Goal: Transaction & Acquisition: Obtain resource

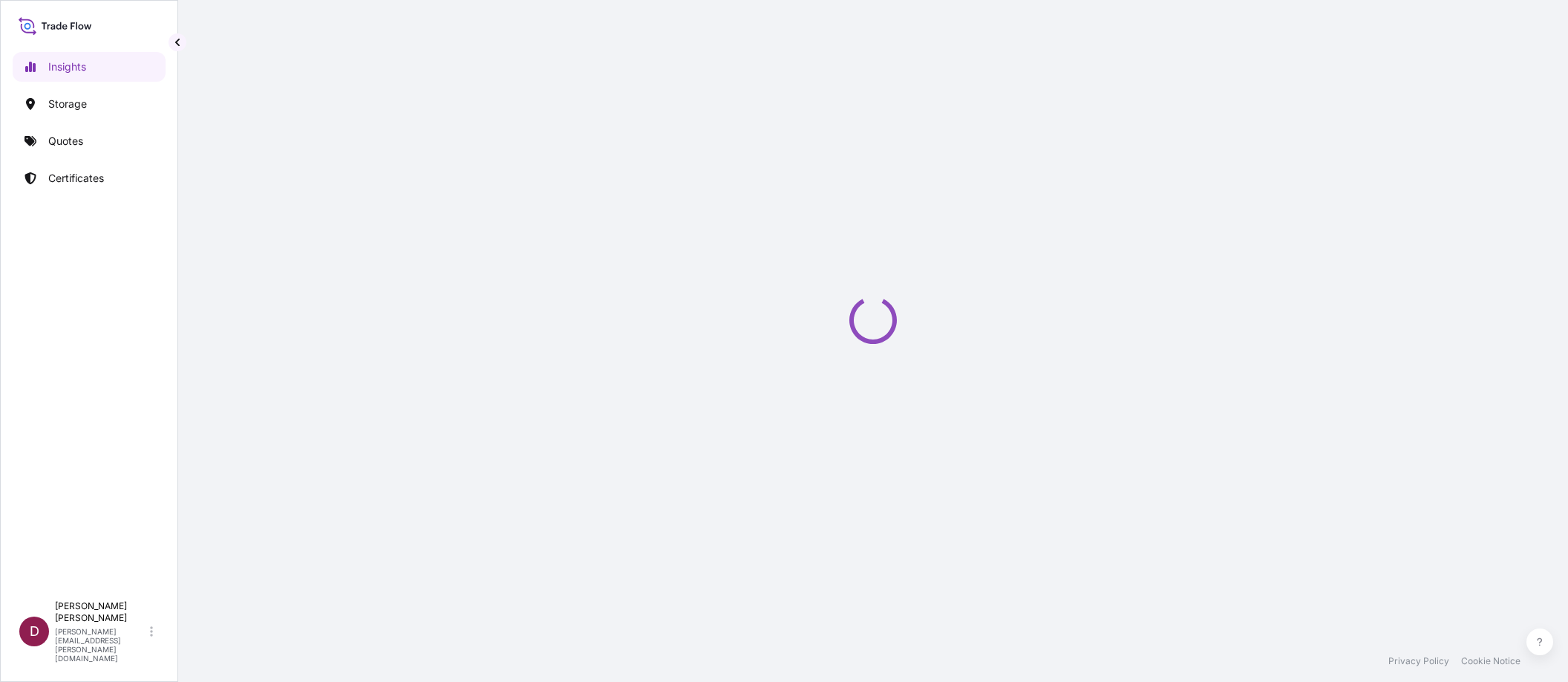
select select "2025"
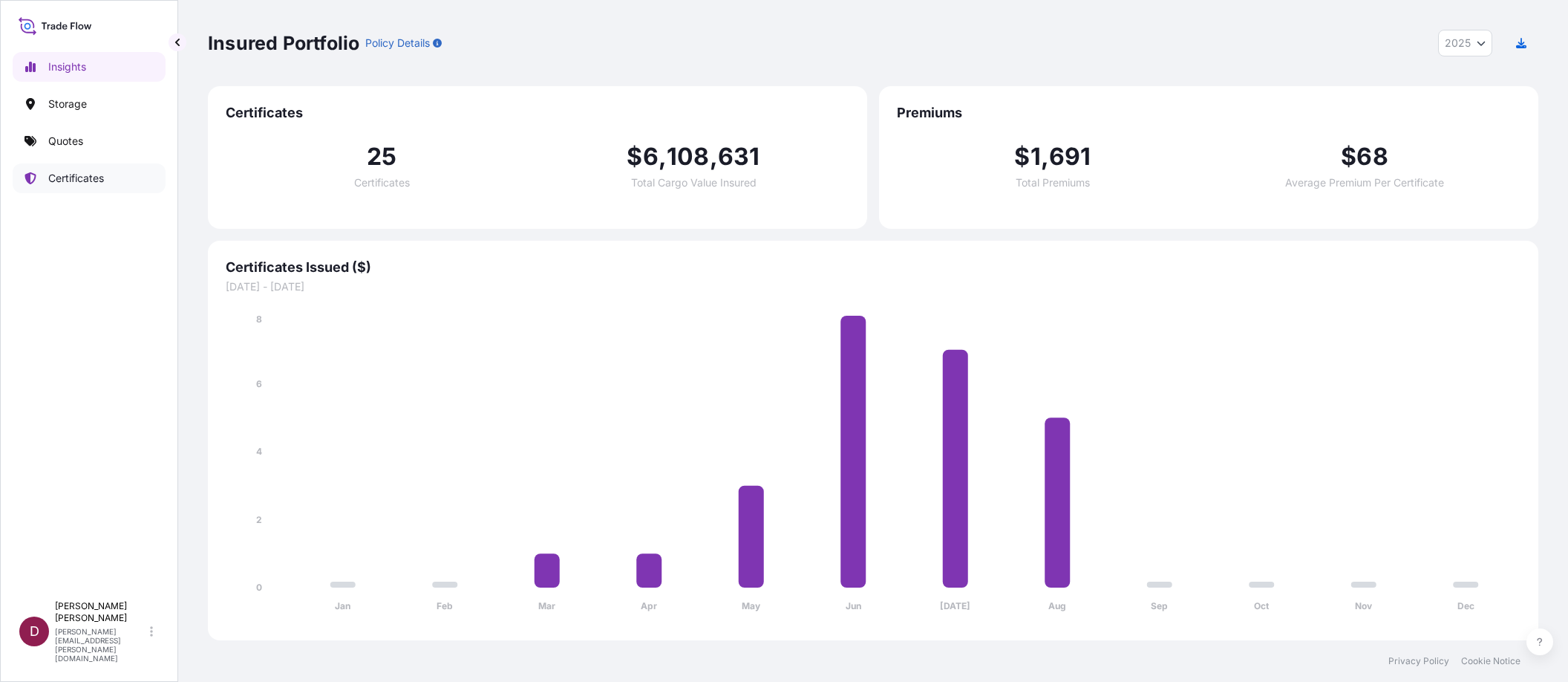
click at [67, 177] on p "Certificates" at bounding box center [76, 178] width 55 height 14
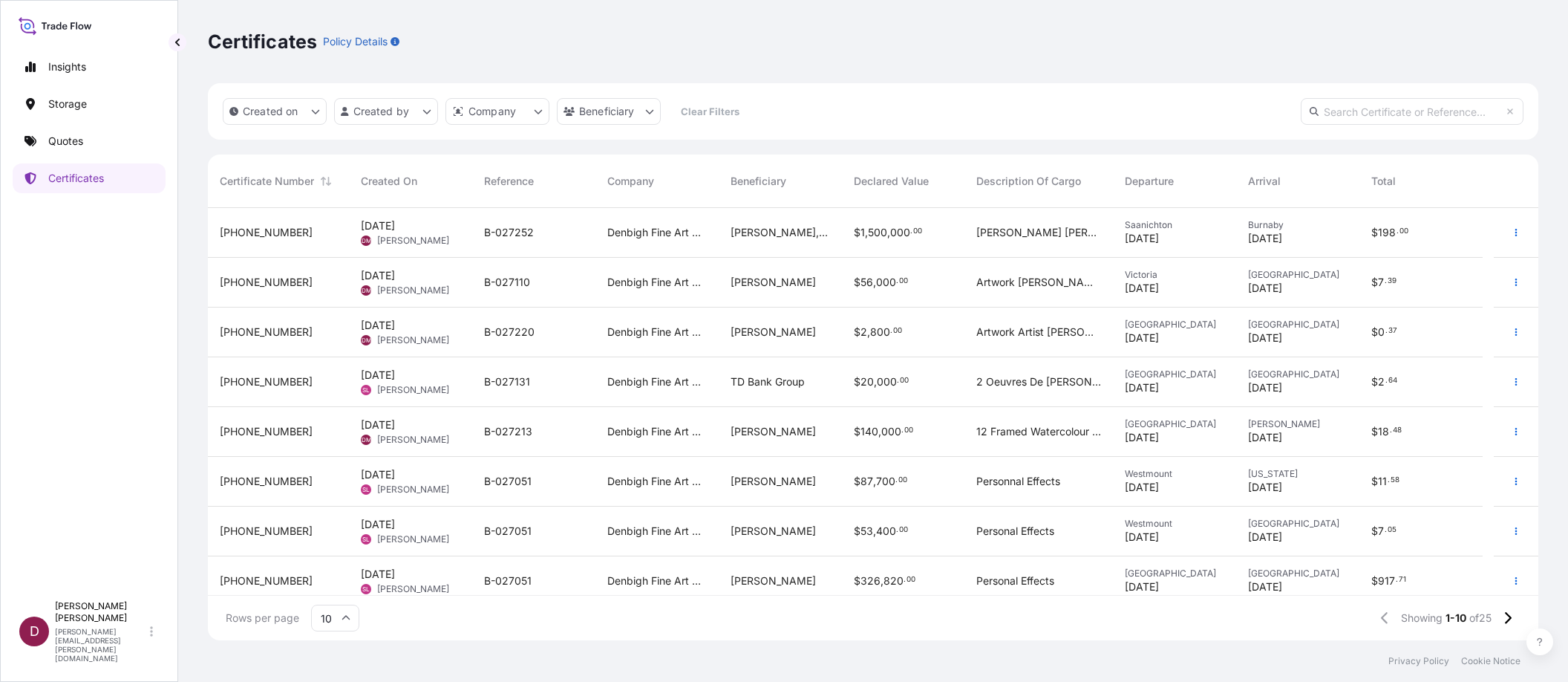
scroll to position [110, 0]
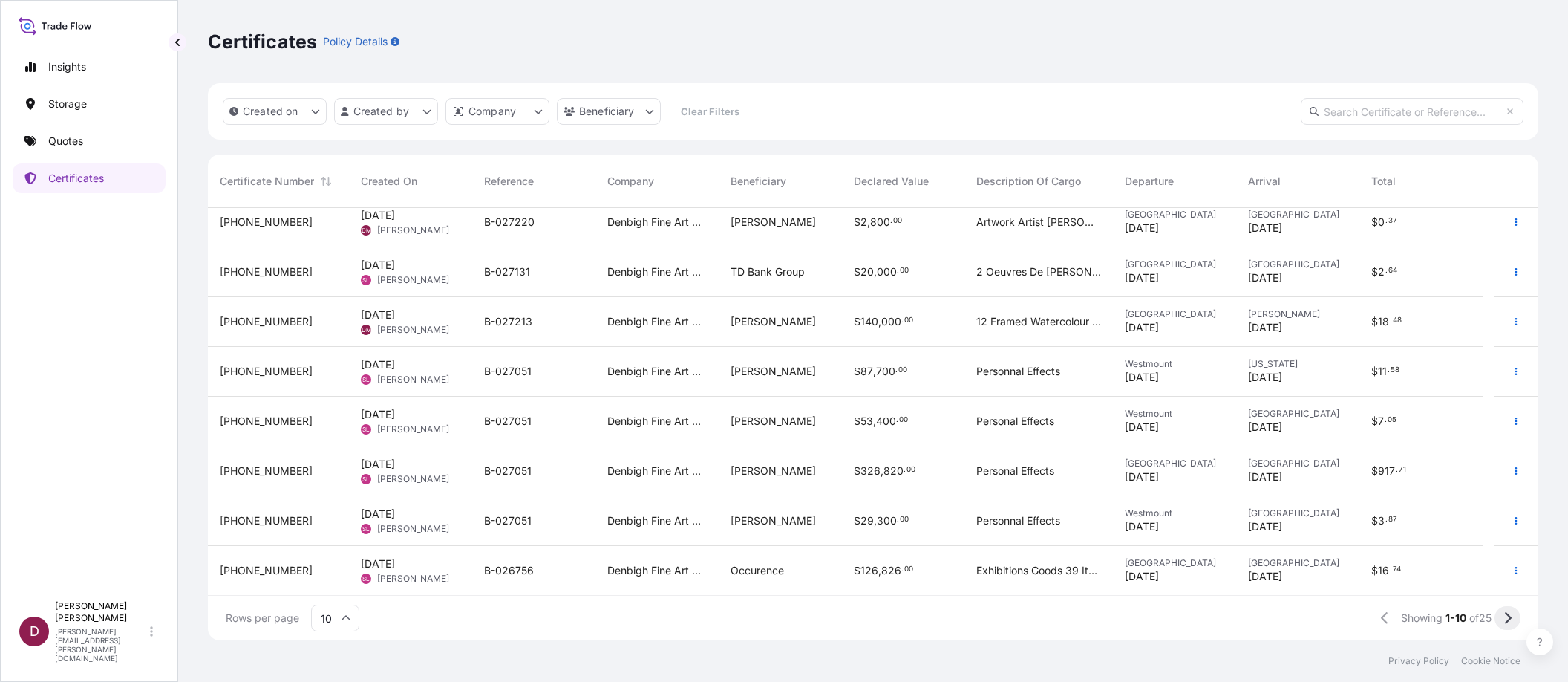
click at [1506, 616] on icon at bounding box center [1508, 618] width 9 height 14
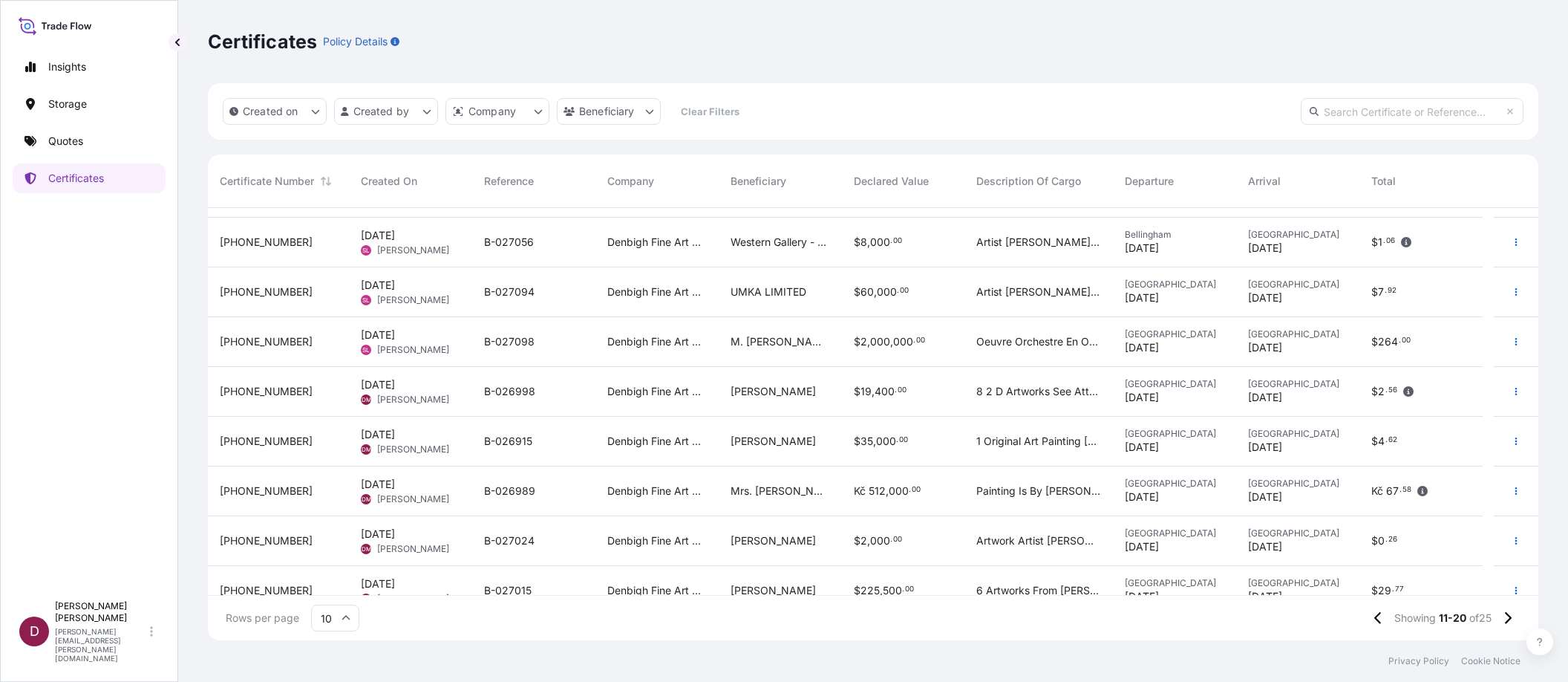
scroll to position [0, 0]
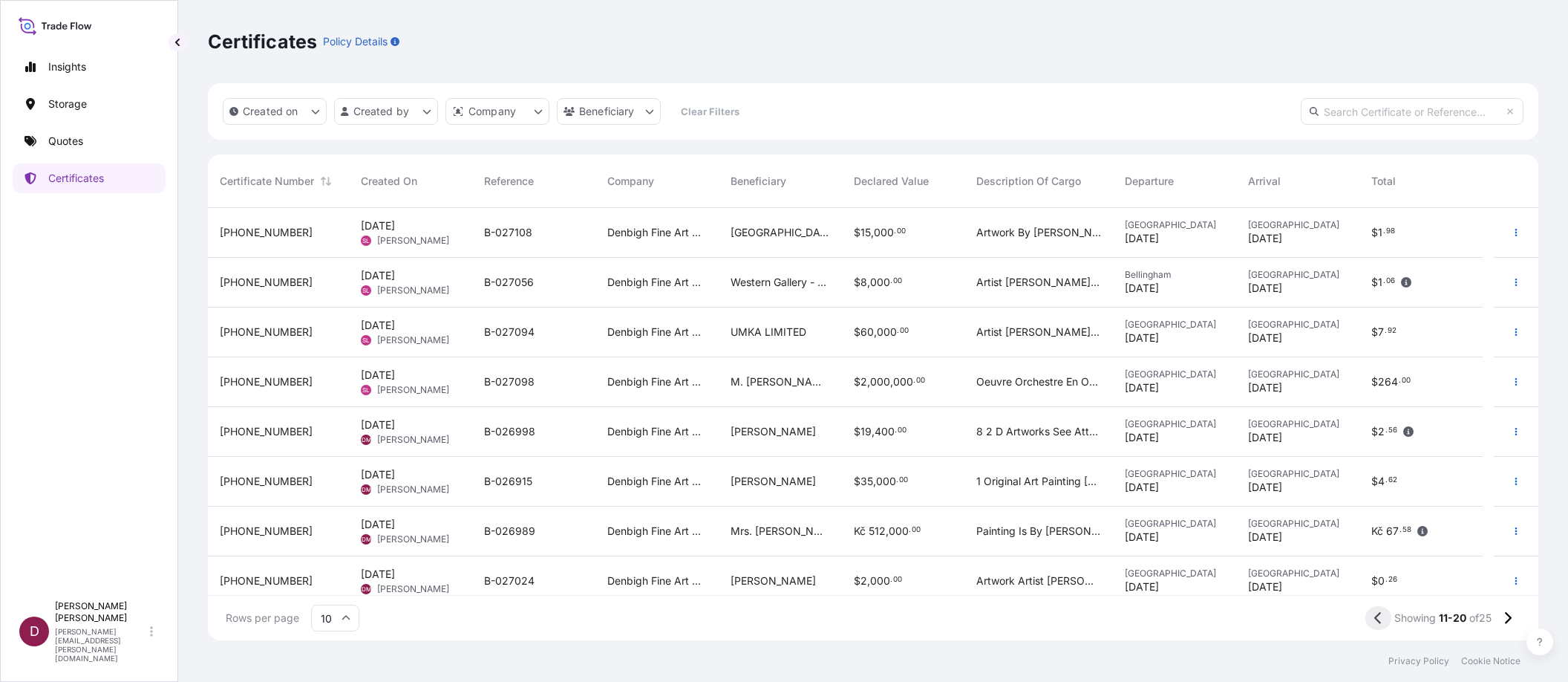
click at [1374, 617] on icon at bounding box center [1377, 618] width 7 height 12
click at [428, 109] on html "Insights Storage Quotes Certificates D [PERSON_NAME] [PERSON_NAME][EMAIL_ADDRES…" at bounding box center [784, 341] width 1568 height 682
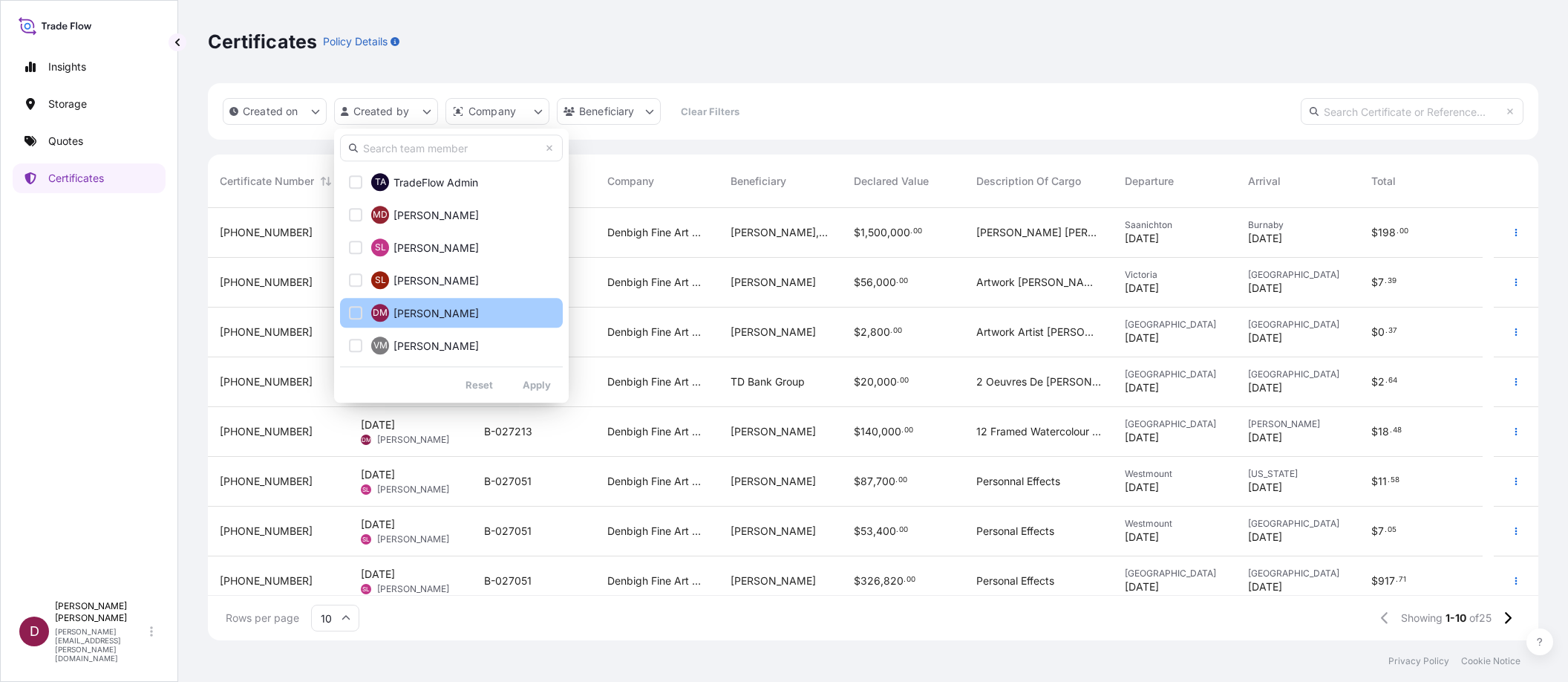
click at [437, 307] on span "[PERSON_NAME]" at bounding box center [436, 312] width 85 height 14
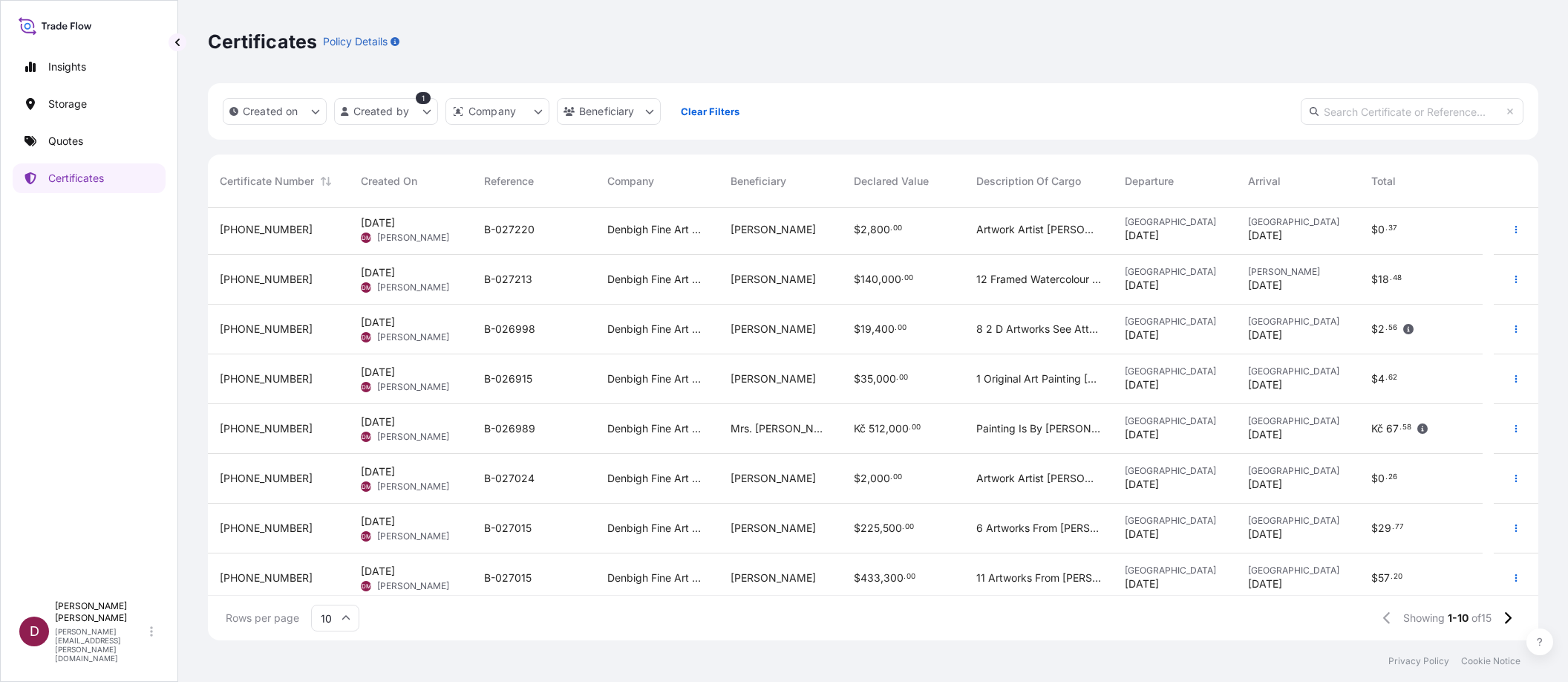
scroll to position [110, 0]
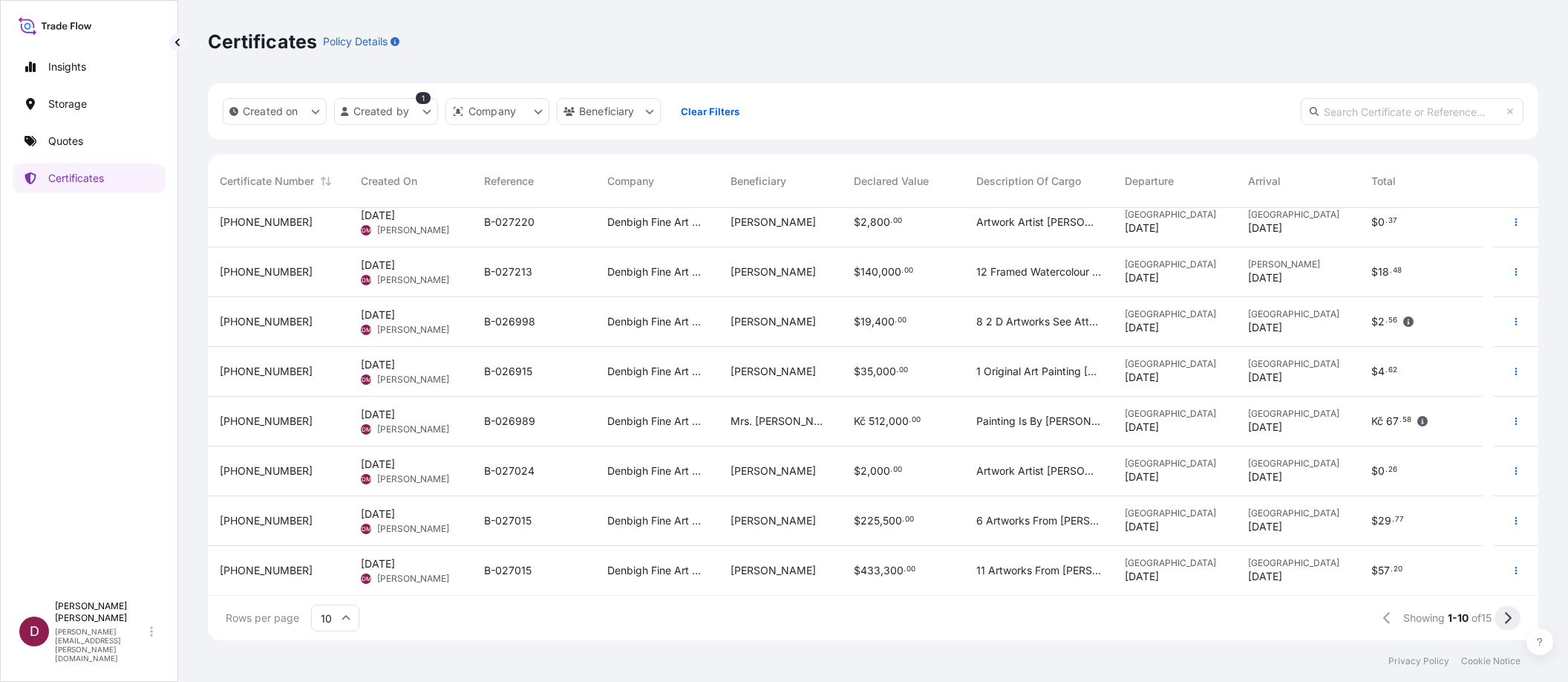
click at [1512, 618] on button at bounding box center [1508, 618] width 26 height 24
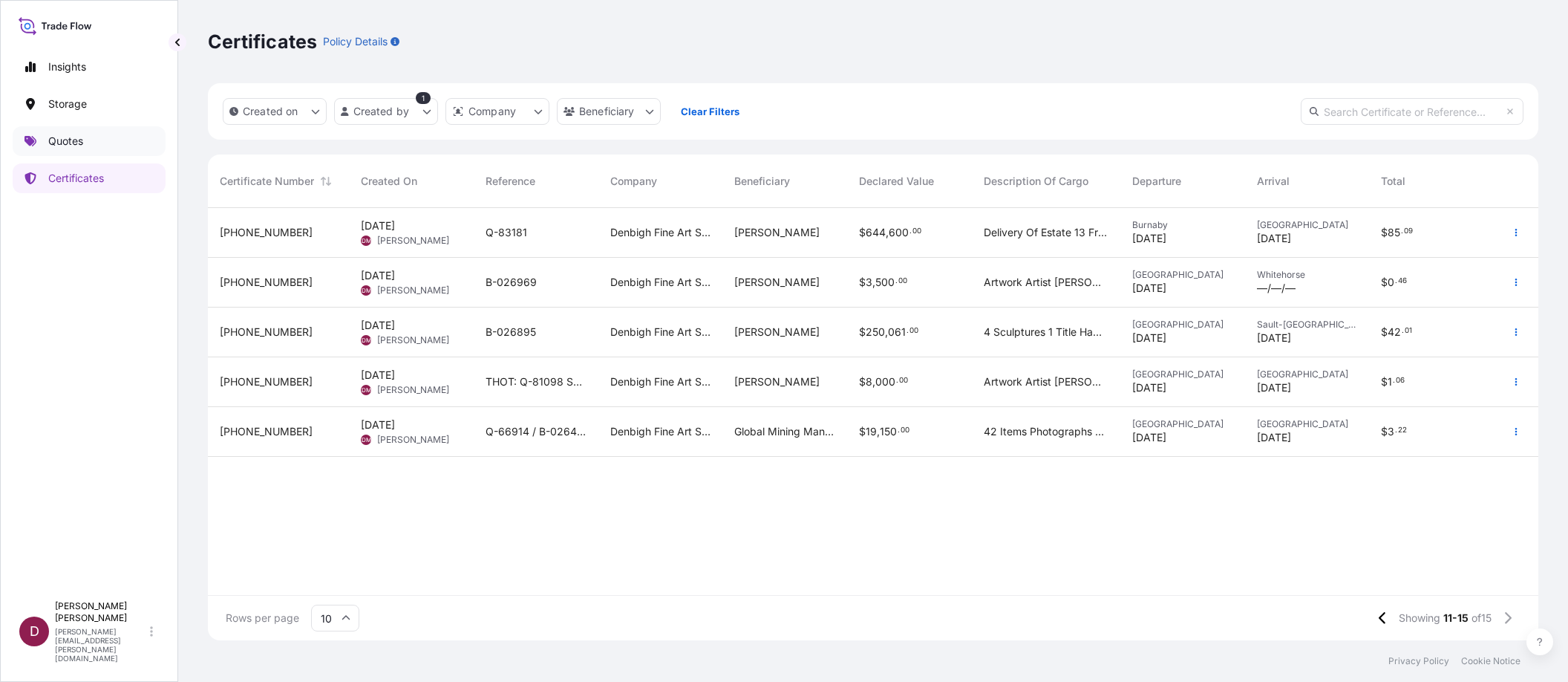
click at [77, 142] on p "Quotes" at bounding box center [66, 140] width 35 height 14
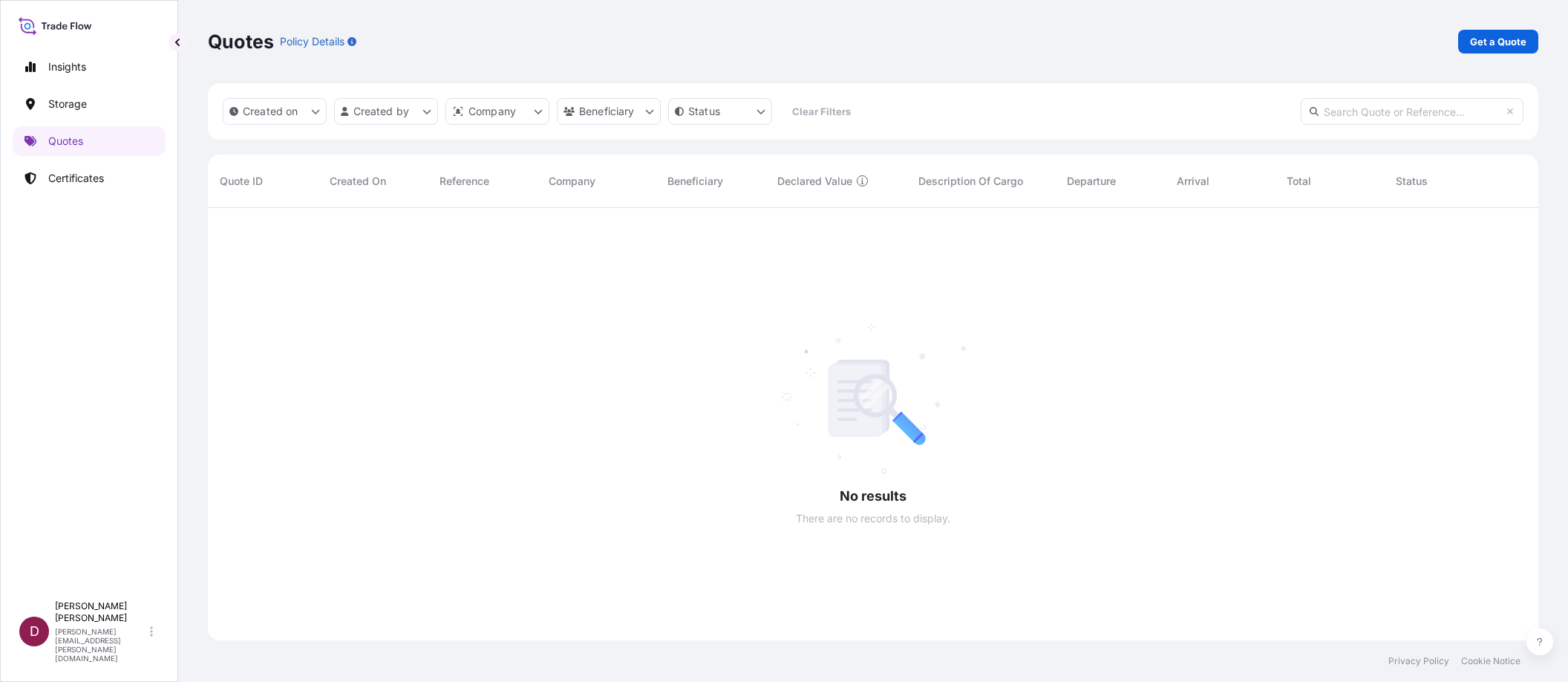
scroll to position [473, 1319]
click at [1490, 38] on p "Get a Quote" at bounding box center [1498, 41] width 56 height 14
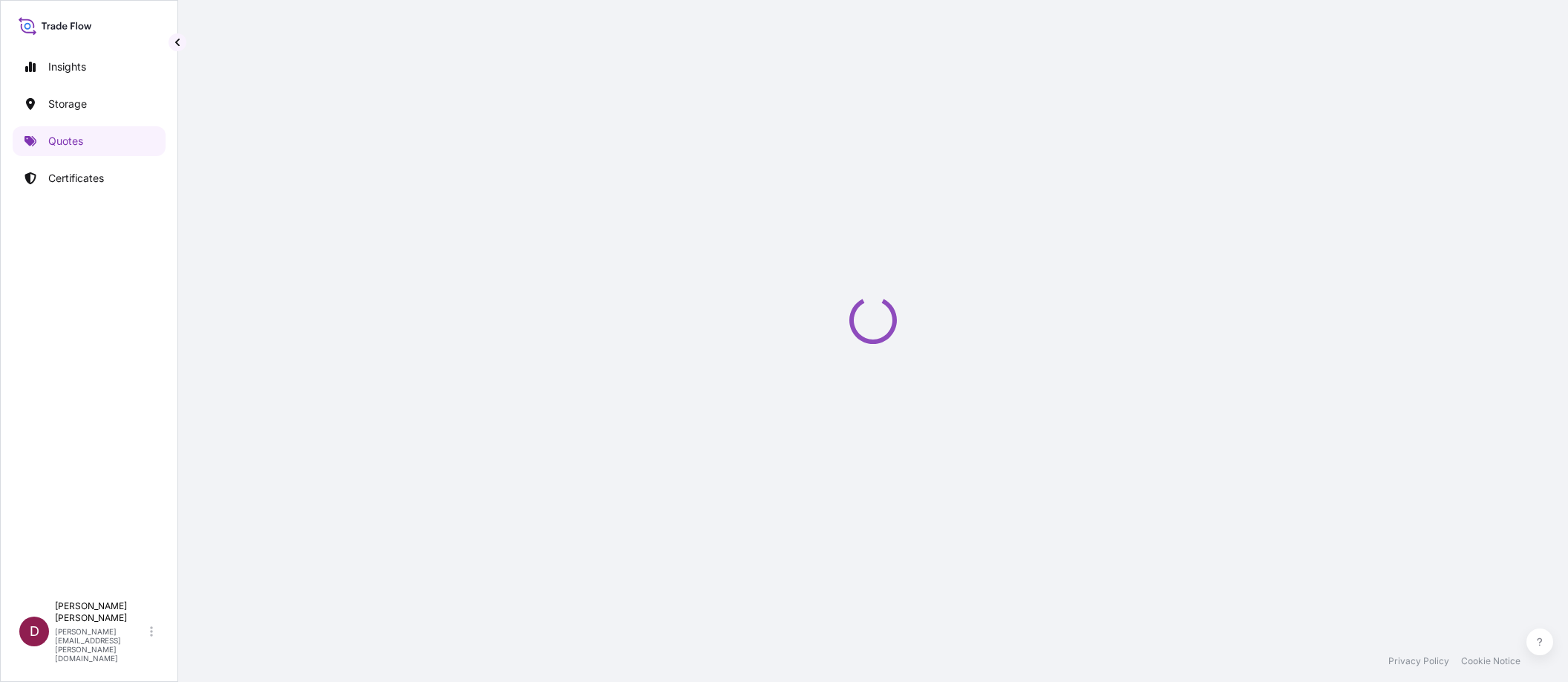
select select "Sea"
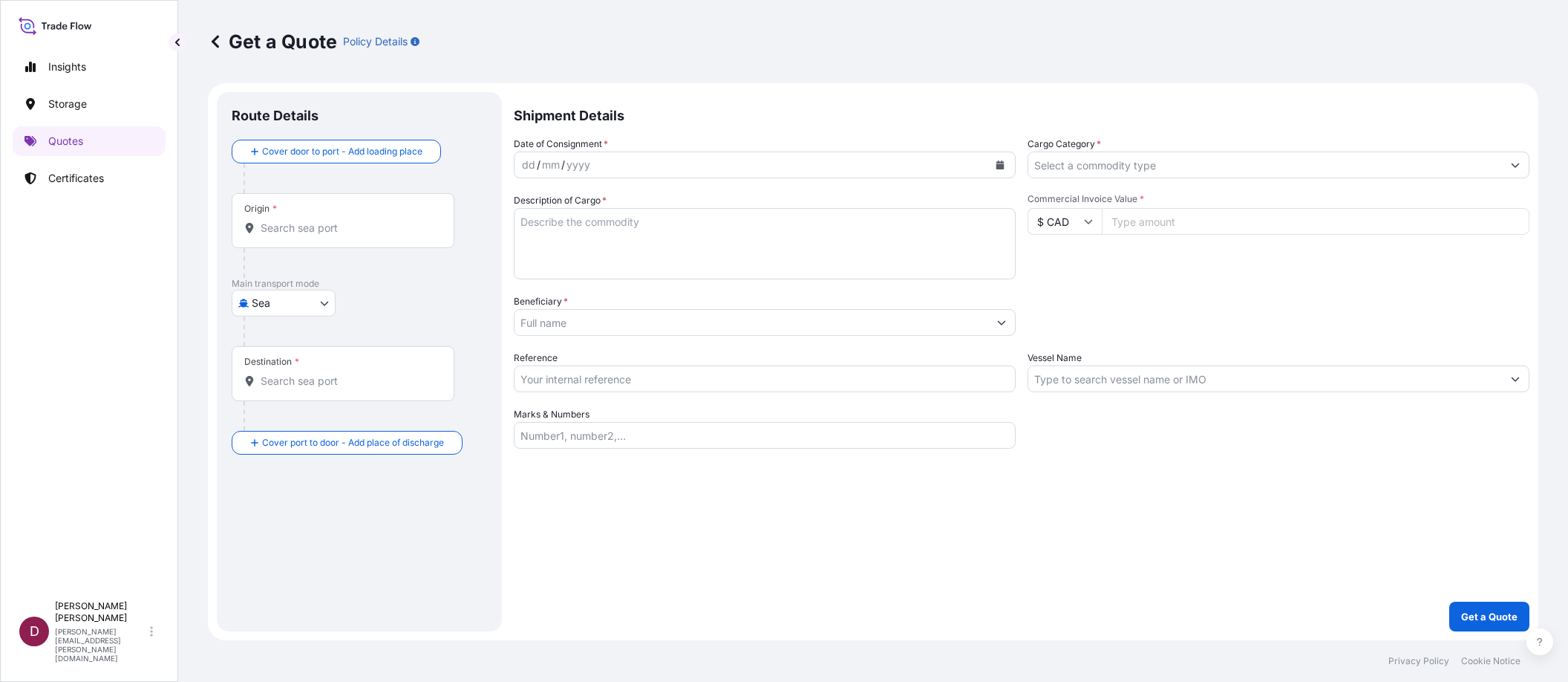
click at [605, 163] on div "dd / mm / yyyy" at bounding box center [751, 164] width 473 height 26
click at [82, 175] on p "Certificates" at bounding box center [76, 178] width 55 height 14
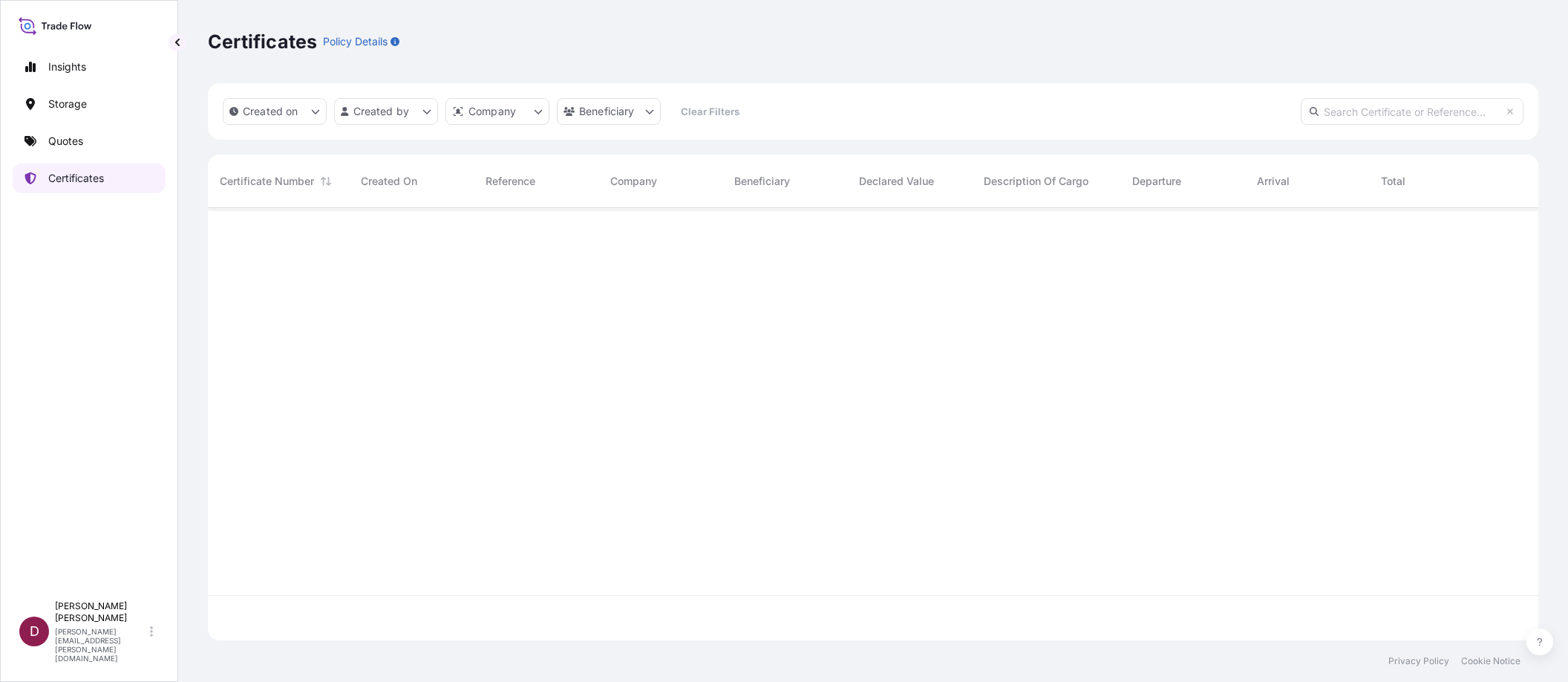
scroll to position [429, 1319]
click at [427, 111] on html "Insights Storage Quotes Certificates D [PERSON_NAME] [PERSON_NAME][EMAIL_ADDRES…" at bounding box center [784, 341] width 1568 height 682
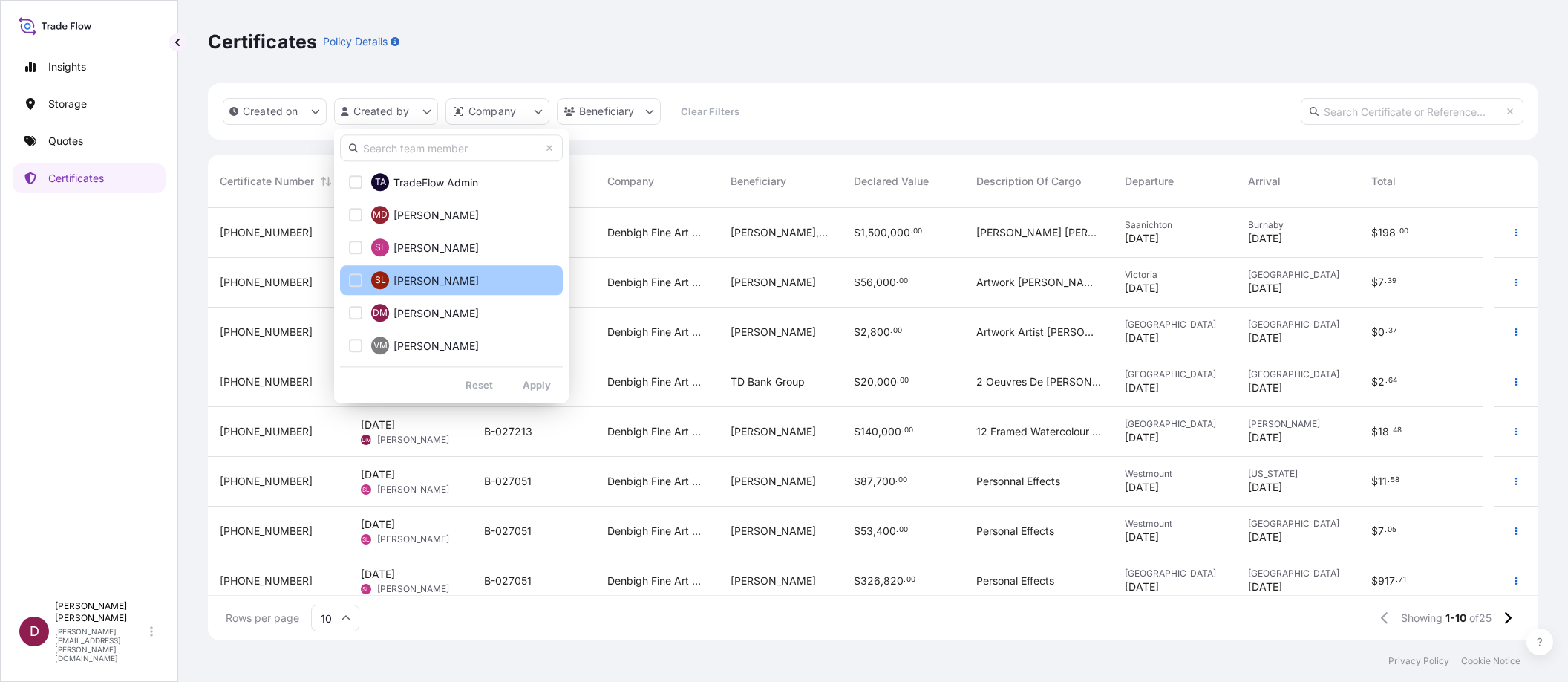
click at [423, 277] on span "[PERSON_NAME]" at bounding box center [436, 280] width 85 height 14
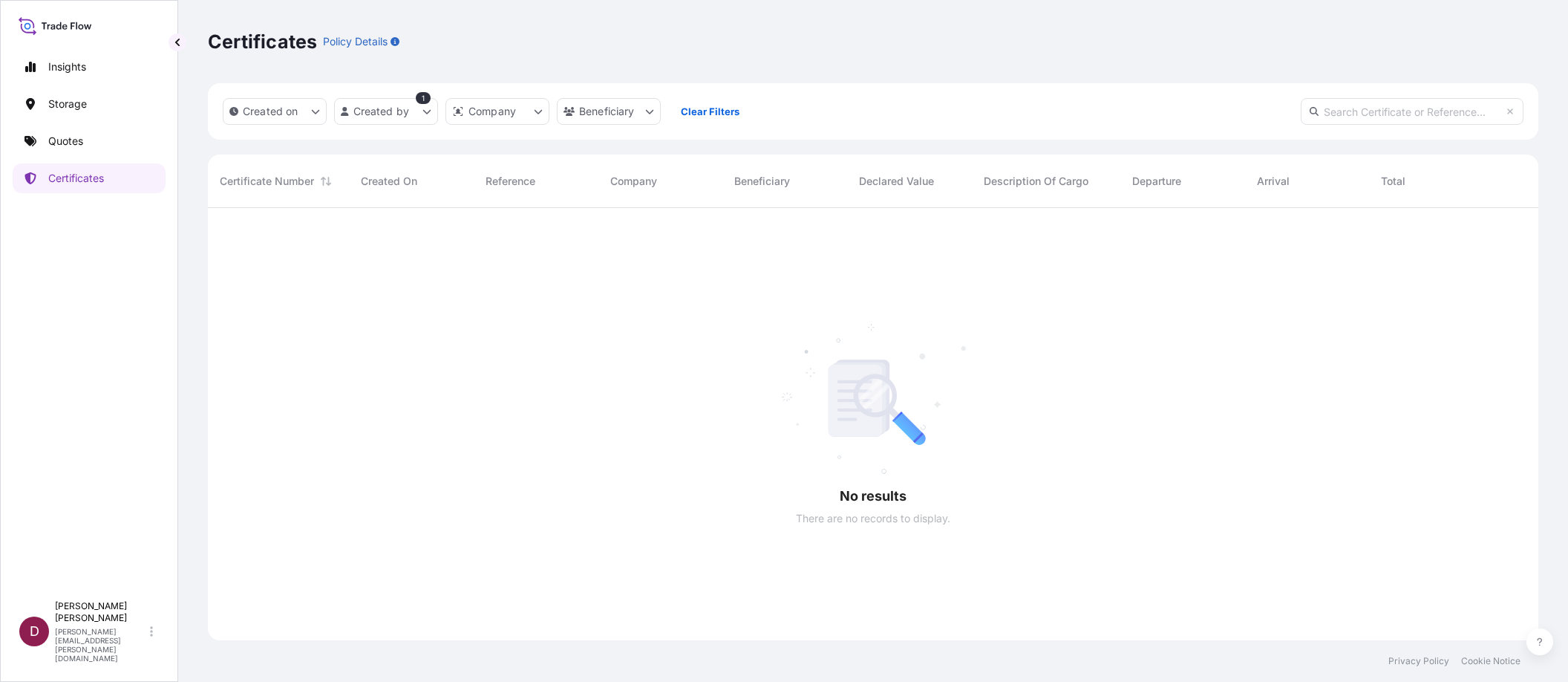
scroll to position [473, 1319]
click at [429, 112] on html "Insights Storage Quotes Certificates D [PERSON_NAME] [PERSON_NAME][EMAIL_ADDRES…" at bounding box center [784, 341] width 1568 height 682
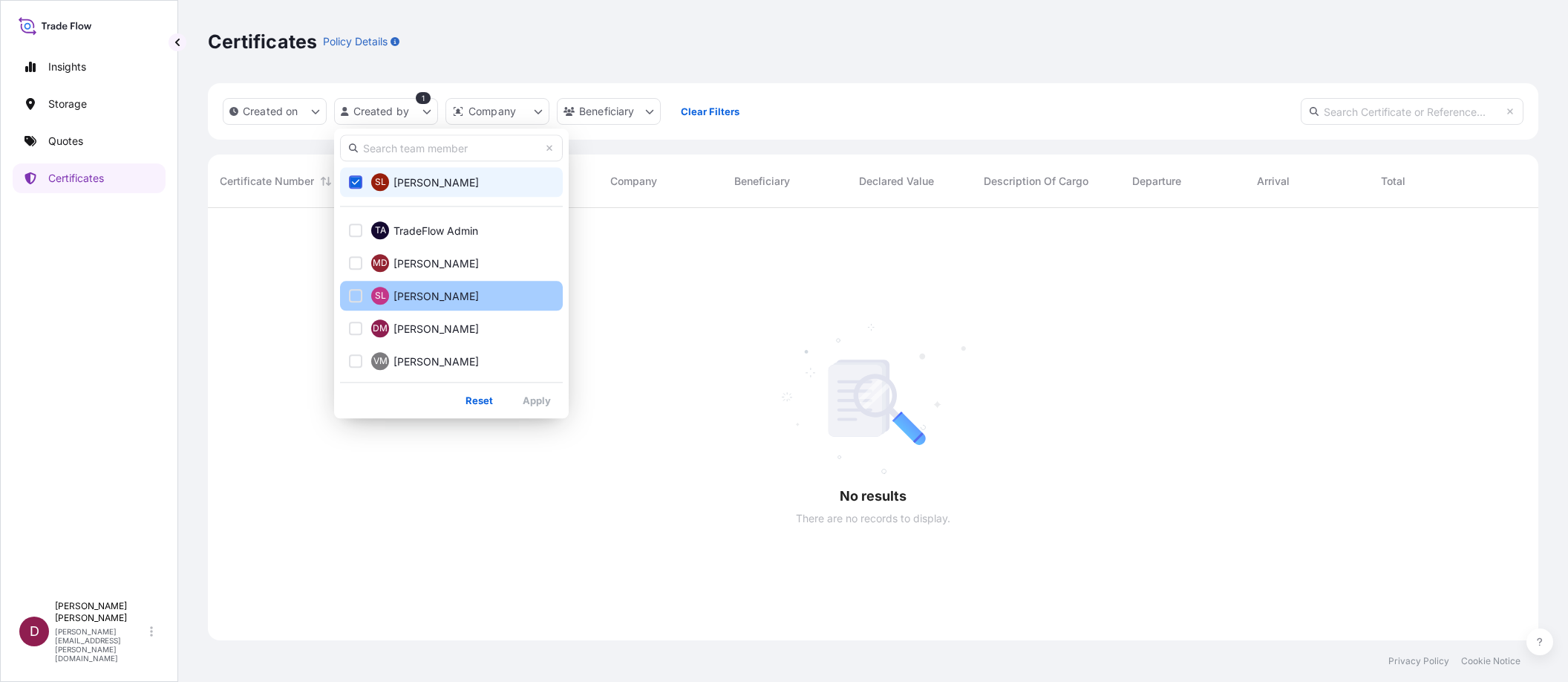
click at [415, 289] on span "[PERSON_NAME]" at bounding box center [436, 295] width 85 height 14
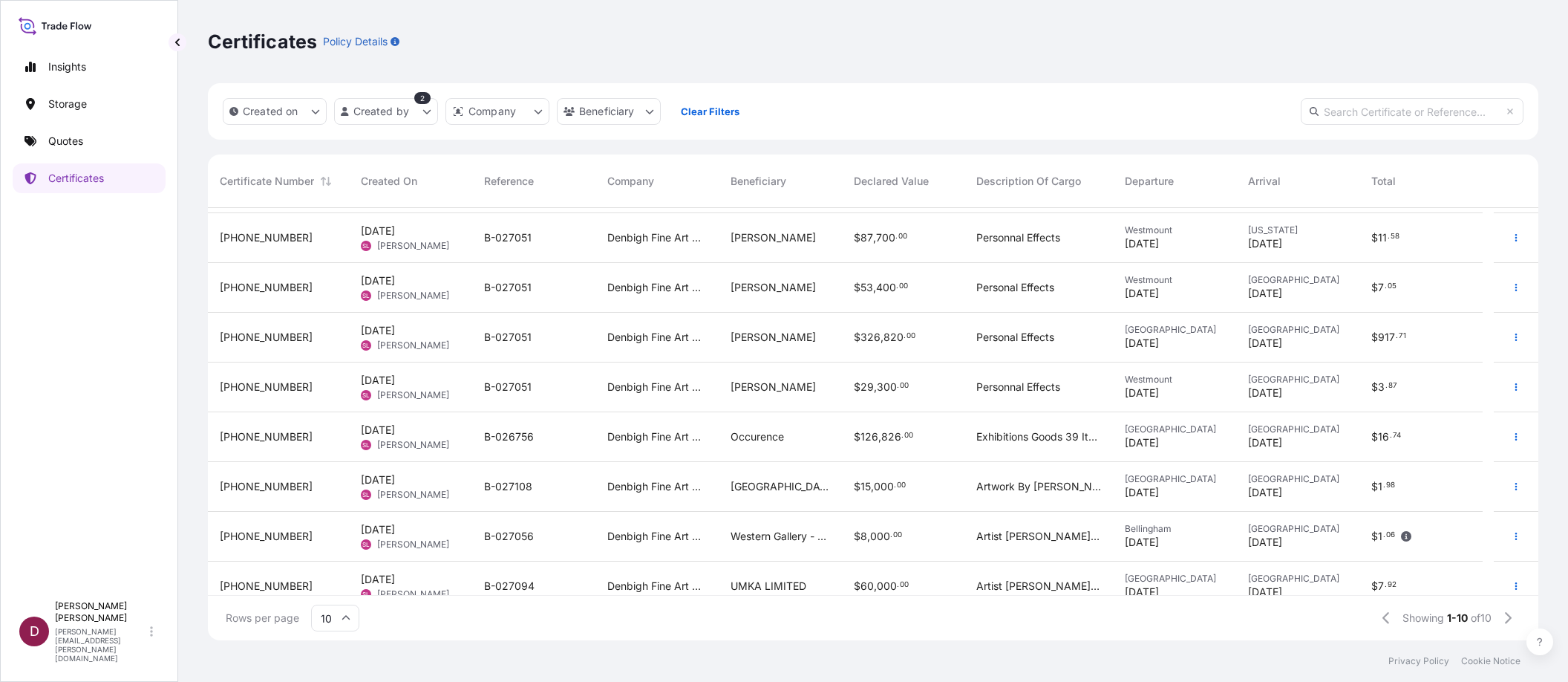
scroll to position [0, 0]
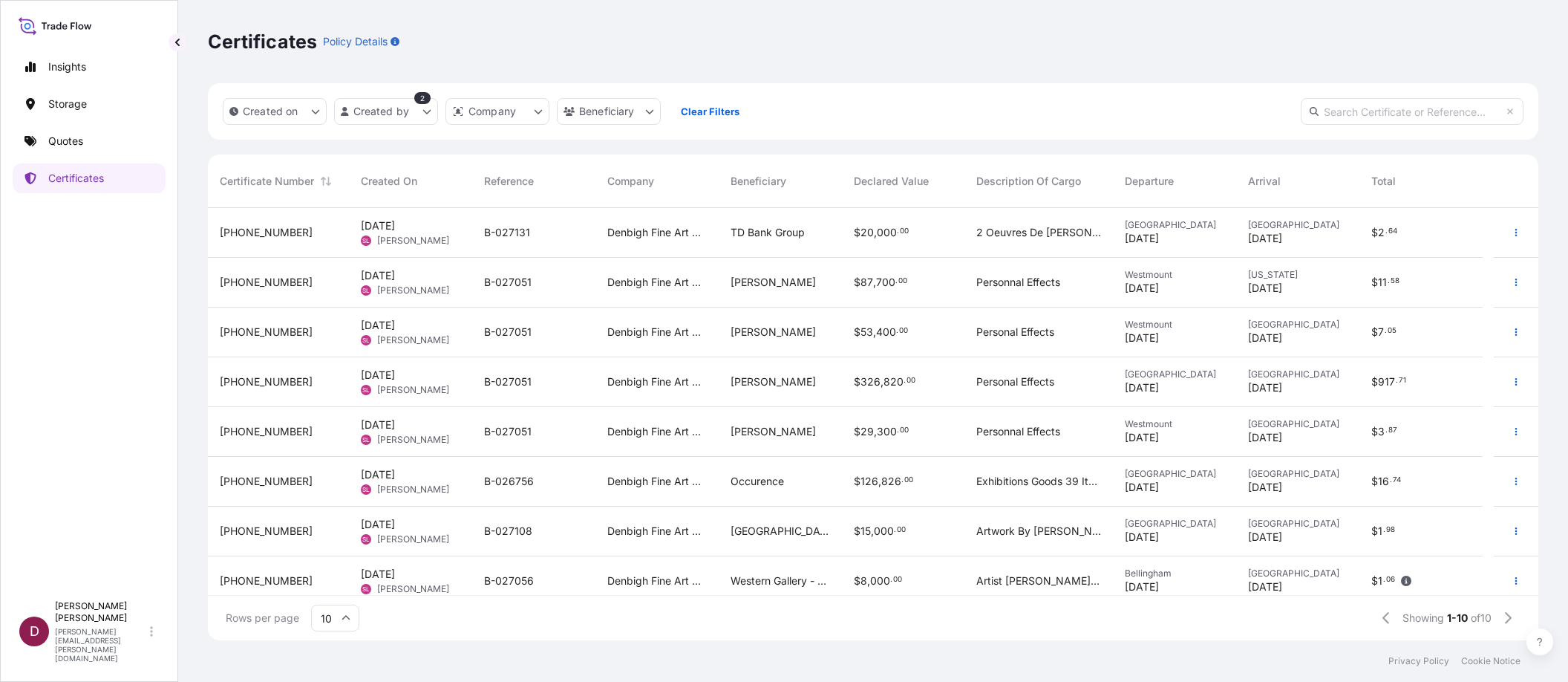
click at [891, 390] on div "$ 326 , 820 . 00" at bounding box center [903, 382] width 123 height 49
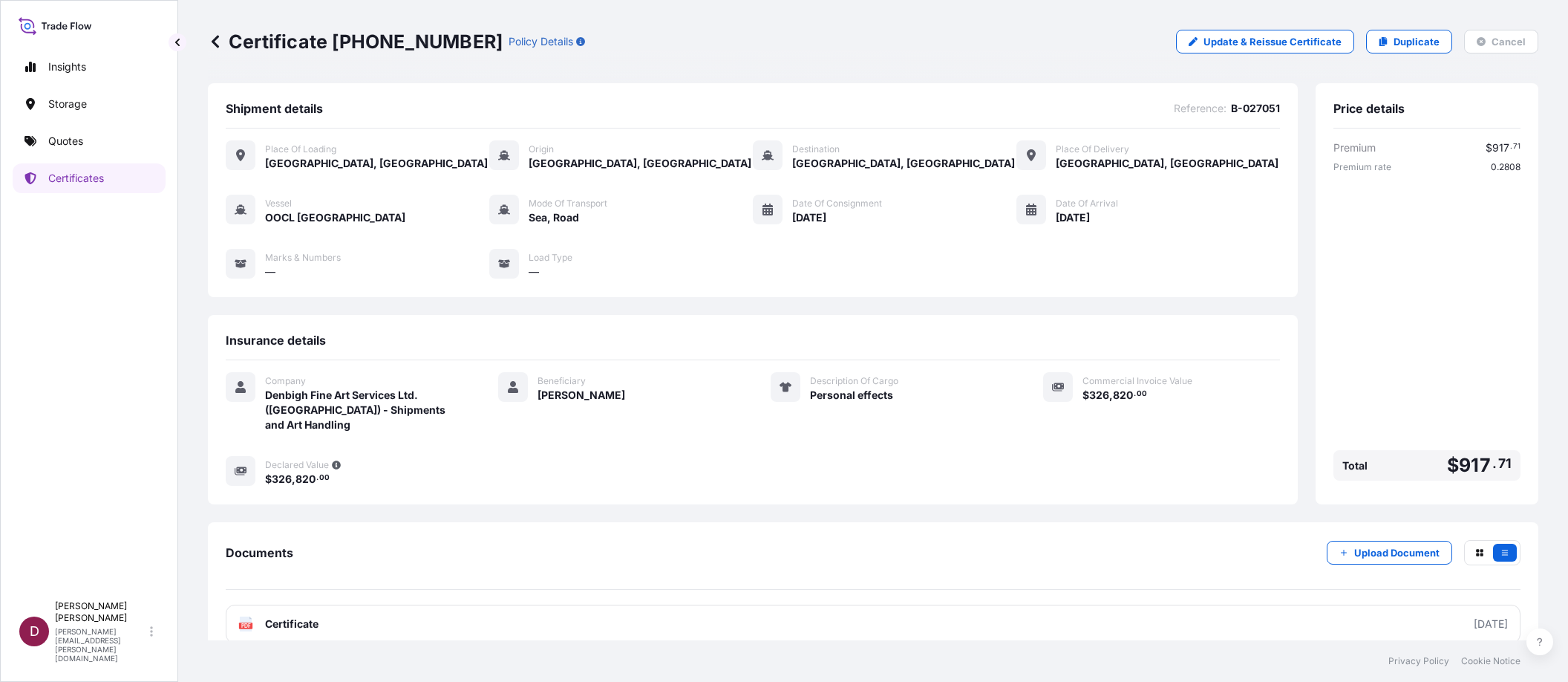
click at [215, 39] on icon at bounding box center [215, 41] width 8 height 13
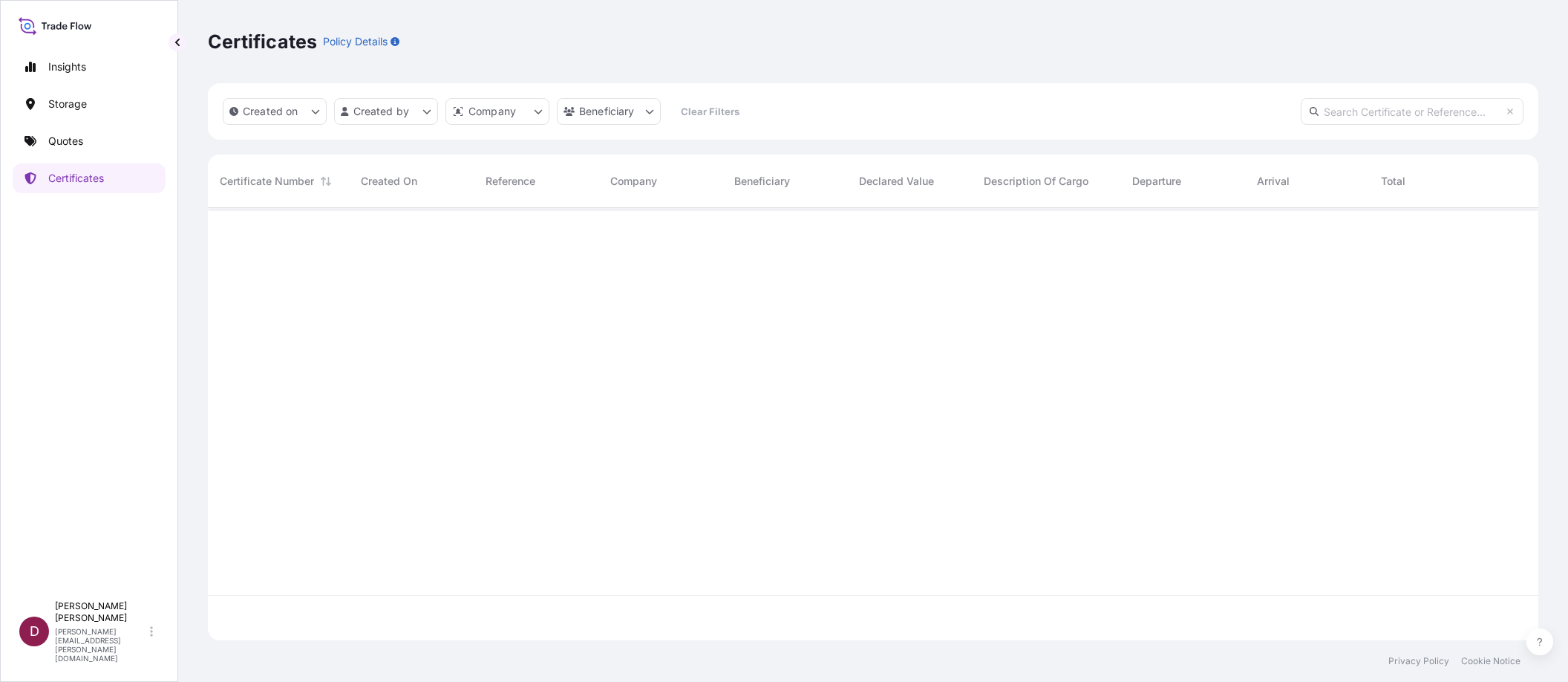
scroll to position [429, 1319]
click at [435, 107] on html "Insights Storage Quotes Certificates D [PERSON_NAME] [PERSON_NAME][EMAIL_ADDRES…" at bounding box center [784, 341] width 1568 height 682
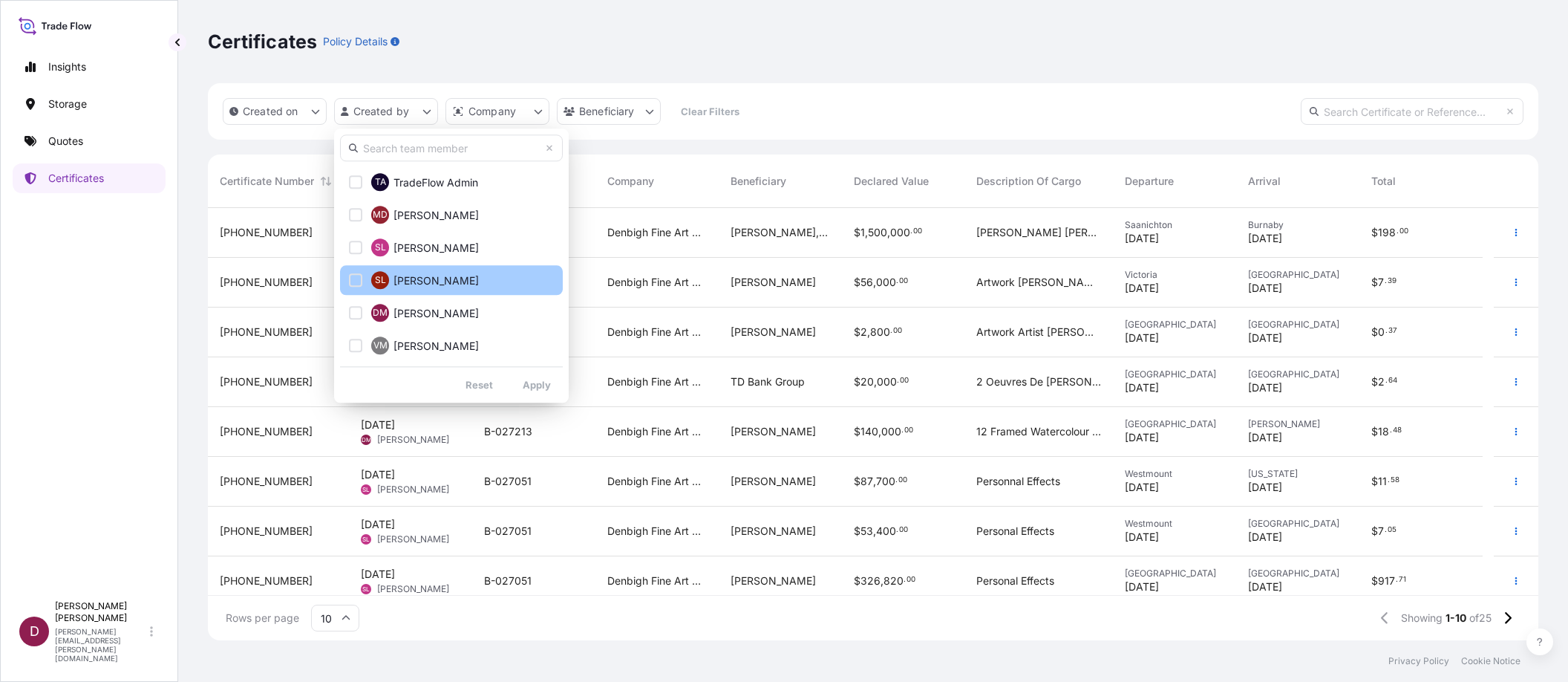
drag, startPoint x: 358, startPoint y: 244, endPoint x: 359, endPoint y: 269, distance: 25.0
click at [358, 245] on div "Select Option" at bounding box center [356, 248] width 14 height 14
click at [356, 276] on div "Select Option" at bounding box center [356, 280] width 14 height 14
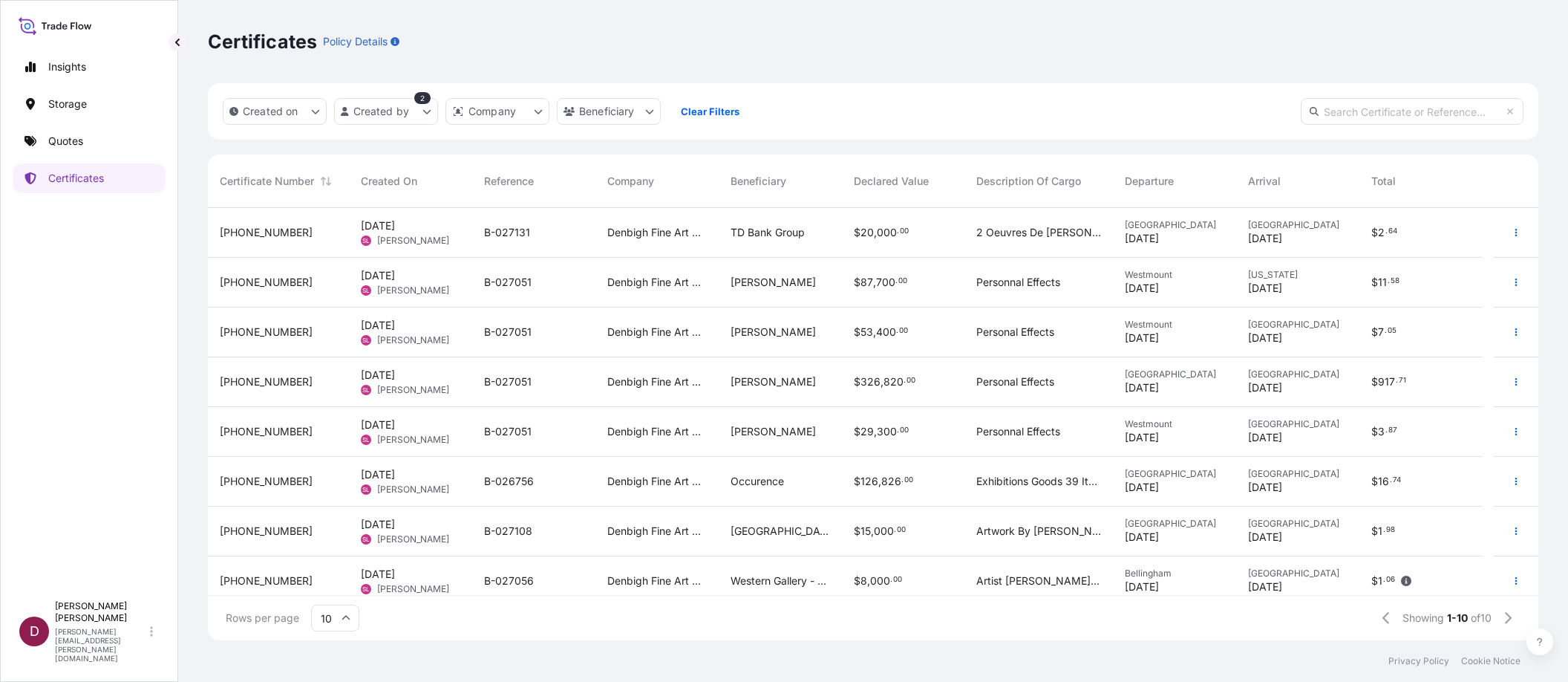
scroll to position [110, 0]
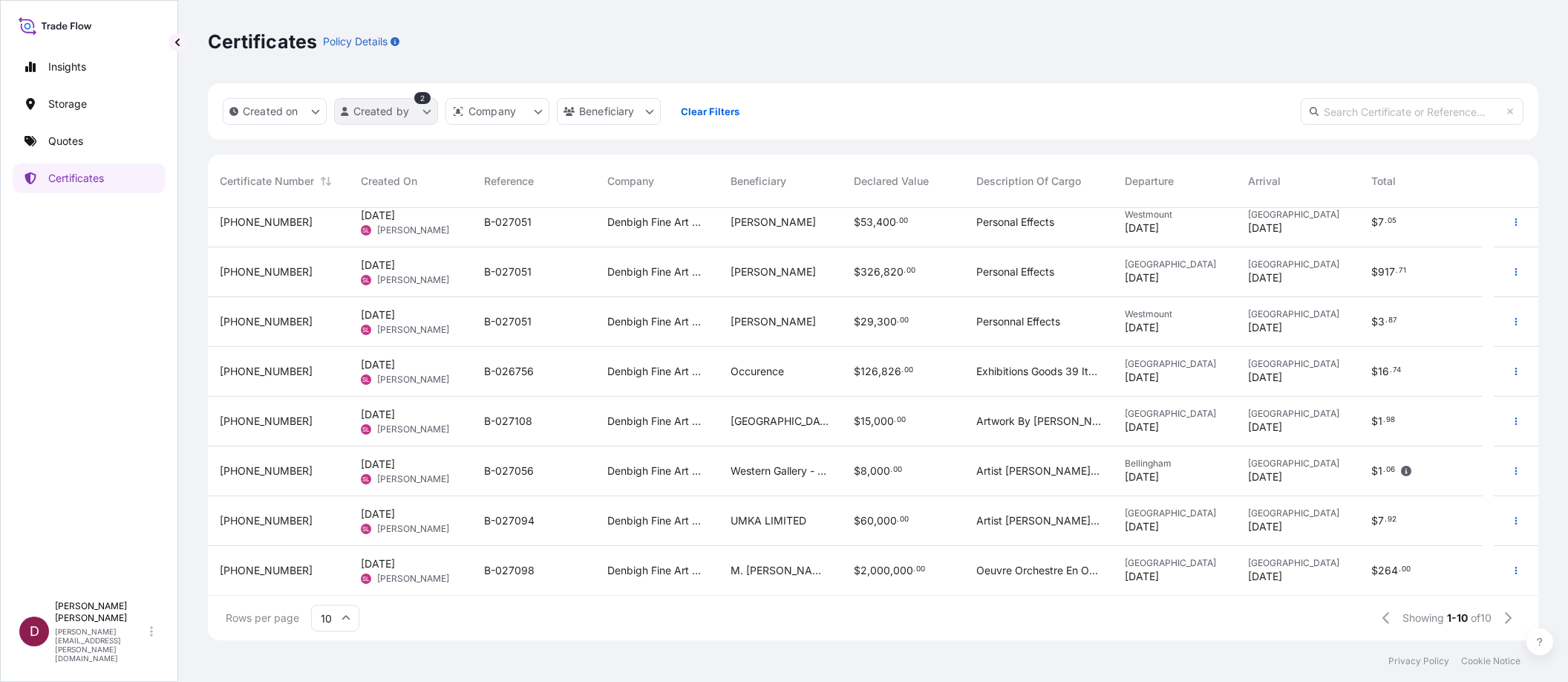
click at [426, 111] on html "Insights Storage Quotes Certificates D [PERSON_NAME] [PERSON_NAME][EMAIL_ADDRES…" at bounding box center [784, 341] width 1568 height 682
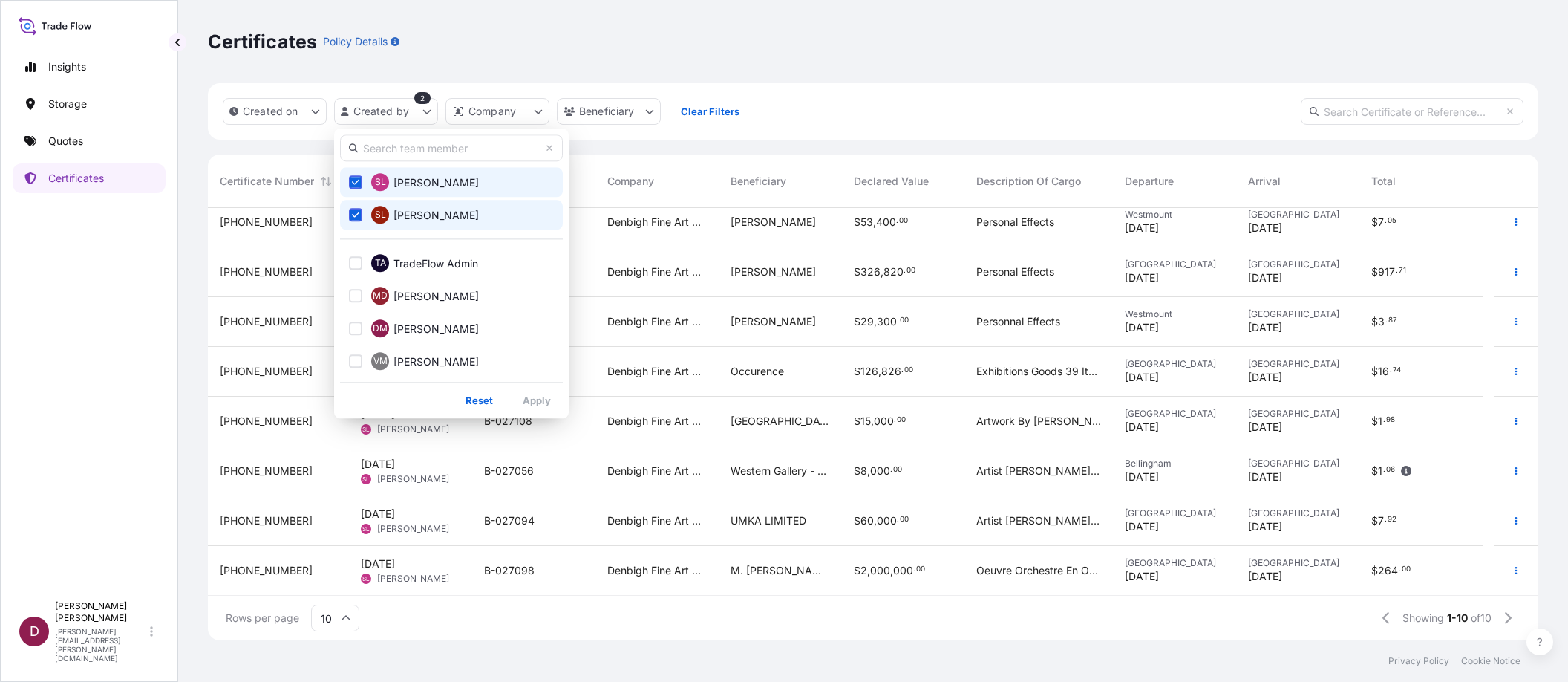
click at [363, 206] on button "SL [PERSON_NAME]" at bounding box center [451, 215] width 223 height 30
click at [355, 189] on button "SL [PERSON_NAME]" at bounding box center [451, 181] width 223 height 30
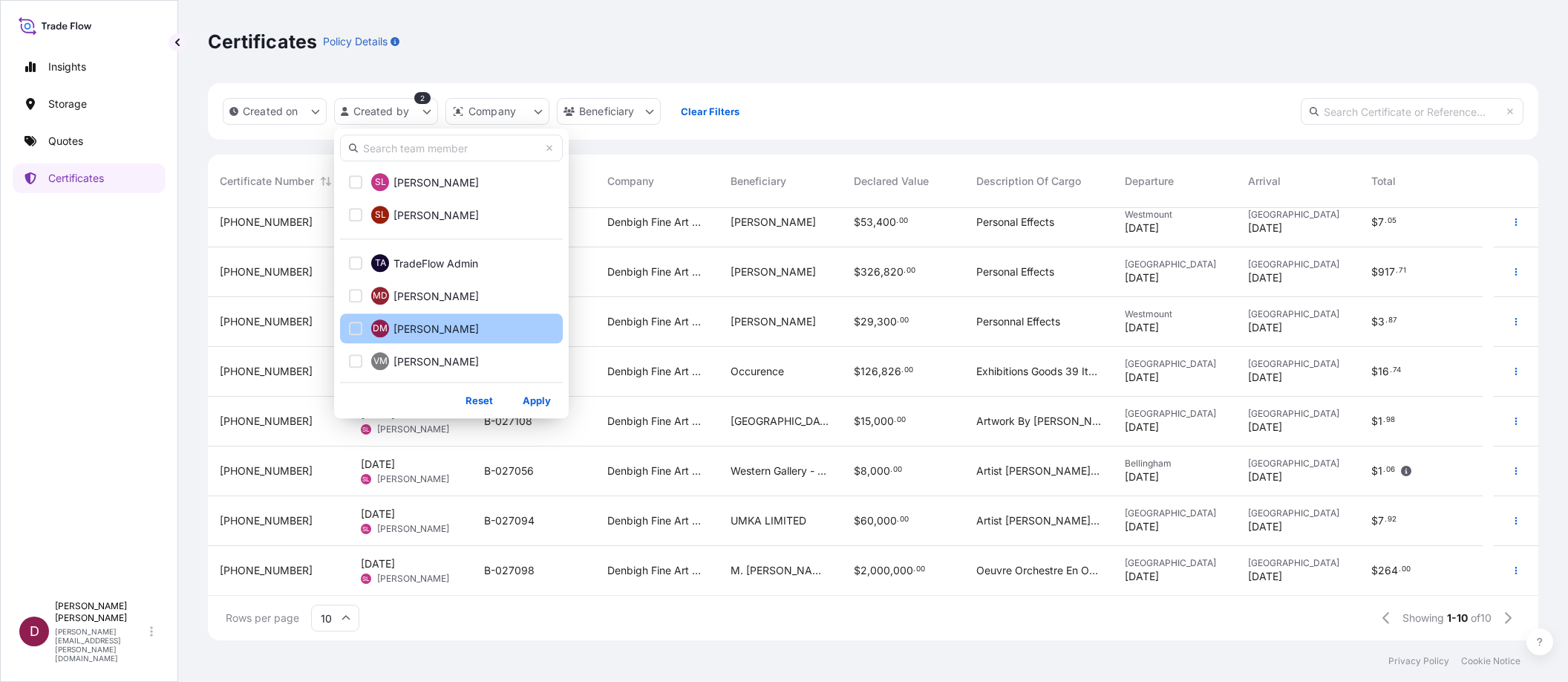
click at [349, 323] on div "Select Option" at bounding box center [356, 329] width 14 height 14
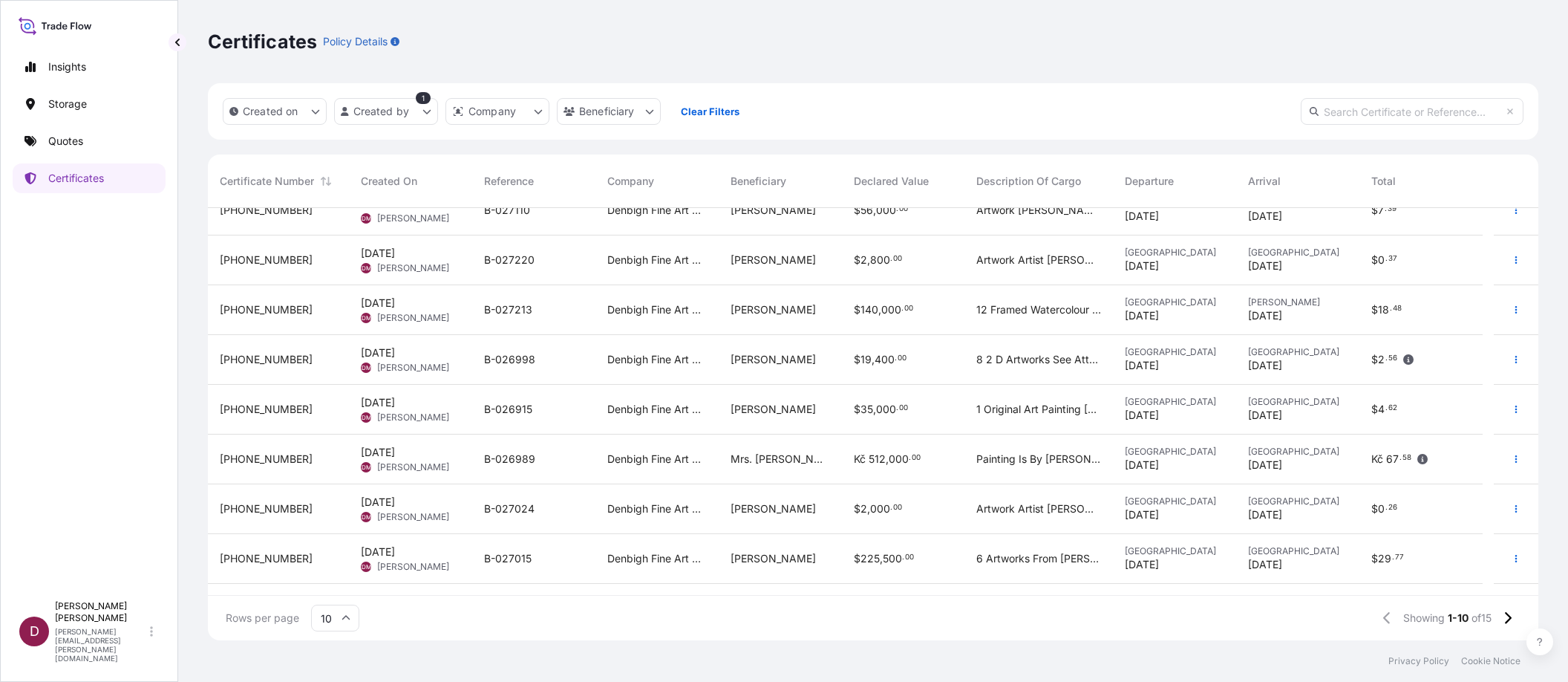
scroll to position [74, 0]
click at [1505, 614] on icon at bounding box center [1508, 618] width 9 height 14
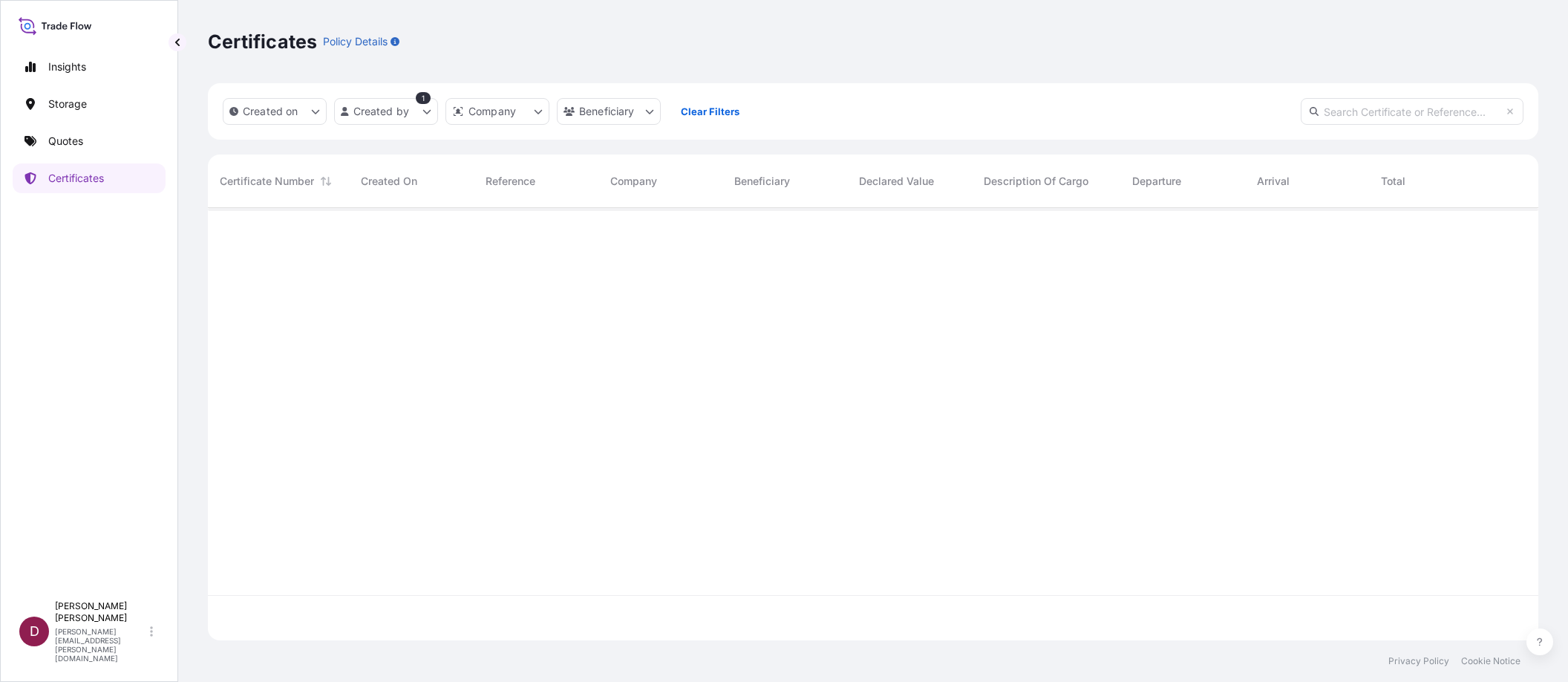
scroll to position [0, 0]
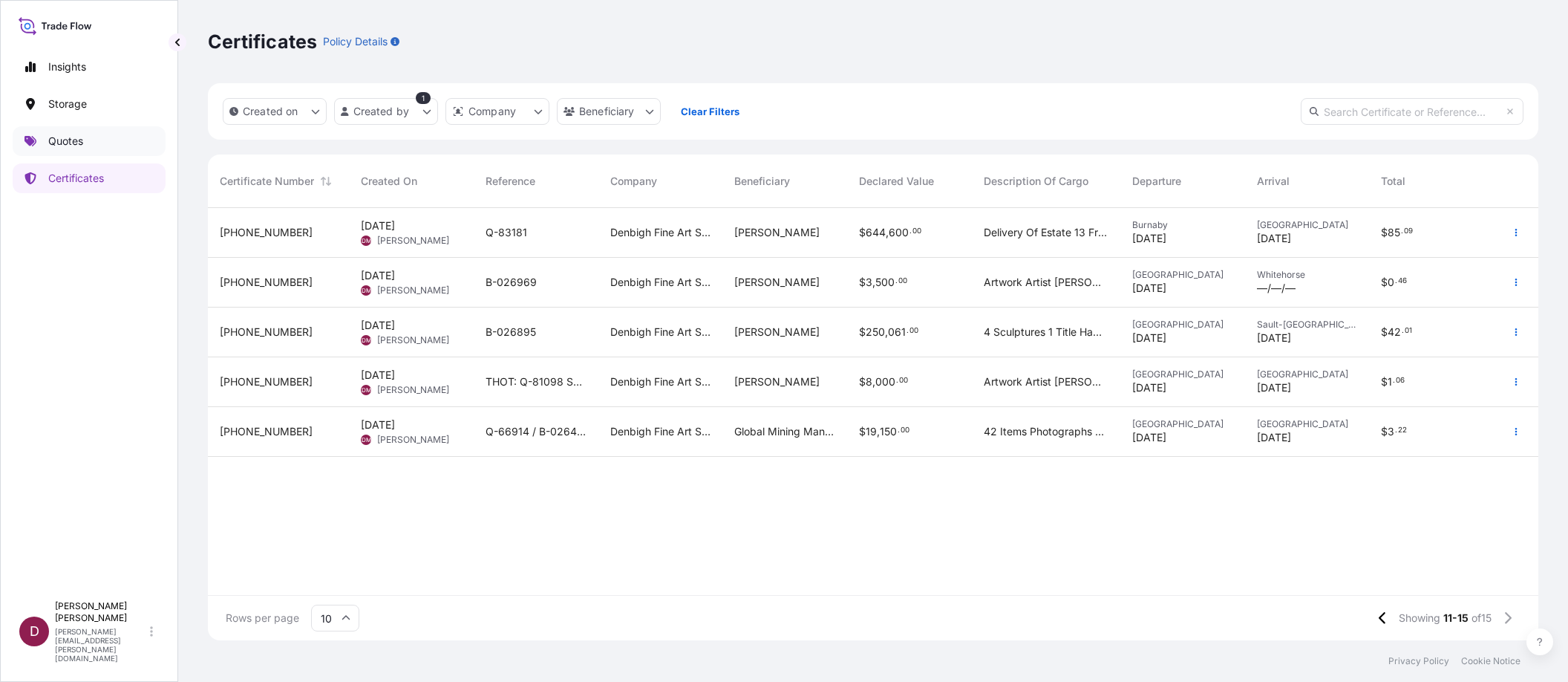
click at [93, 140] on link "Quotes" at bounding box center [89, 140] width 153 height 30
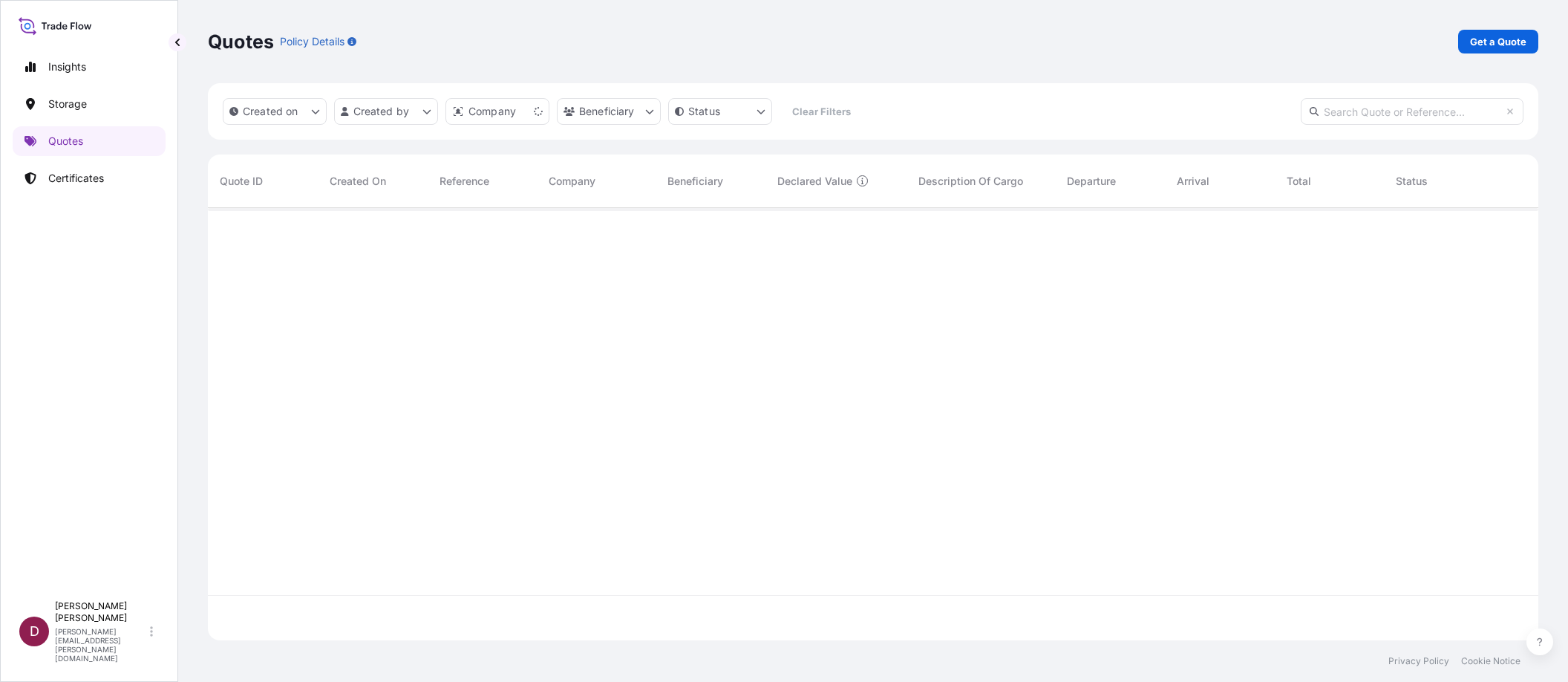
scroll to position [429, 1319]
click at [1519, 37] on p "Get a Quote" at bounding box center [1498, 41] width 56 height 14
select select "Sea"
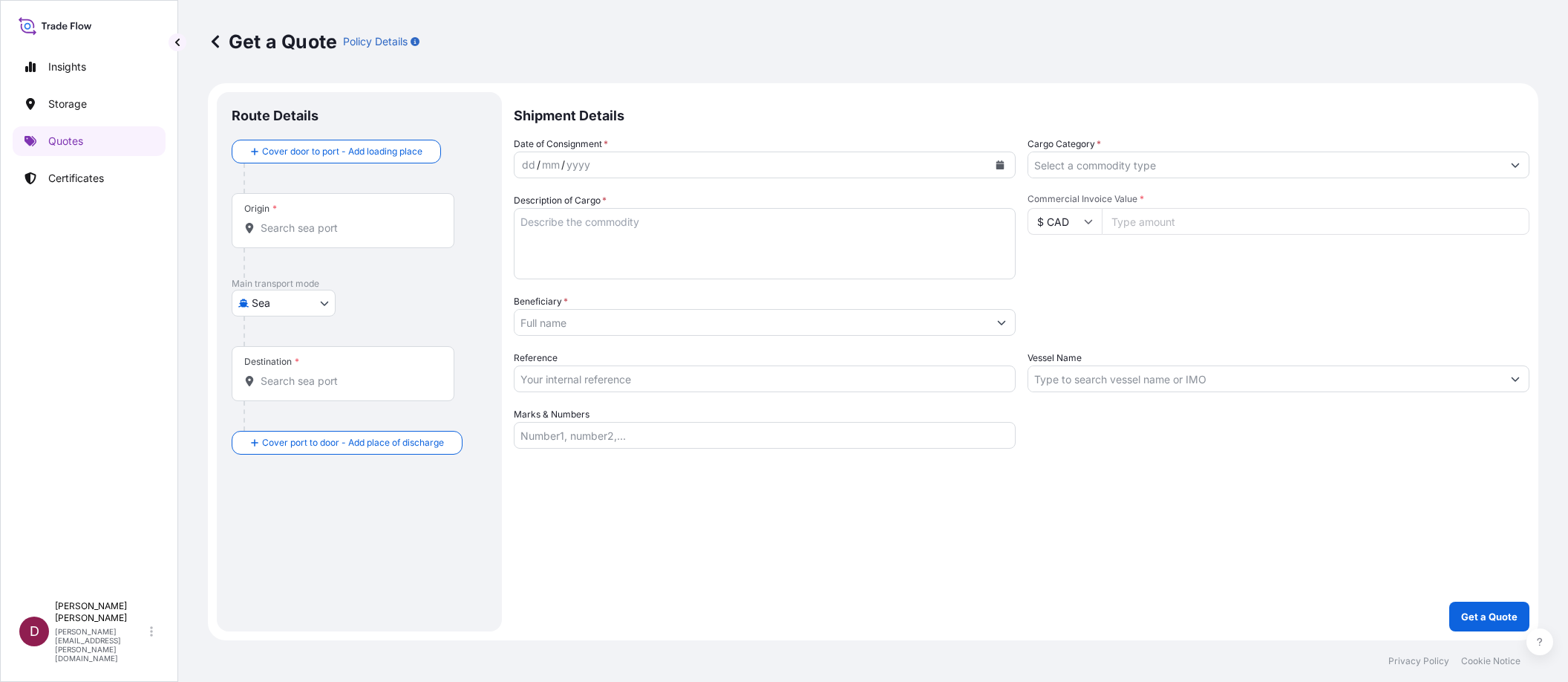
click at [323, 306] on body "Insights Storage Quotes Certificates D [PERSON_NAME] [PERSON_NAME][EMAIL_ADDRES…" at bounding box center [784, 341] width 1568 height 682
click at [287, 439] on div "Land / Air" at bounding box center [304, 447] width 133 height 26
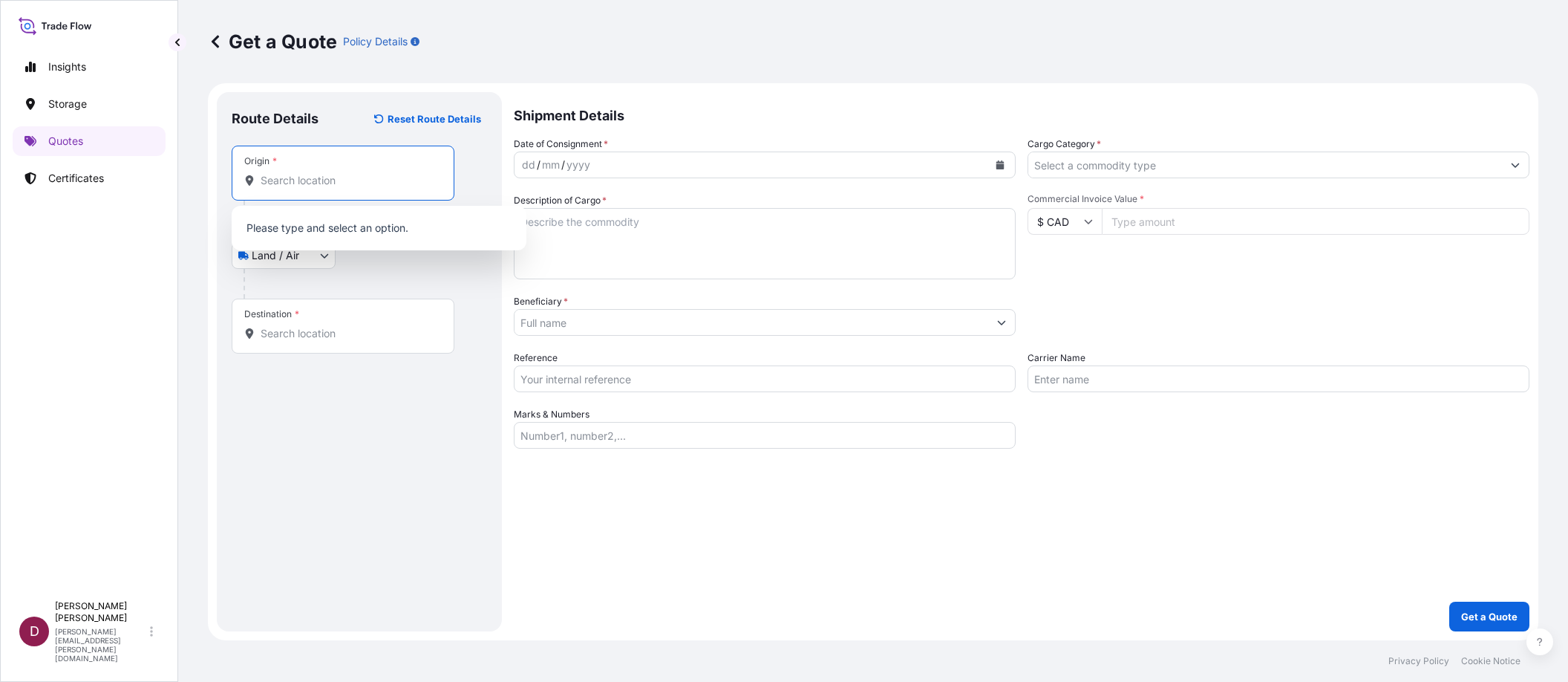
click at [317, 174] on input "Origin *" at bounding box center [348, 180] width 175 height 14
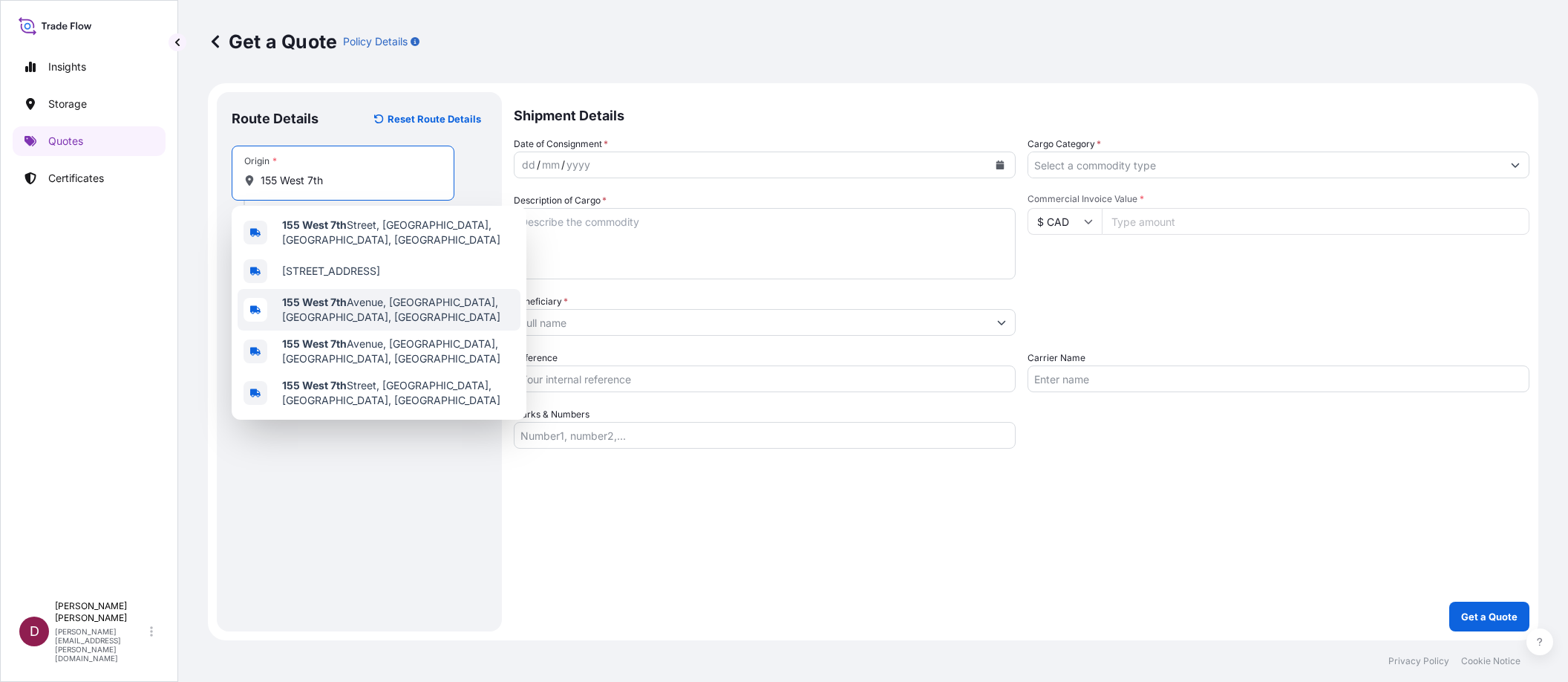
click at [327, 307] on span "[STREET_ADDRESS]" at bounding box center [398, 309] width 232 height 30
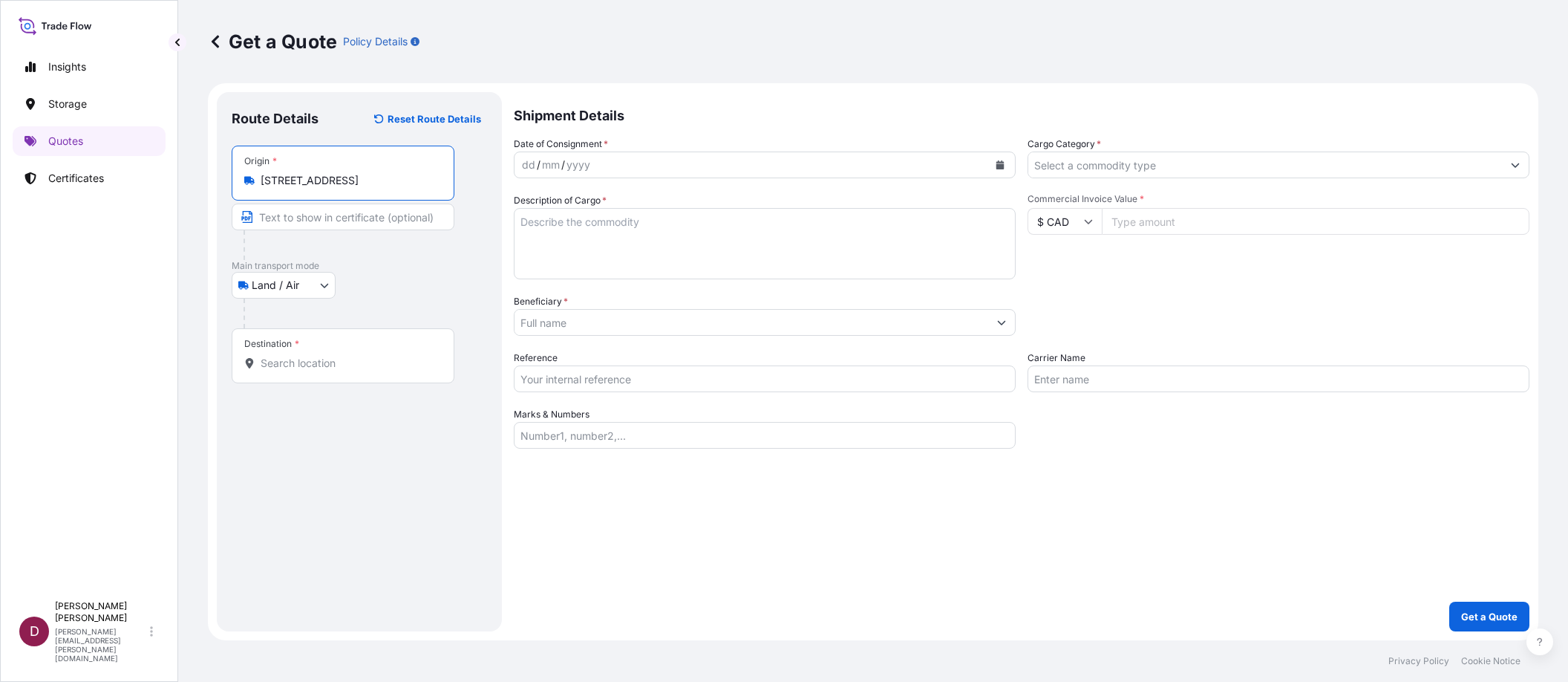
type input "[STREET_ADDRESS]"
click at [282, 217] on input "Text to appear on certificate" at bounding box center [343, 216] width 223 height 26
type input "DenbighFAS"
click at [272, 366] on input "Destination *" at bounding box center [348, 363] width 175 height 14
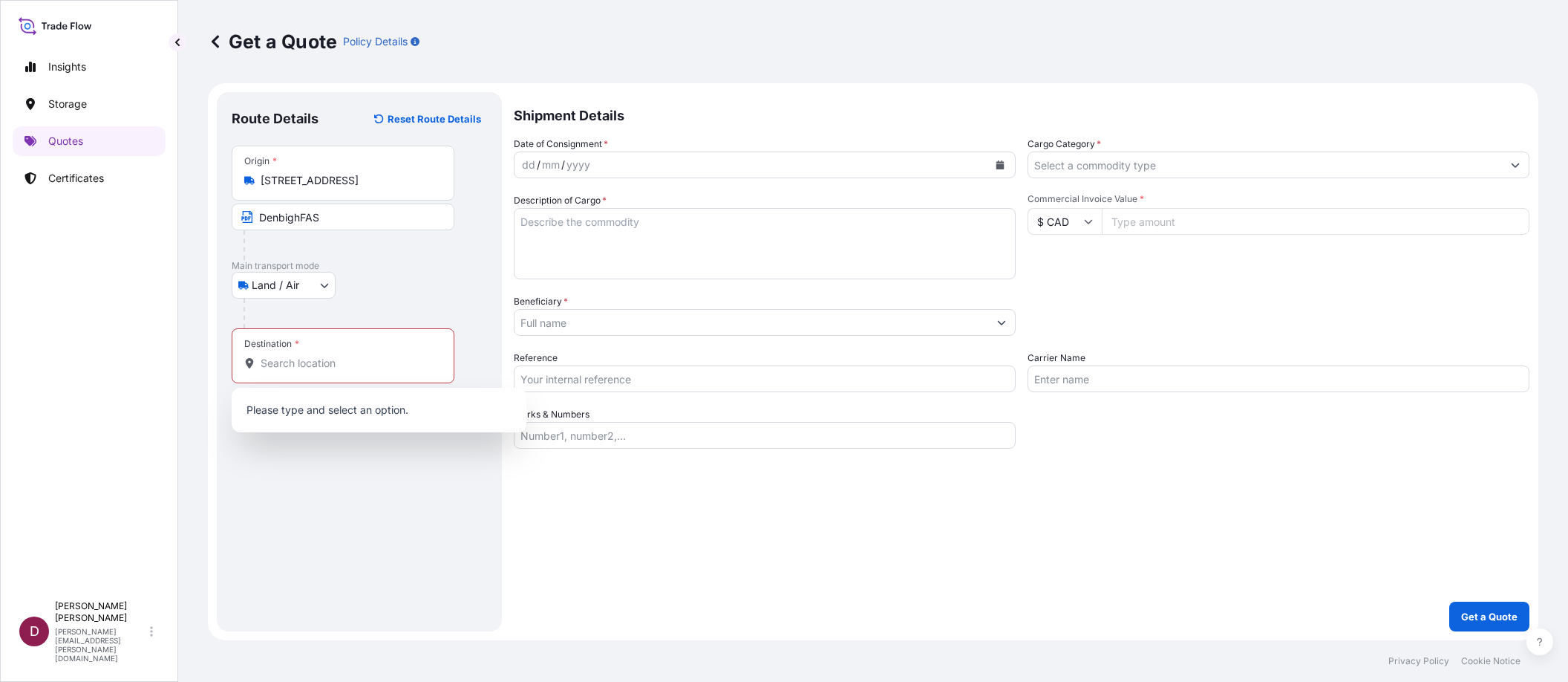
click at [302, 370] on div "Destination *" at bounding box center [343, 356] width 223 height 55
click at [302, 370] on input "Destination * Please select a destination" at bounding box center [348, 363] width 175 height 14
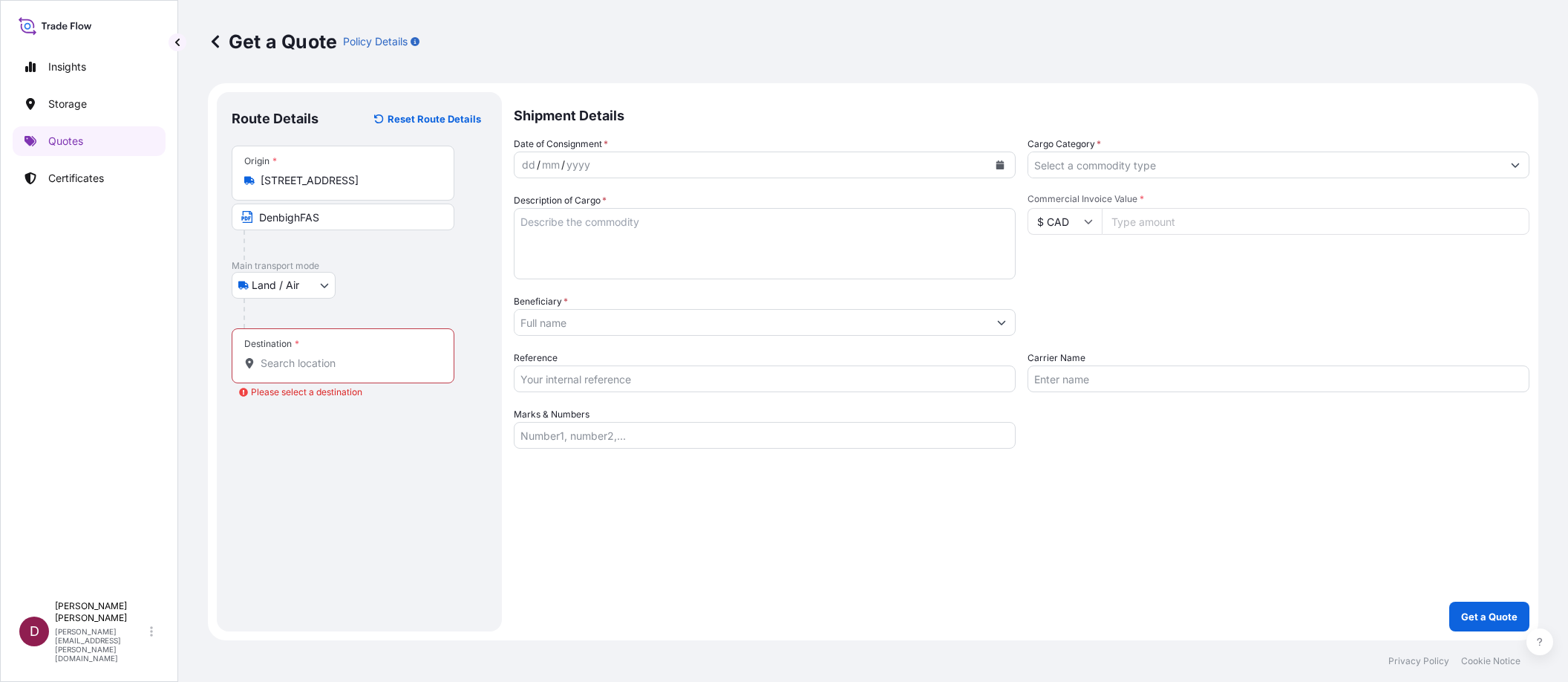
drag, startPoint x: 302, startPoint y: 370, endPoint x: 279, endPoint y: 360, distance: 25.1
click at [279, 360] on input "Destination * Please select a destination" at bounding box center [348, 363] width 175 height 14
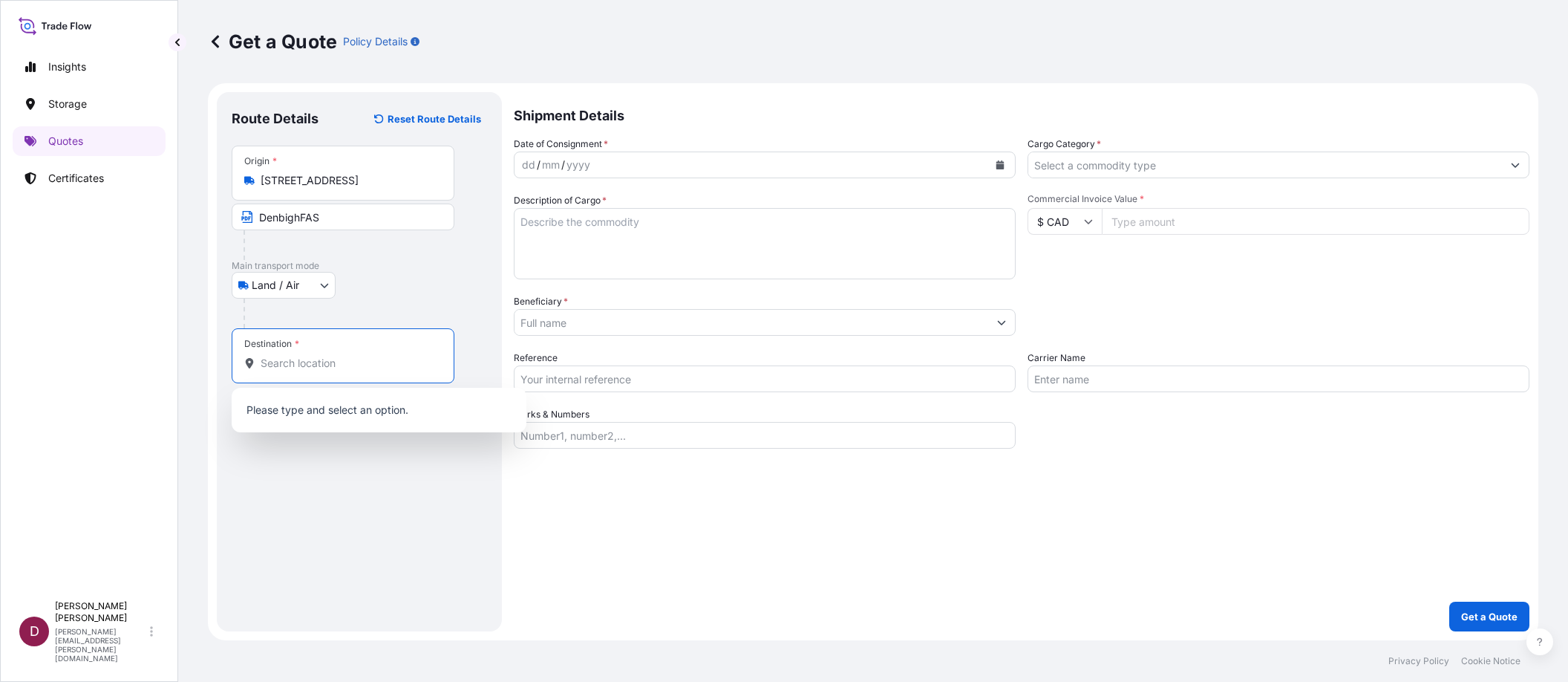
click at [279, 360] on input "Destination * Please select a destination" at bounding box center [348, 363] width 175 height 14
paste input "[STREET_ADDRESS][US_STATE] Contact: [PERSON_NAME] Phone: [PHONE_NUMBER]"
drag, startPoint x: 279, startPoint y: 361, endPoint x: 518, endPoint y: 365, distance: 239.0
click at [518, 365] on form "Route Details Reset Route Details Place of loading Road / Inland Road / Inland …" at bounding box center [873, 362] width 1331 height 557
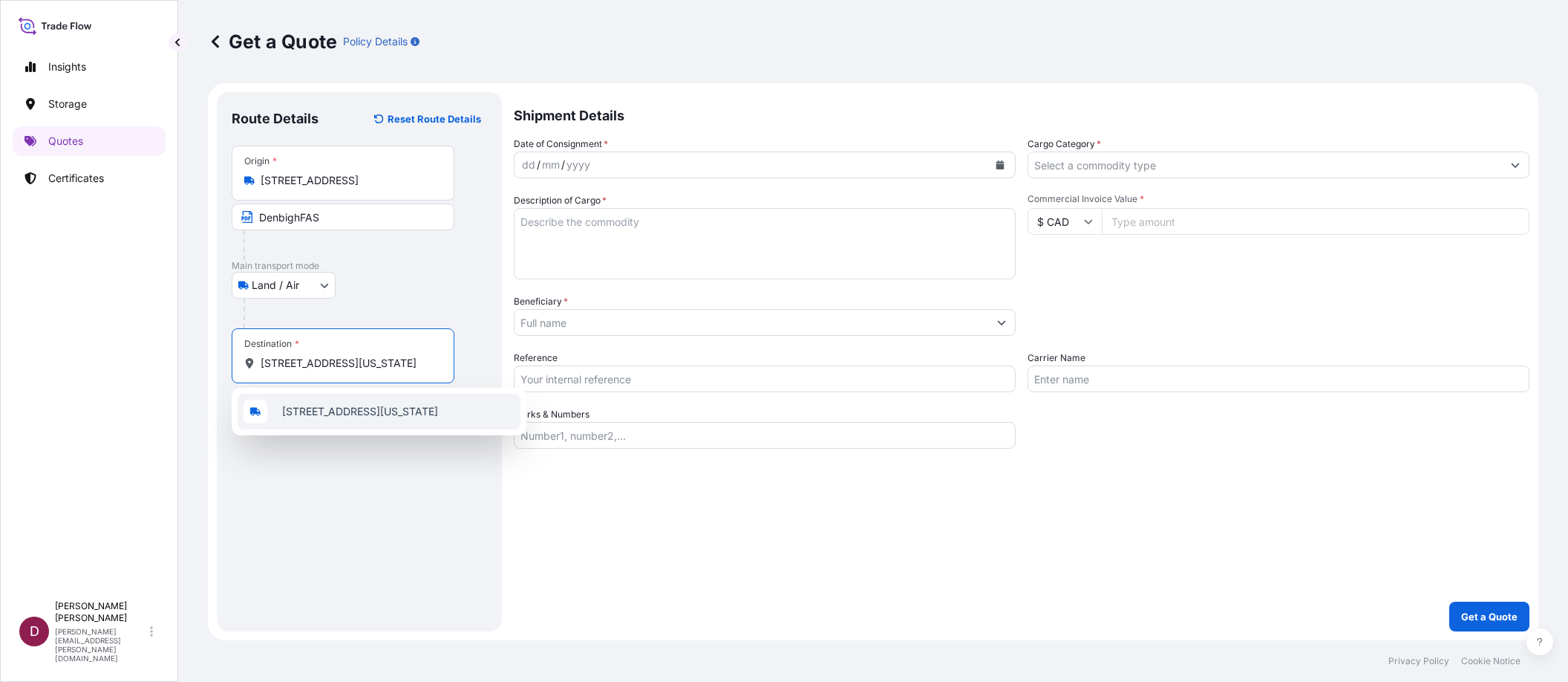
scroll to position [0, 122]
click at [296, 364] on input "[STREET_ADDRESS][US_STATE]" at bounding box center [348, 363] width 175 height 14
click at [295, 408] on span "[STREET_ADDRESS][US_STATE]" at bounding box center [359, 410] width 156 height 14
type input "[STREET_ADDRESS][US_STATE]"
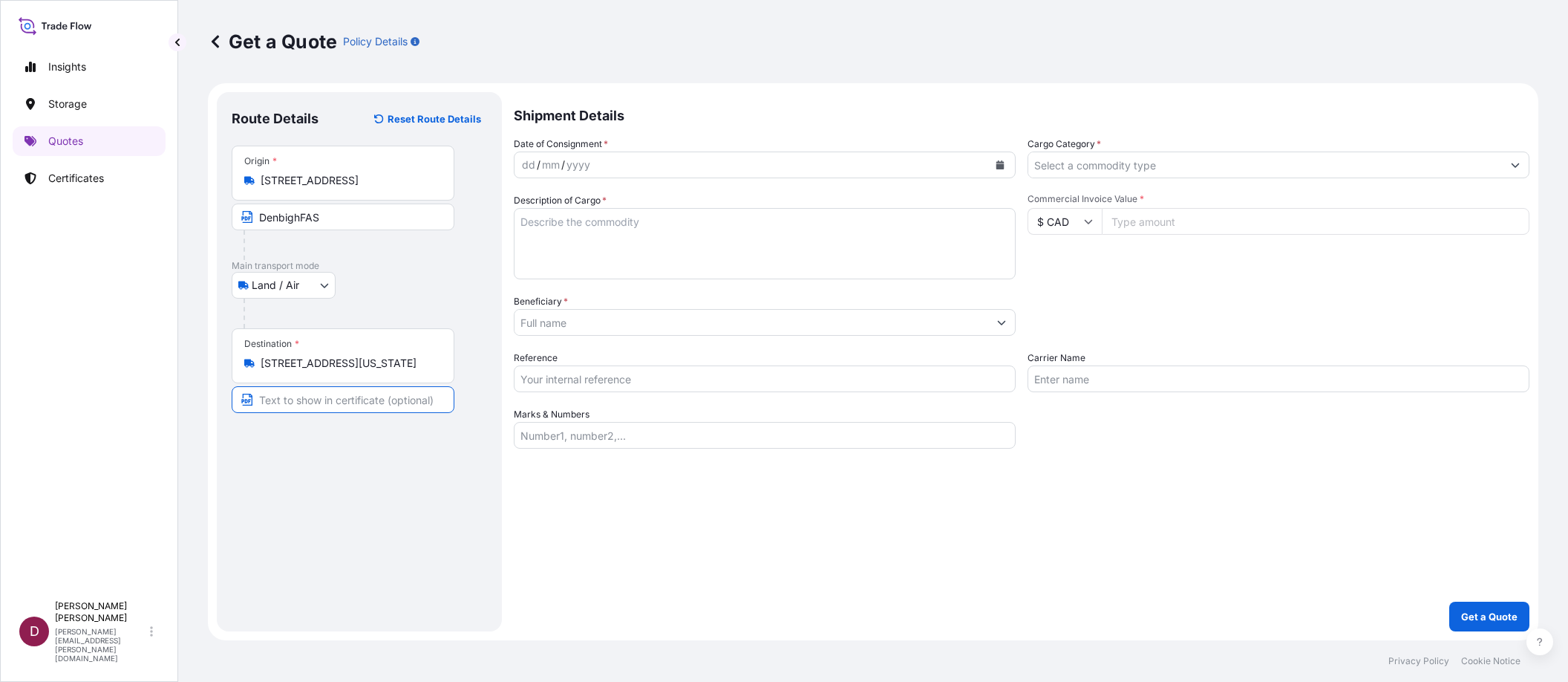
click at [278, 398] on input "Text to appear on certificate" at bounding box center [343, 399] width 223 height 26
click at [279, 406] on input "Text to appear on certificate" at bounding box center [343, 399] width 223 height 26
paste input "Studio [PERSON_NAME]"
type input "Studio [PERSON_NAME]"
click at [352, 450] on div "Route Details Reset Route Details Place of loading Road / [GEOGRAPHIC_DATA] / I…" at bounding box center [359, 362] width 255 height 509
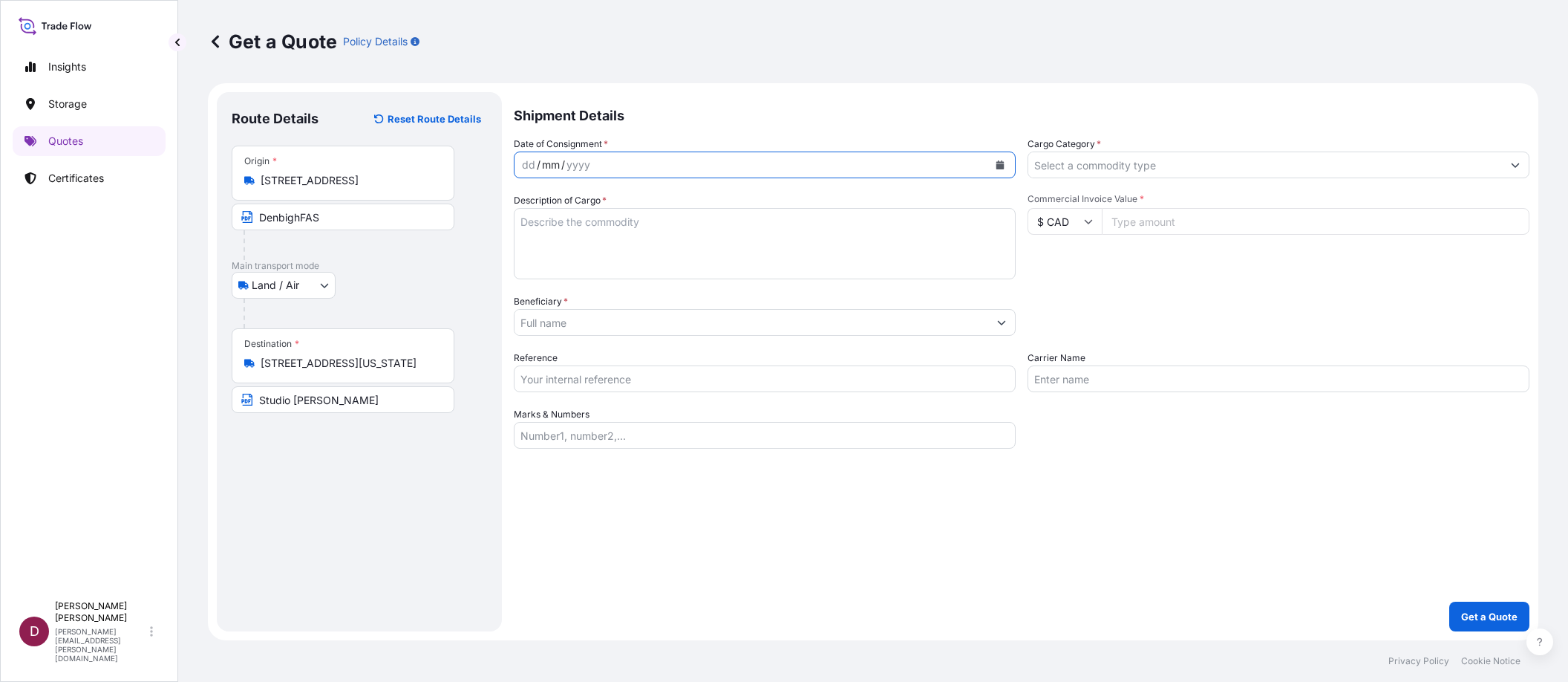
click at [554, 160] on div "mm" at bounding box center [551, 164] width 20 height 18
click at [550, 169] on div "mm" at bounding box center [551, 164] width 20 height 18
drag, startPoint x: 119, startPoint y: 352, endPoint x: 119, endPoint y: 312, distance: 40.0
click at [119, 352] on div "Insights Storage Quotes Certificates" at bounding box center [89, 316] width 153 height 555
click at [1004, 164] on button "Calendar" at bounding box center [1000, 165] width 24 height 24
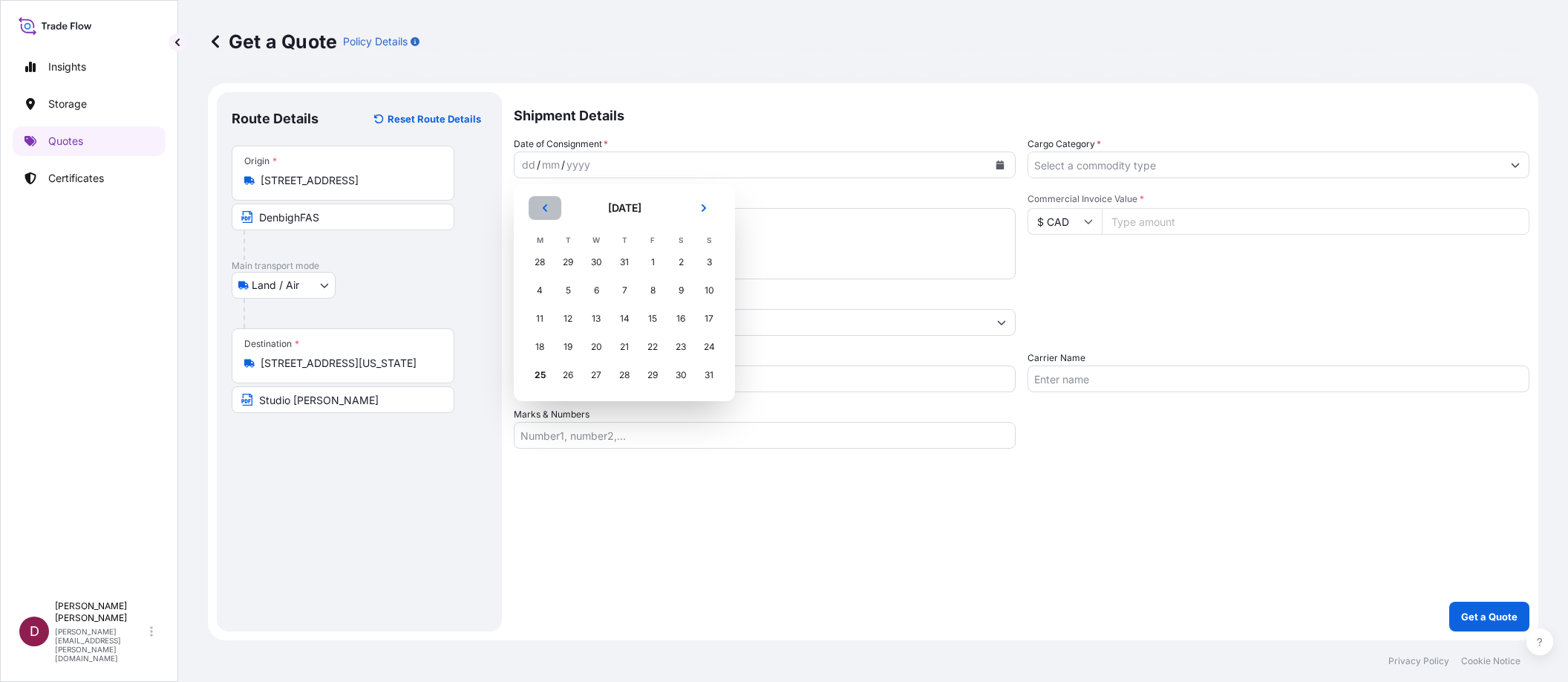
click at [545, 209] on icon "Previous" at bounding box center [545, 208] width 4 height 8
click at [601, 261] on div "2" at bounding box center [596, 261] width 26 height 26
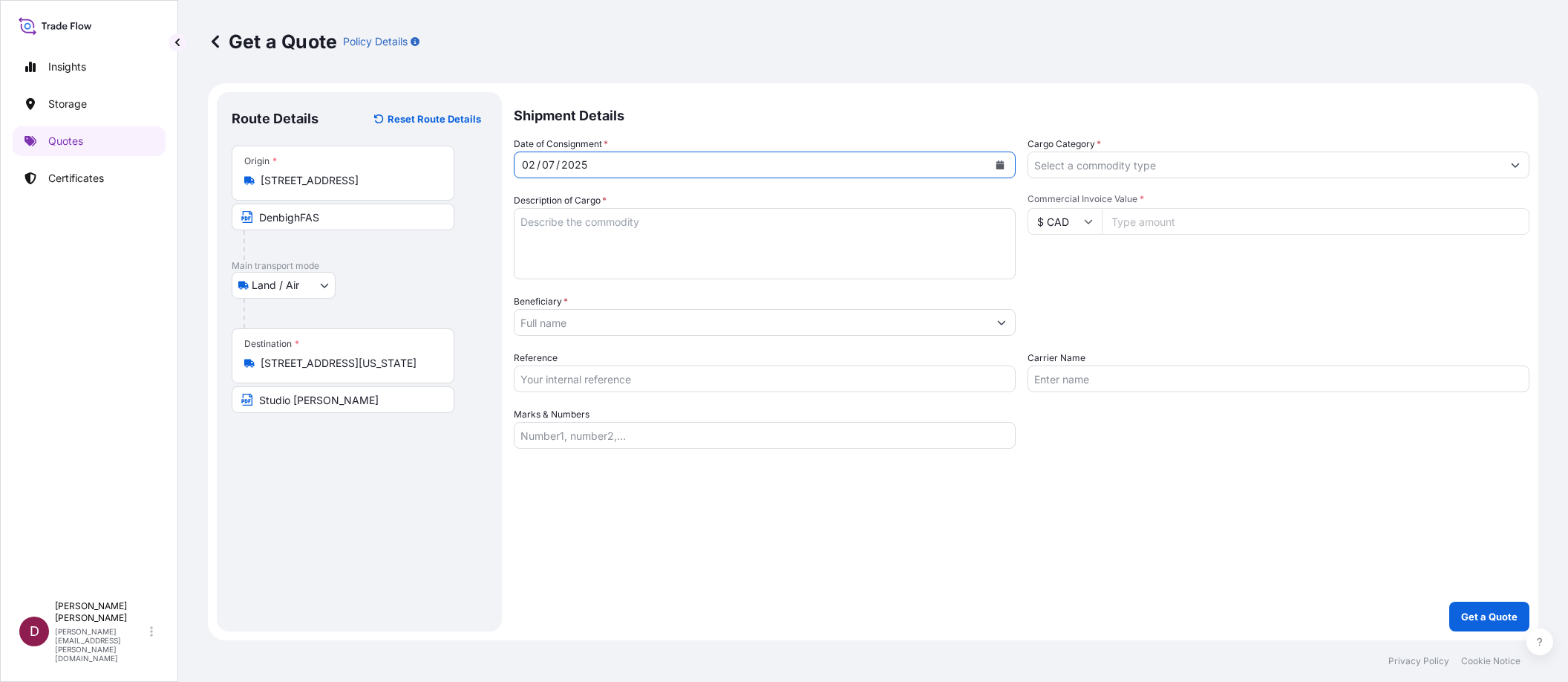
click at [572, 222] on textarea "Description of Cargo *" at bounding box center [765, 244] width 502 height 72
click at [642, 281] on div "Date of Consignment * [DATE] Cargo Category * Description of Cargo * Commercial…" at bounding box center [1021, 292] width 1016 height 312
paste textarea "Artist: [PERSON_NAME] Title: CS1137 Via Del Mar Antique Bronze Mirror 9701.91.1…"
drag, startPoint x: 907, startPoint y: 235, endPoint x: 760, endPoint y: 235, distance: 147.0
click at [760, 235] on textarea "Artist: [PERSON_NAME] Title: CS1137 Via Del Mar Antique Bronze Mirror 9701.91.1…" at bounding box center [765, 244] width 502 height 72
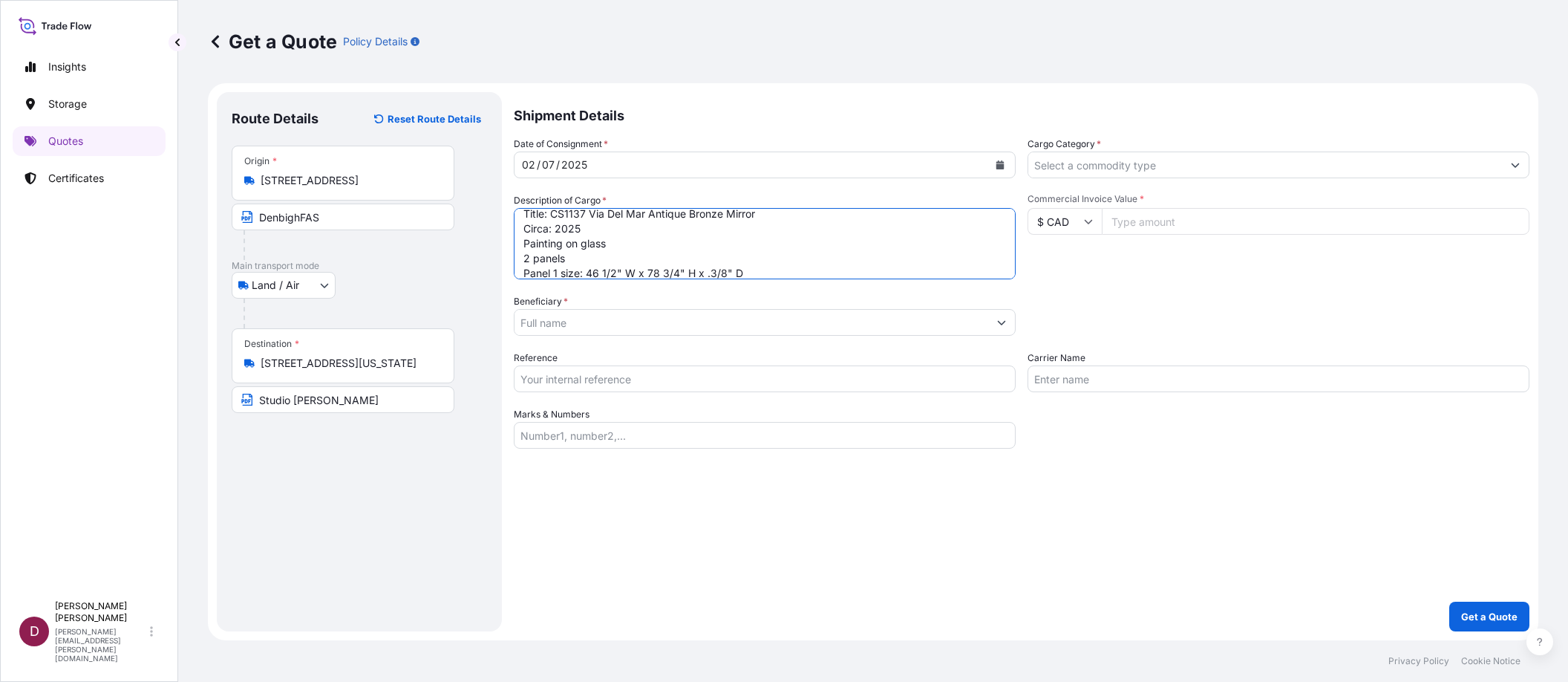
scroll to position [45, 0]
type textarea "Artist: [PERSON_NAME] Title: CS1137 Via Del Mar Antique Bronze Mirror Circa: 20…"
click at [1090, 224] on icon at bounding box center [1088, 221] width 9 height 9
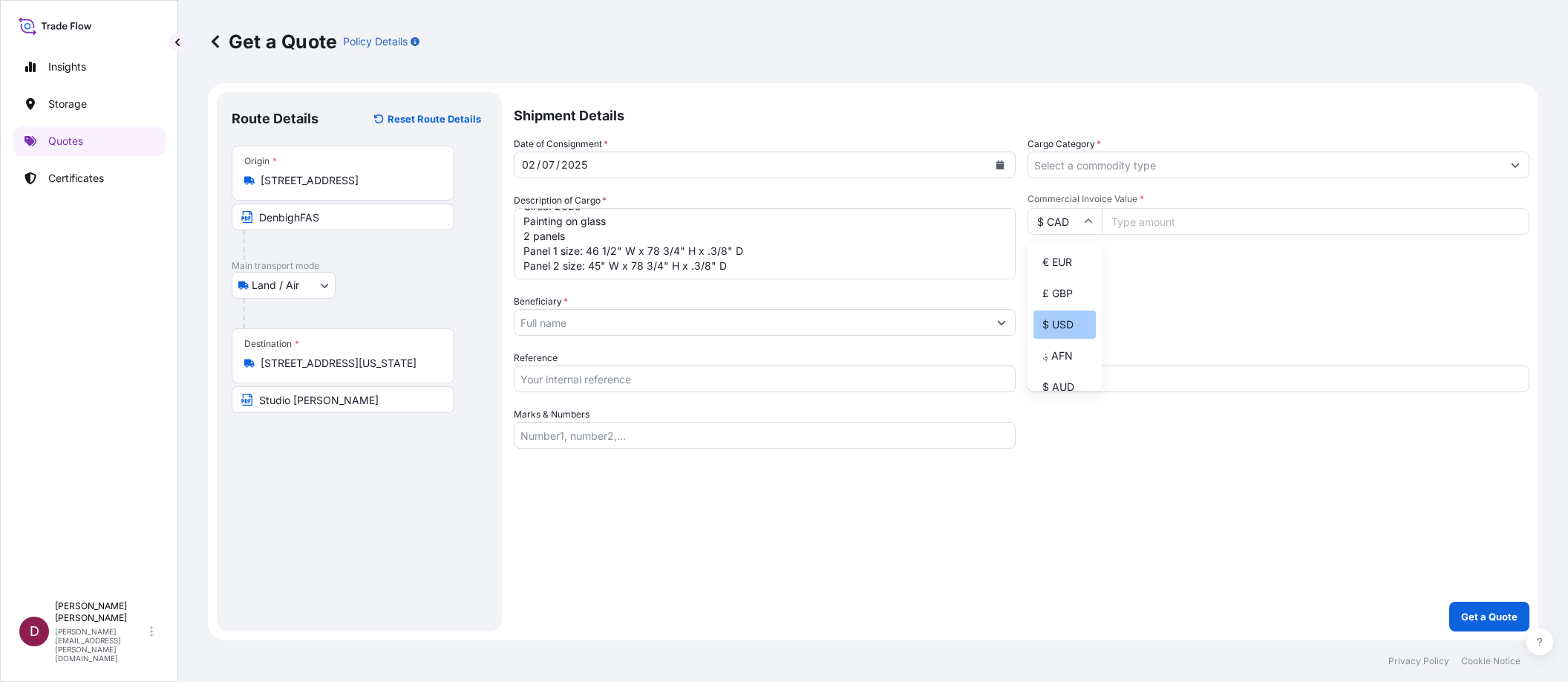
click at [1075, 321] on div "$ USD" at bounding box center [1064, 324] width 62 height 28
type input "$ USD"
click at [1165, 224] on input "Commercial Invoice Value *" at bounding box center [1315, 221] width 427 height 26
type input "10000.00"
click at [1197, 294] on div "Packing Category Type to search a container mode Please select a primary mode o…" at bounding box center [1279, 314] width 502 height 42
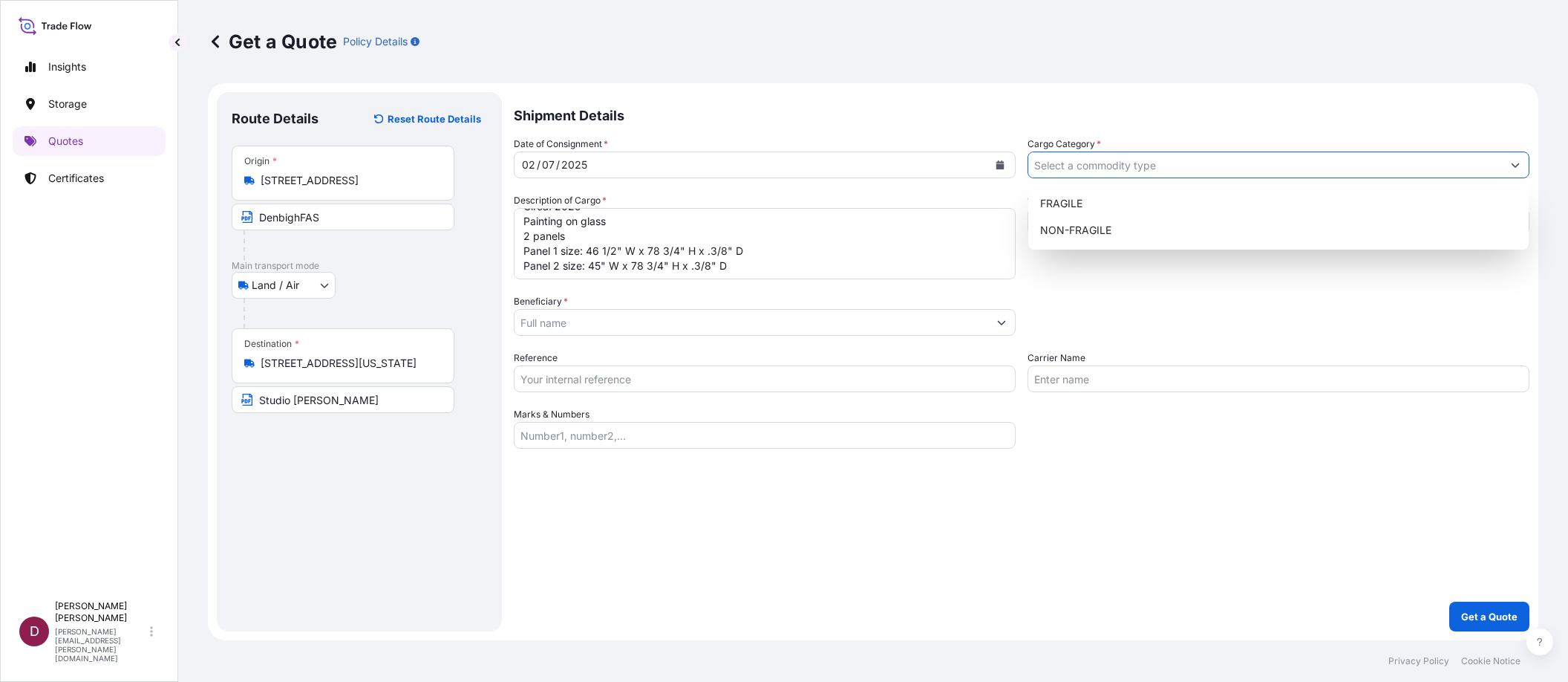
click at [1107, 158] on input "Cargo Category *" at bounding box center [1265, 164] width 473 height 26
click at [1102, 205] on div "FRAGILE" at bounding box center [1279, 203] width 489 height 26
type input "FRAGILE"
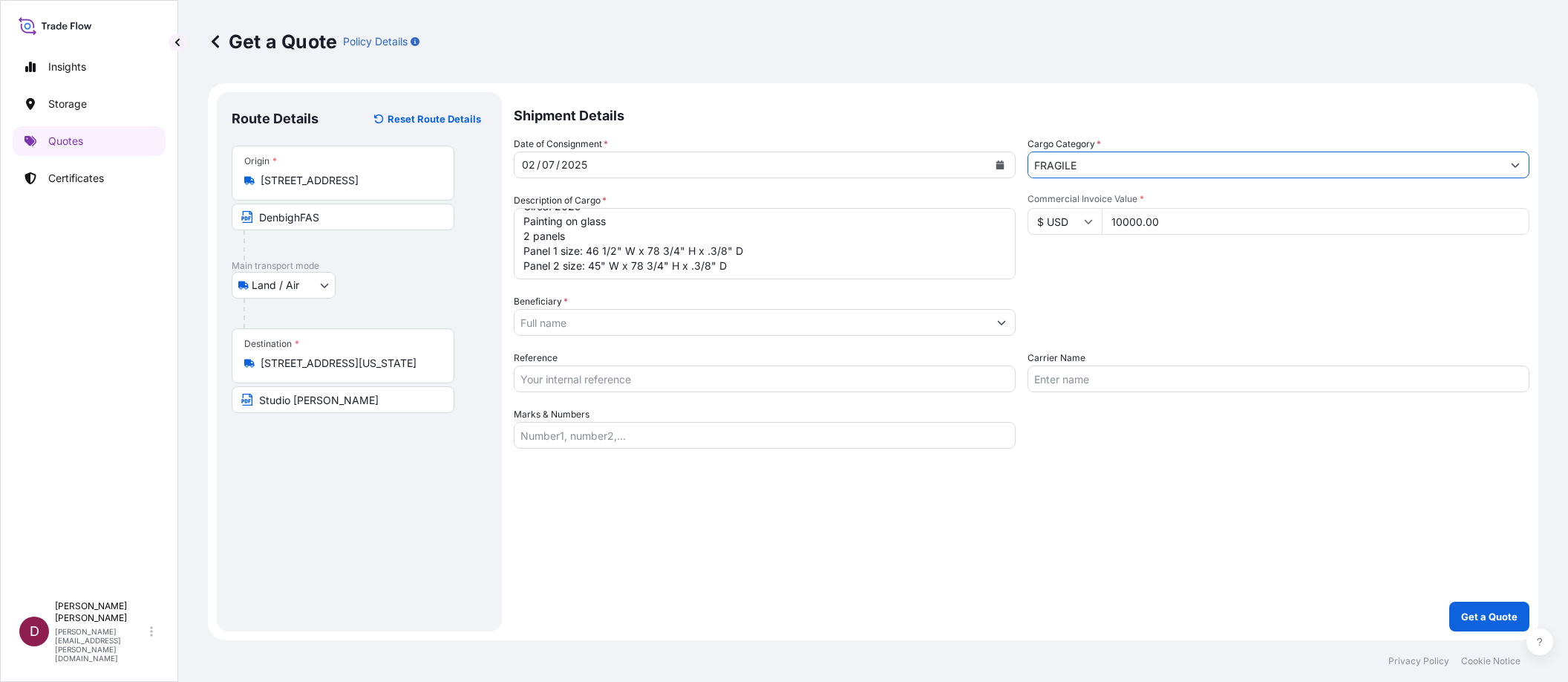
click at [595, 318] on input "Beneficiary *" at bounding box center [751, 322] width 473 height 26
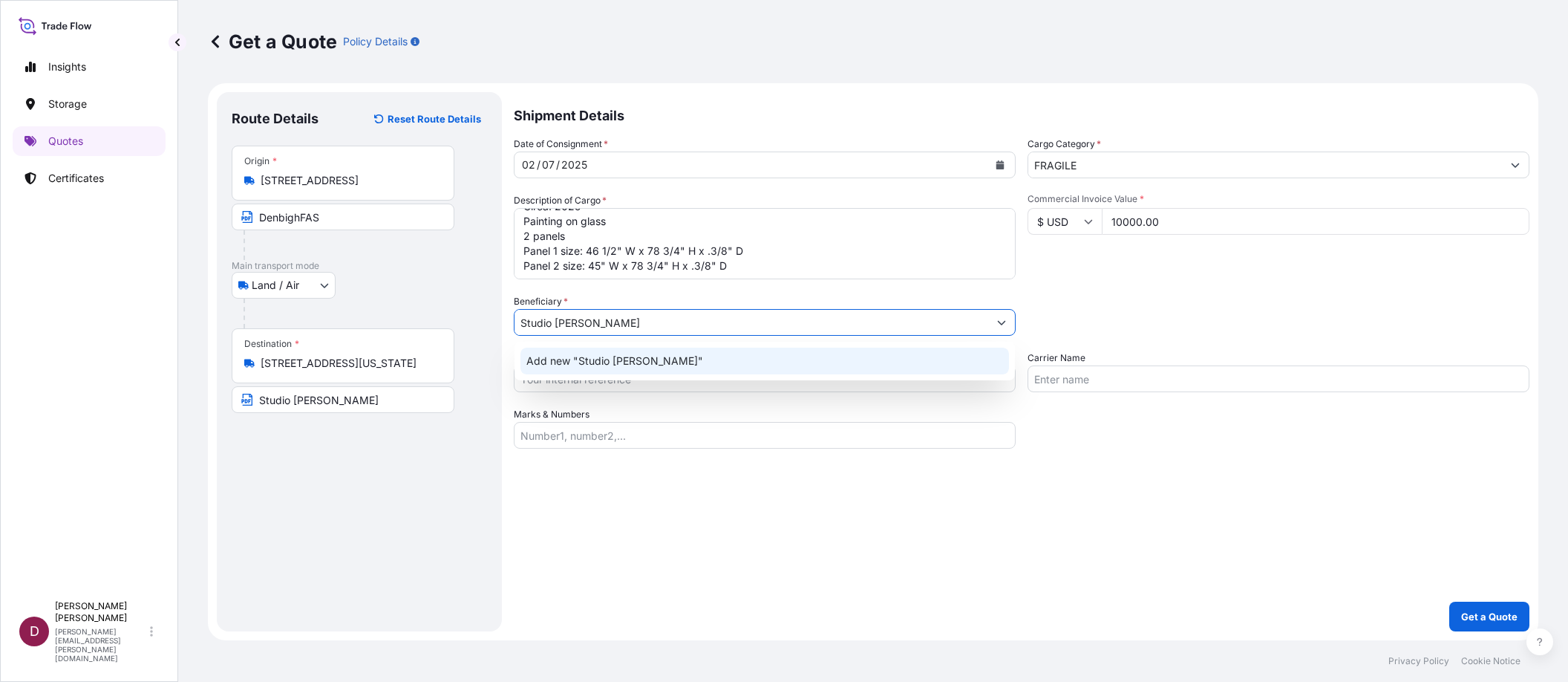
type input "Studio [PERSON_NAME]"
click at [692, 405] on div "Date of Consignment * [DATE] Cargo Category * FRAGILE Description of Cargo * Ar…" at bounding box center [1021, 292] width 1016 height 312
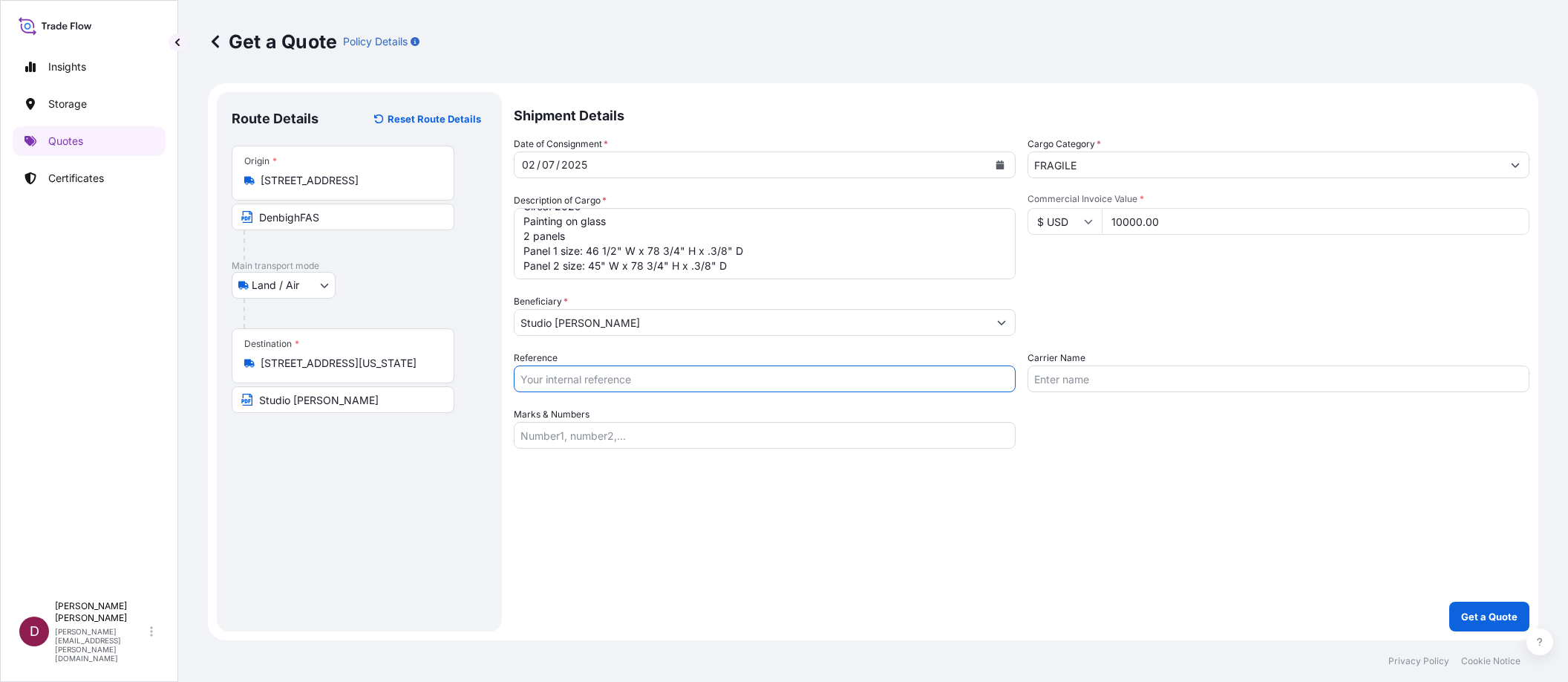
click at [558, 383] on input "Reference" at bounding box center [765, 378] width 502 height 26
click at [554, 377] on input "Reference" at bounding box center [765, 378] width 502 height 26
paste input "B-027044"
type input "B-027044"
click at [1052, 376] on input "Carrier Name" at bounding box center [1279, 378] width 502 height 26
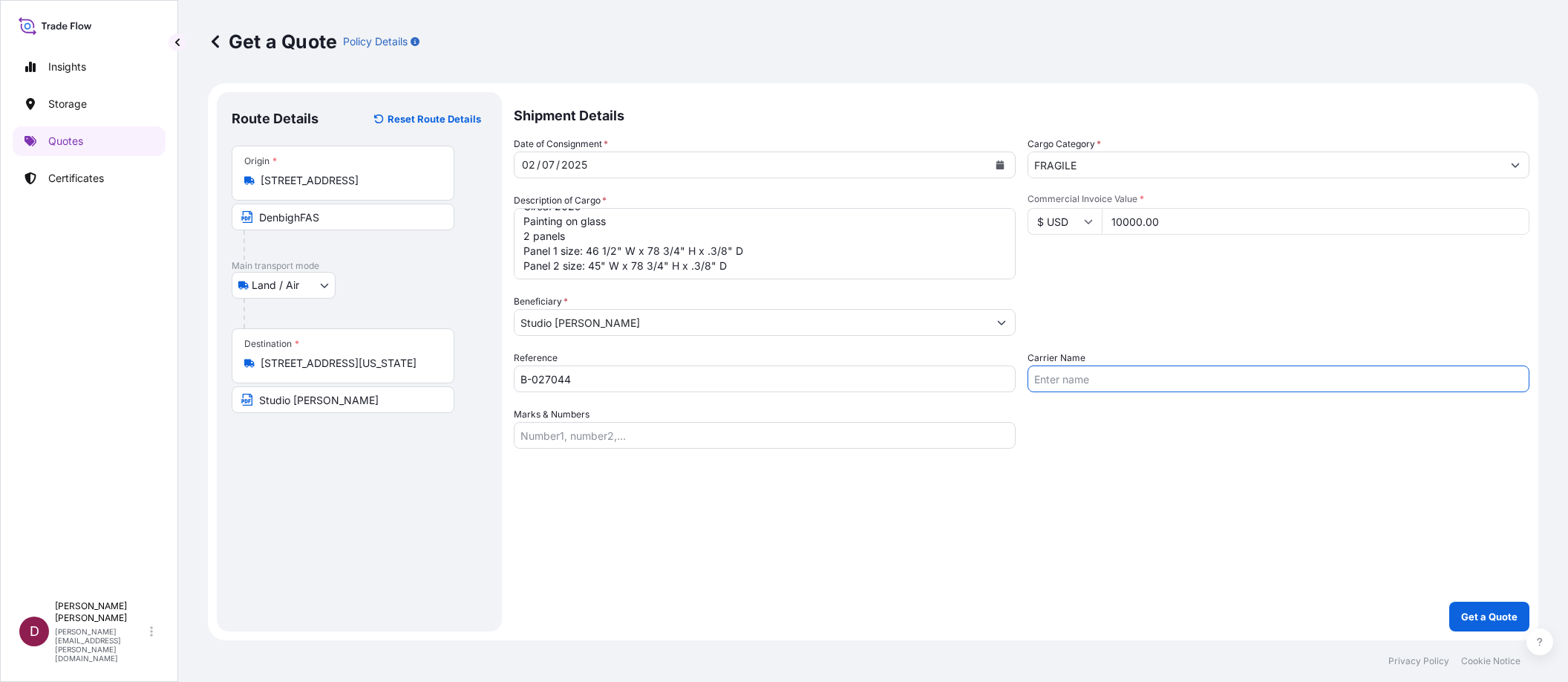
type input "UPS-SCS"
click at [1490, 613] on p "Get a Quote" at bounding box center [1489, 616] width 56 height 14
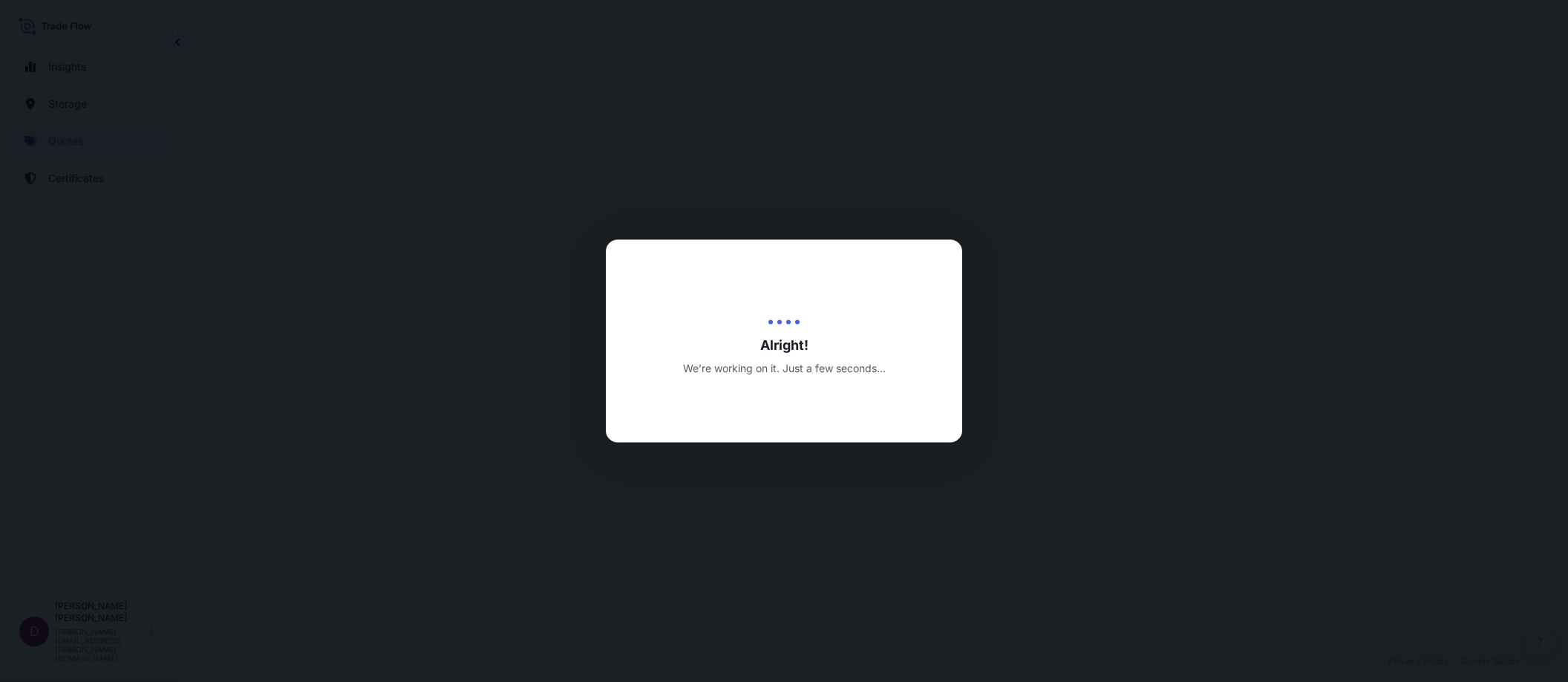
select select "Land / Air"
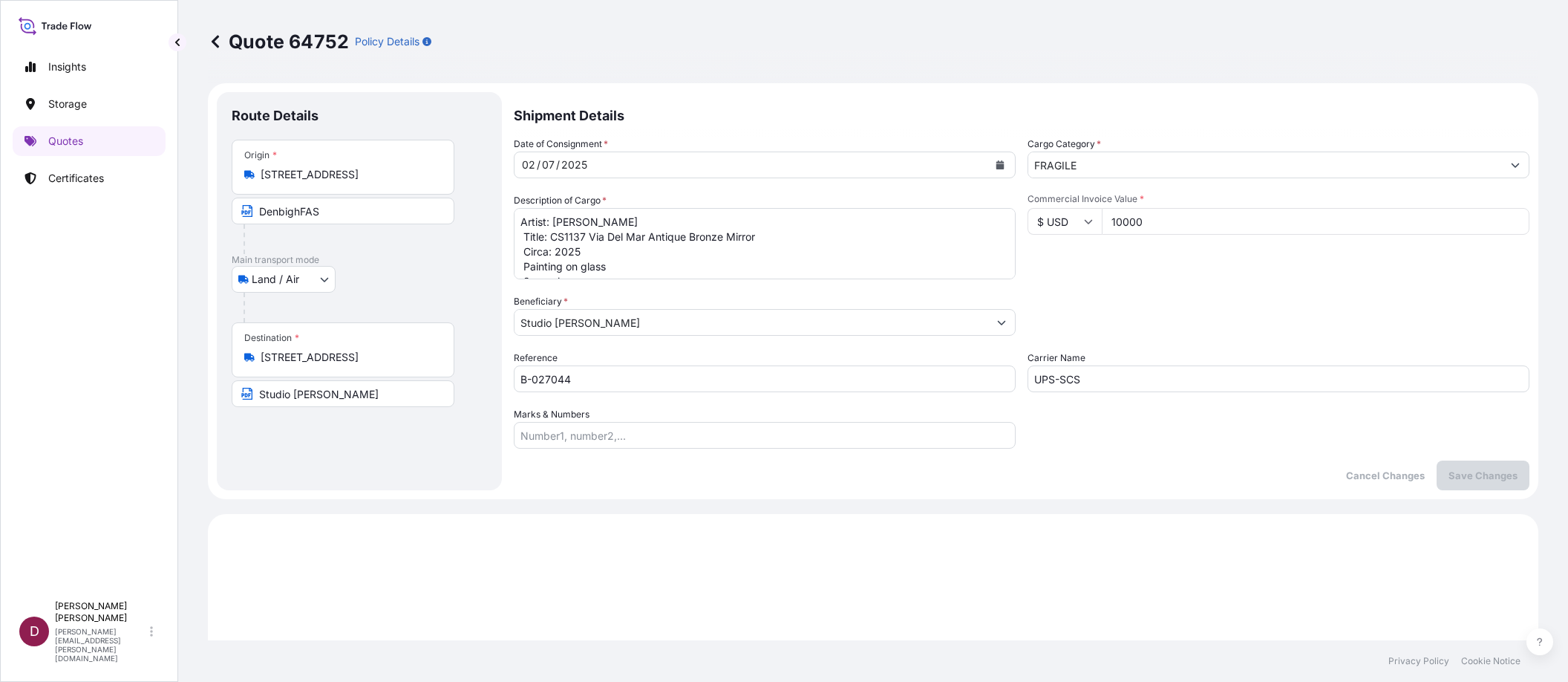
click at [996, 167] on icon "Calendar" at bounding box center [1000, 164] width 9 height 9
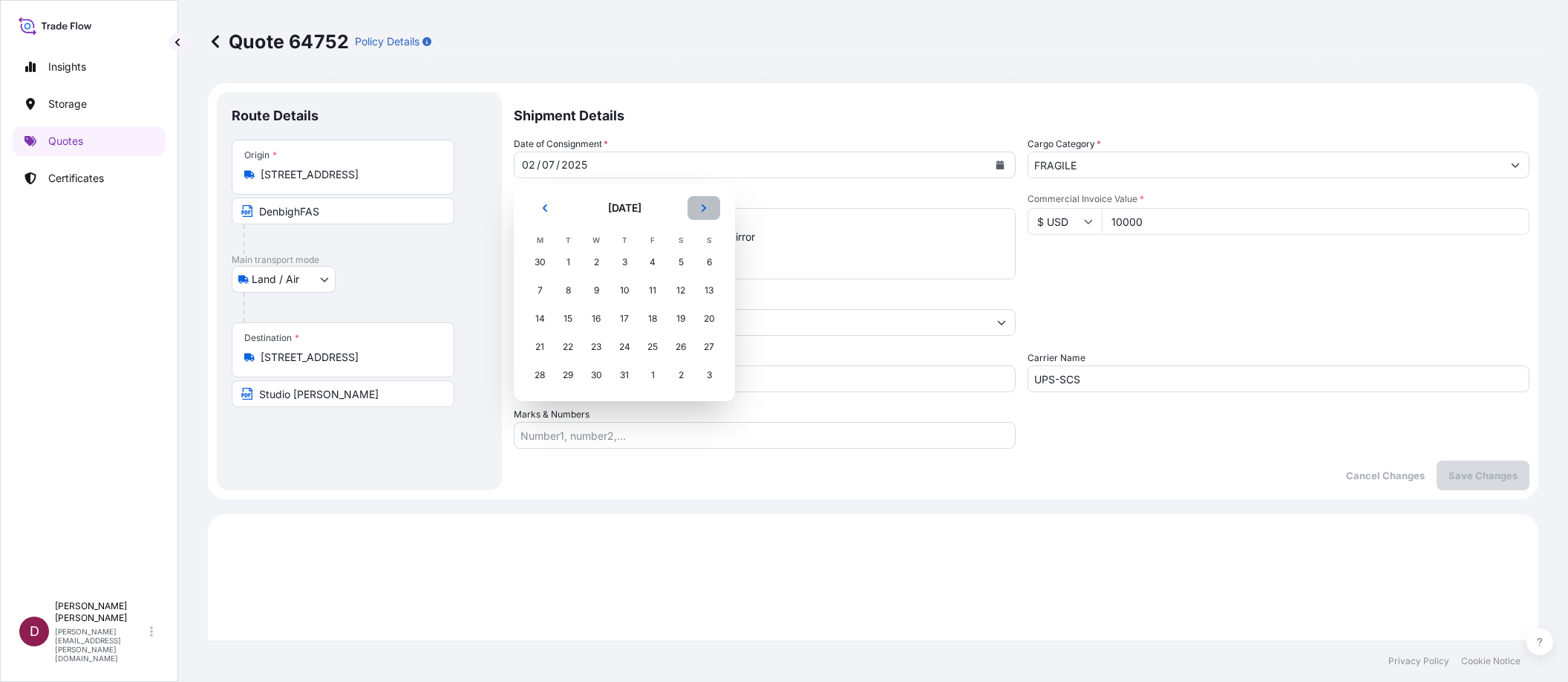
click at [703, 209] on icon "Next" at bounding box center [704, 208] width 9 height 9
click at [595, 317] on div "13" at bounding box center [596, 318] width 26 height 26
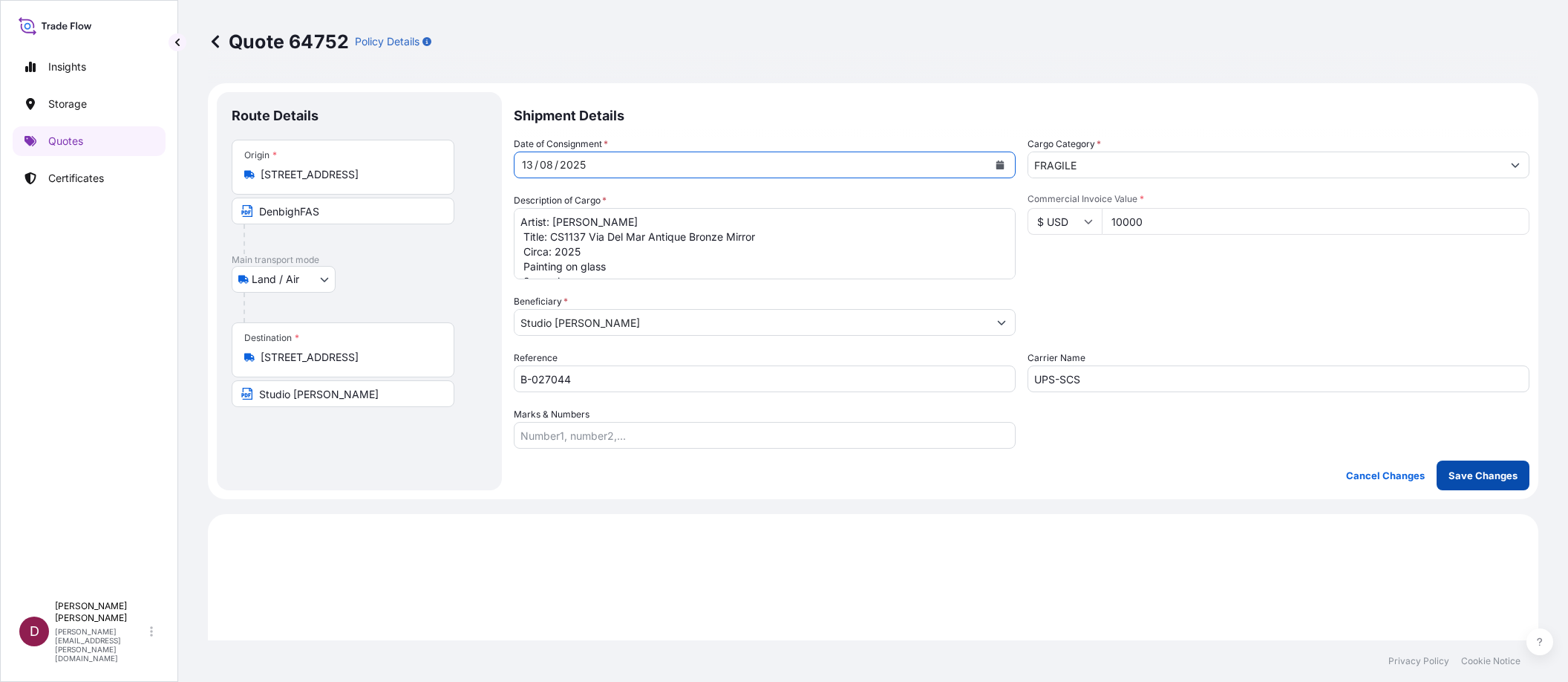
click at [1474, 473] on p "Save Changes" at bounding box center [1483, 474] width 69 height 14
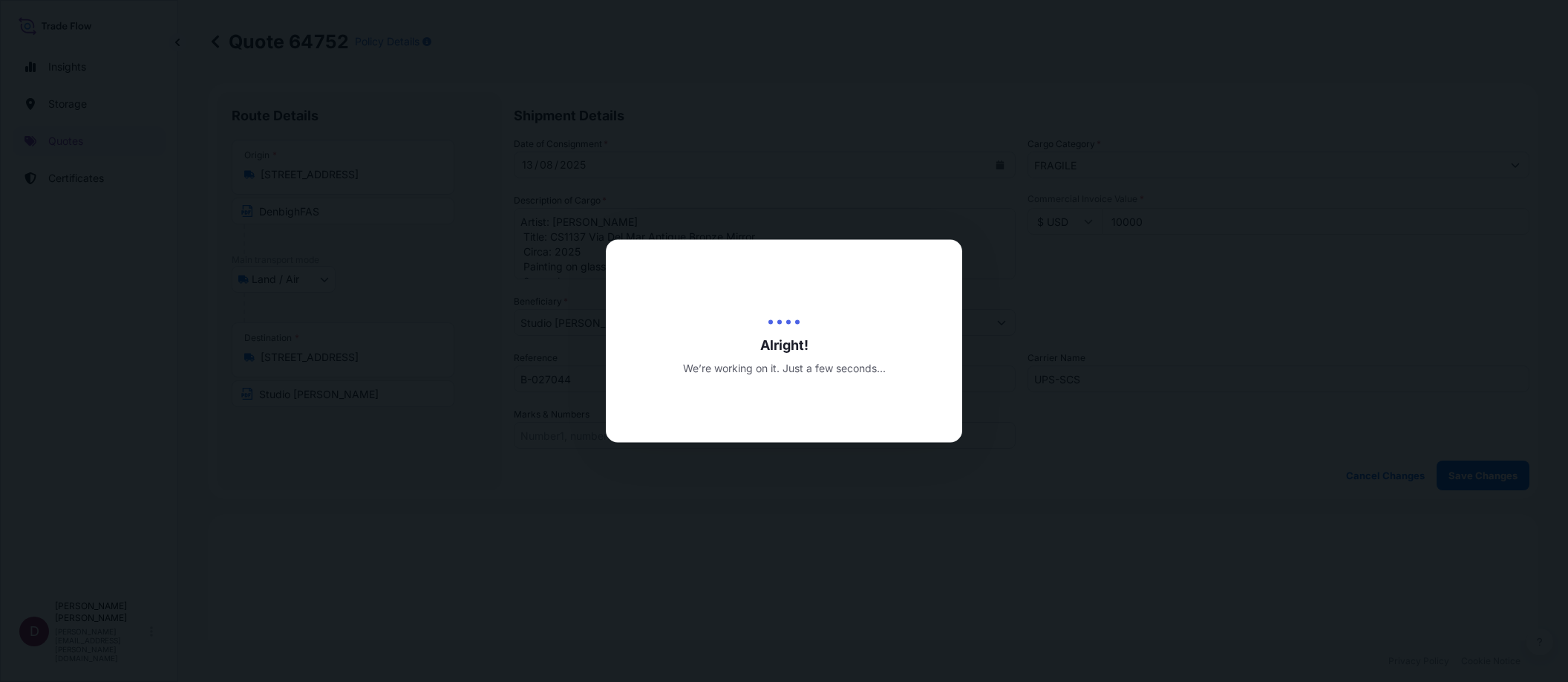
type input "[DATE]"
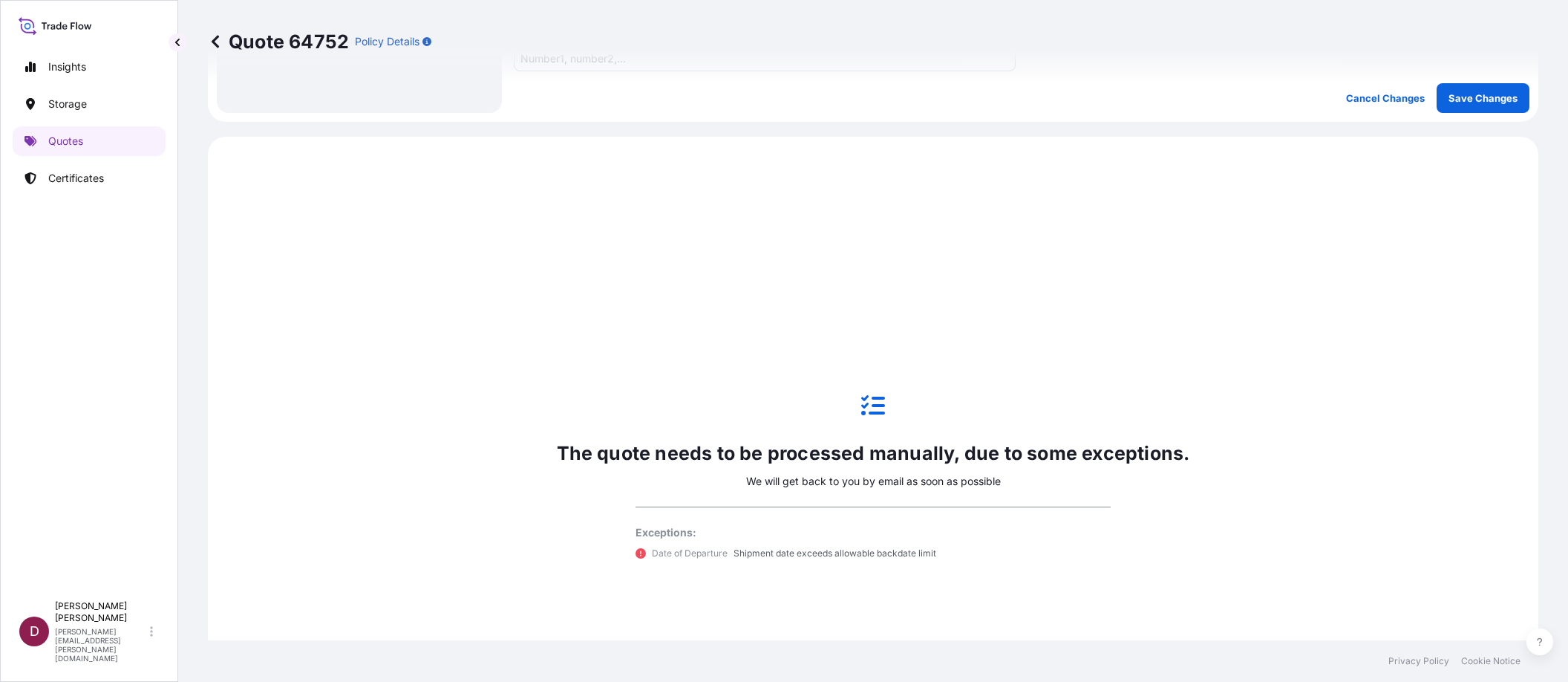
scroll to position [439, 0]
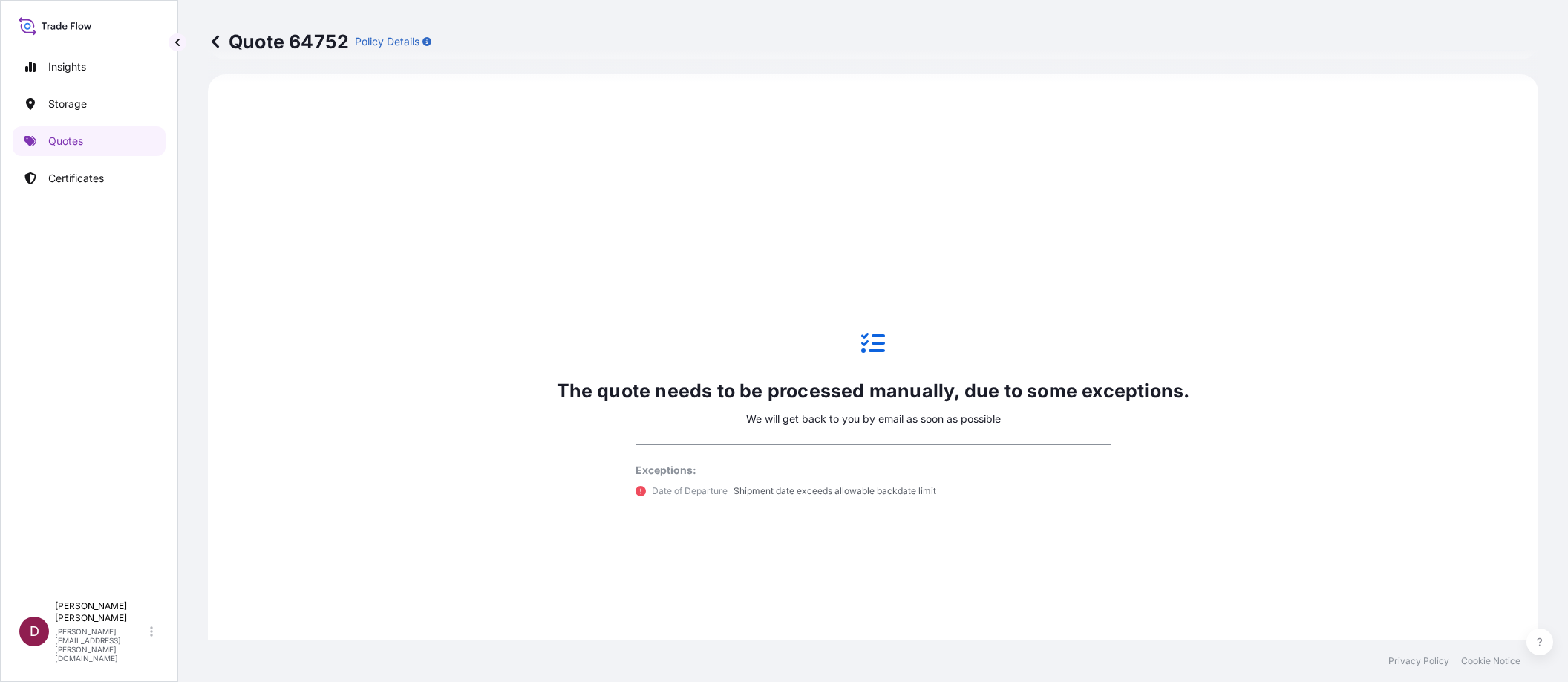
select select "Land / Air"
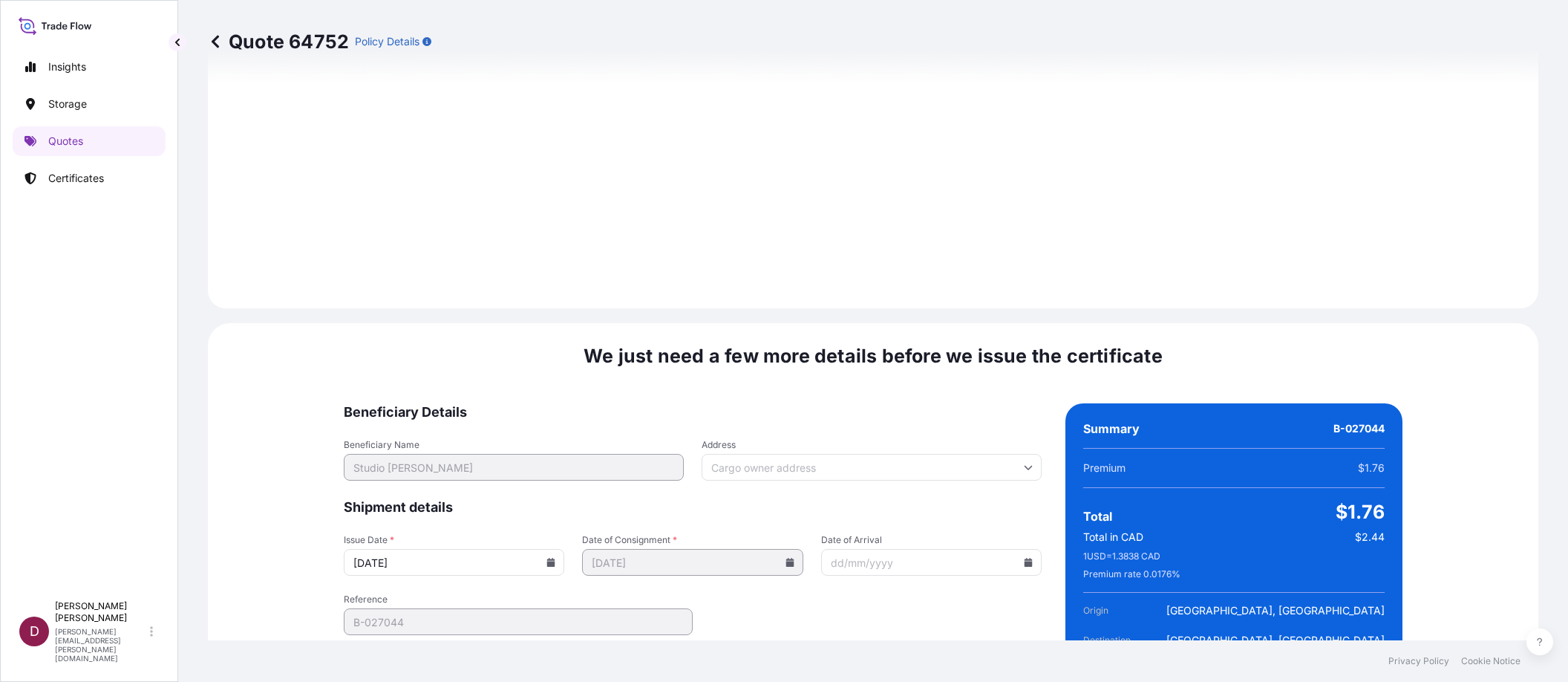
scroll to position [1490, 0]
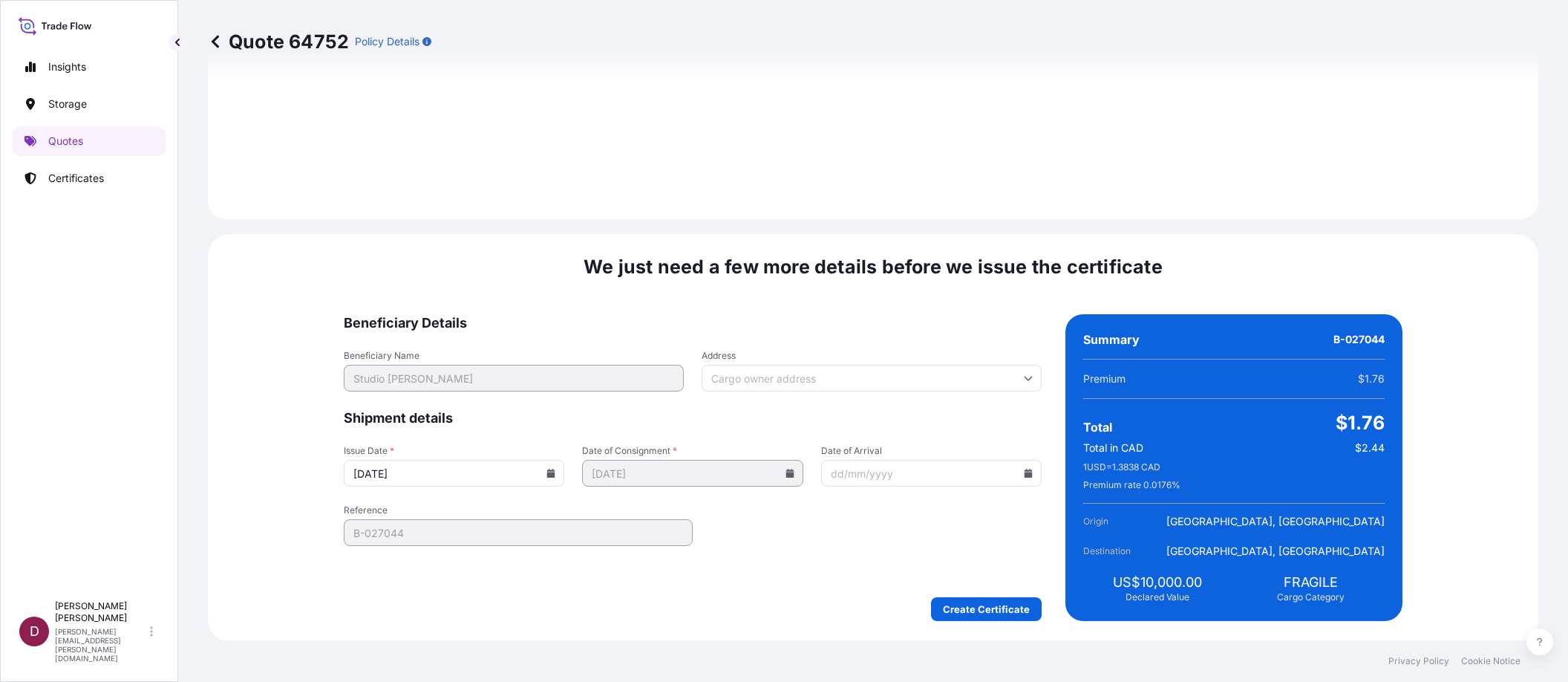
click at [760, 368] on input "Address" at bounding box center [871, 377] width 340 height 26
click at [764, 369] on input "Address" at bounding box center [871, 377] width 340 height 26
paste input "[STREET_ADDRESS][US_STATE]"
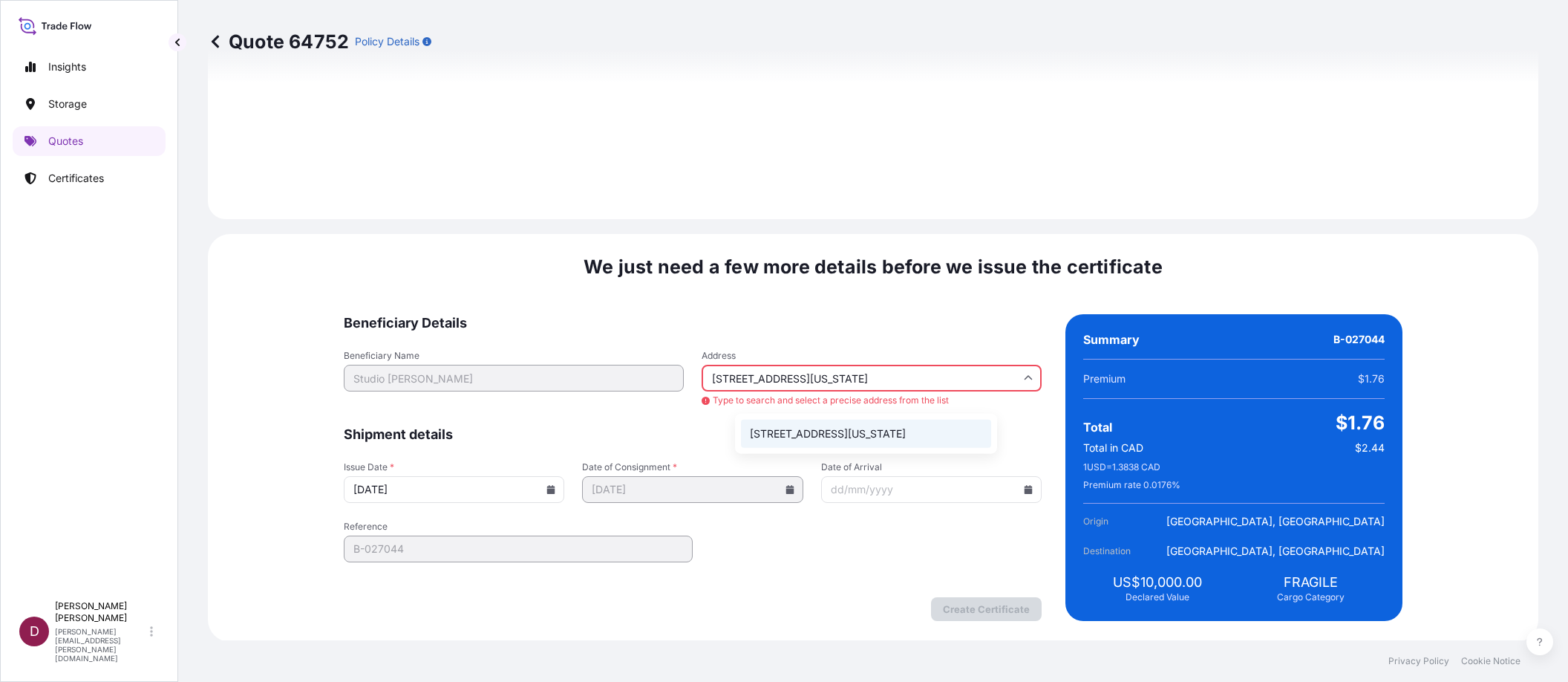
click at [802, 438] on li "[STREET_ADDRESS][US_STATE]" at bounding box center [866, 433] width 250 height 28
type input "[STREET_ADDRESS][US_STATE]"
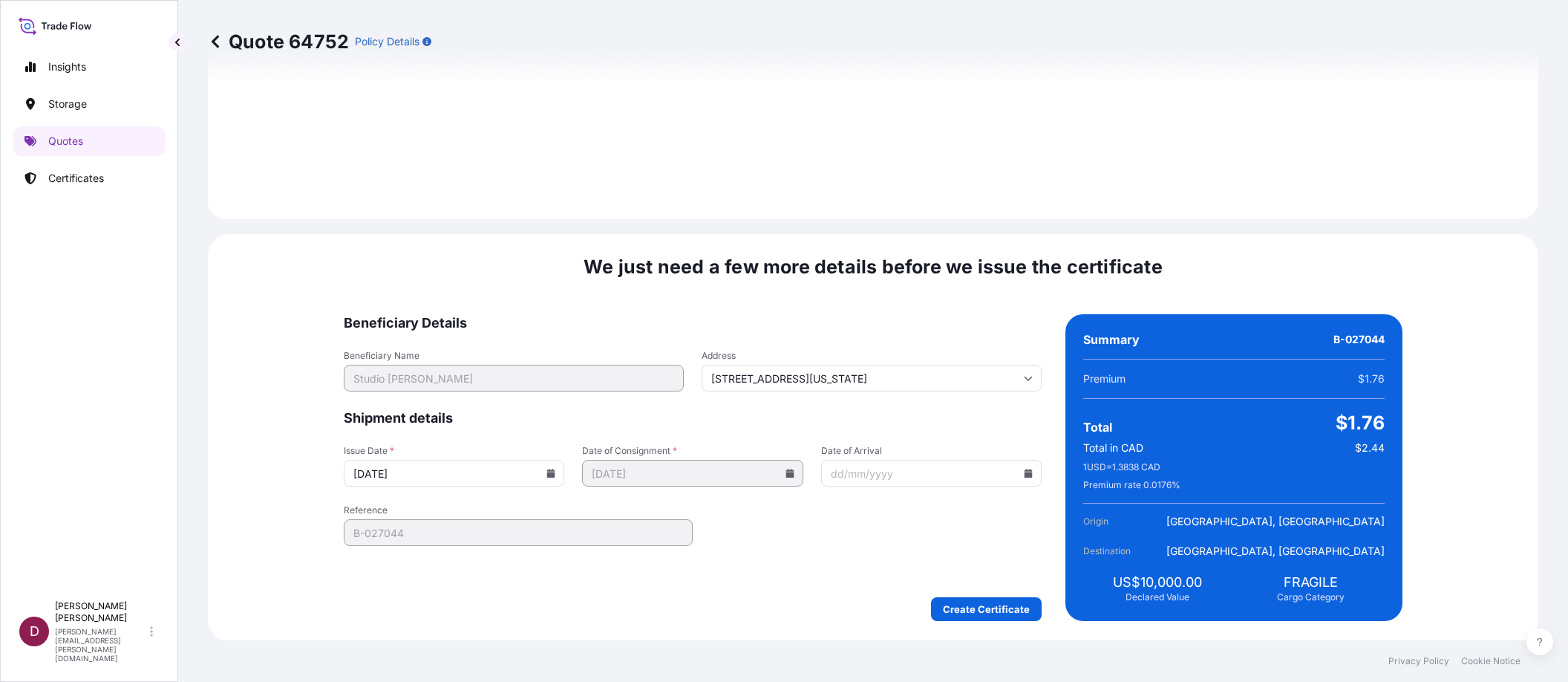
click at [555, 471] on icon at bounding box center [551, 473] width 9 height 9
click at [507, 336] on button "13" at bounding box center [495, 335] width 24 height 24
type input "[DATE]"
click at [862, 477] on input "Date of Arrival" at bounding box center [931, 473] width 220 height 26
click at [1025, 472] on icon at bounding box center [1029, 473] width 9 height 9
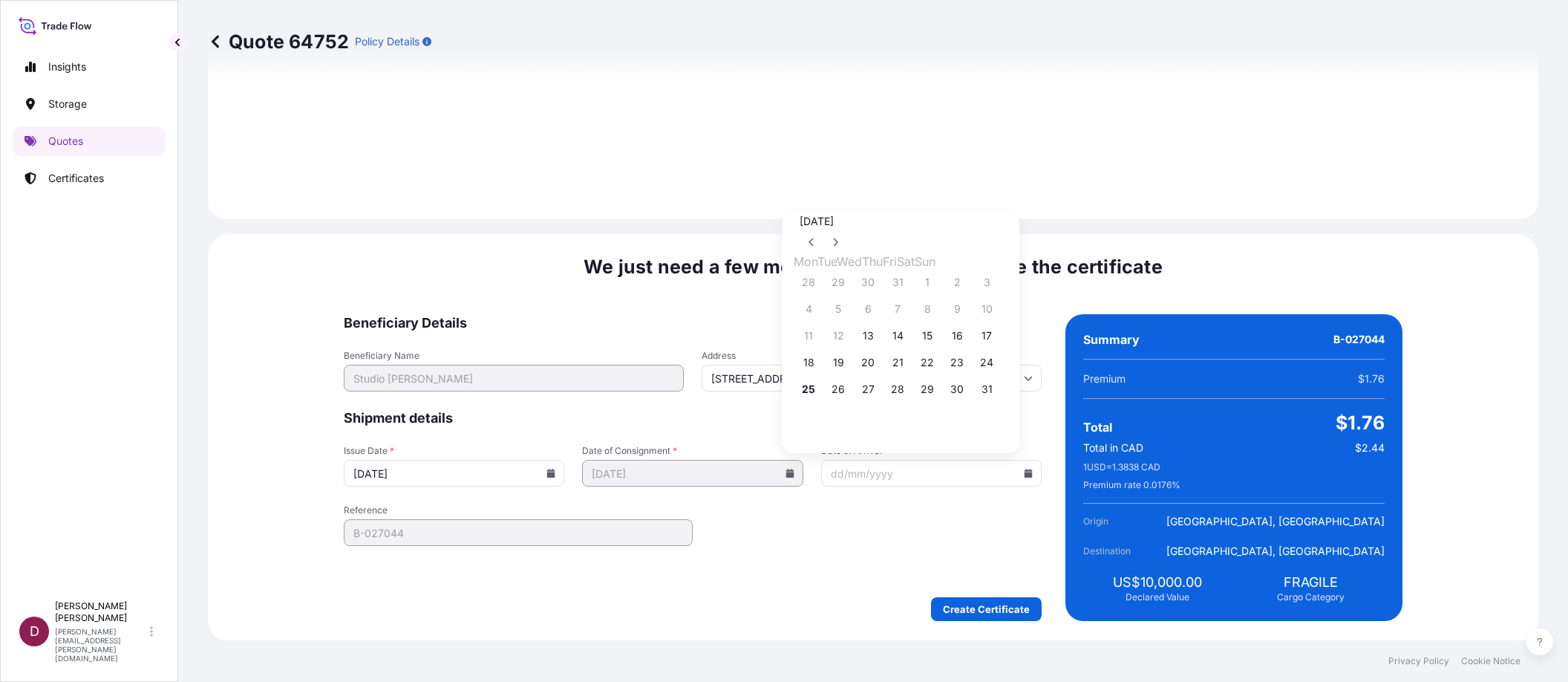
drag, startPoint x: 1460, startPoint y: 580, endPoint x: 1421, endPoint y: 537, distance: 58.1
click at [1460, 580] on div "We just need a few more details before we issue the certificate Beneficiary Det…" at bounding box center [873, 438] width 1331 height 408
click at [1025, 473] on icon at bounding box center [1029, 473] width 9 height 9
click at [810, 365] on button "18" at bounding box center [809, 363] width 24 height 24
type input "[DATE]"
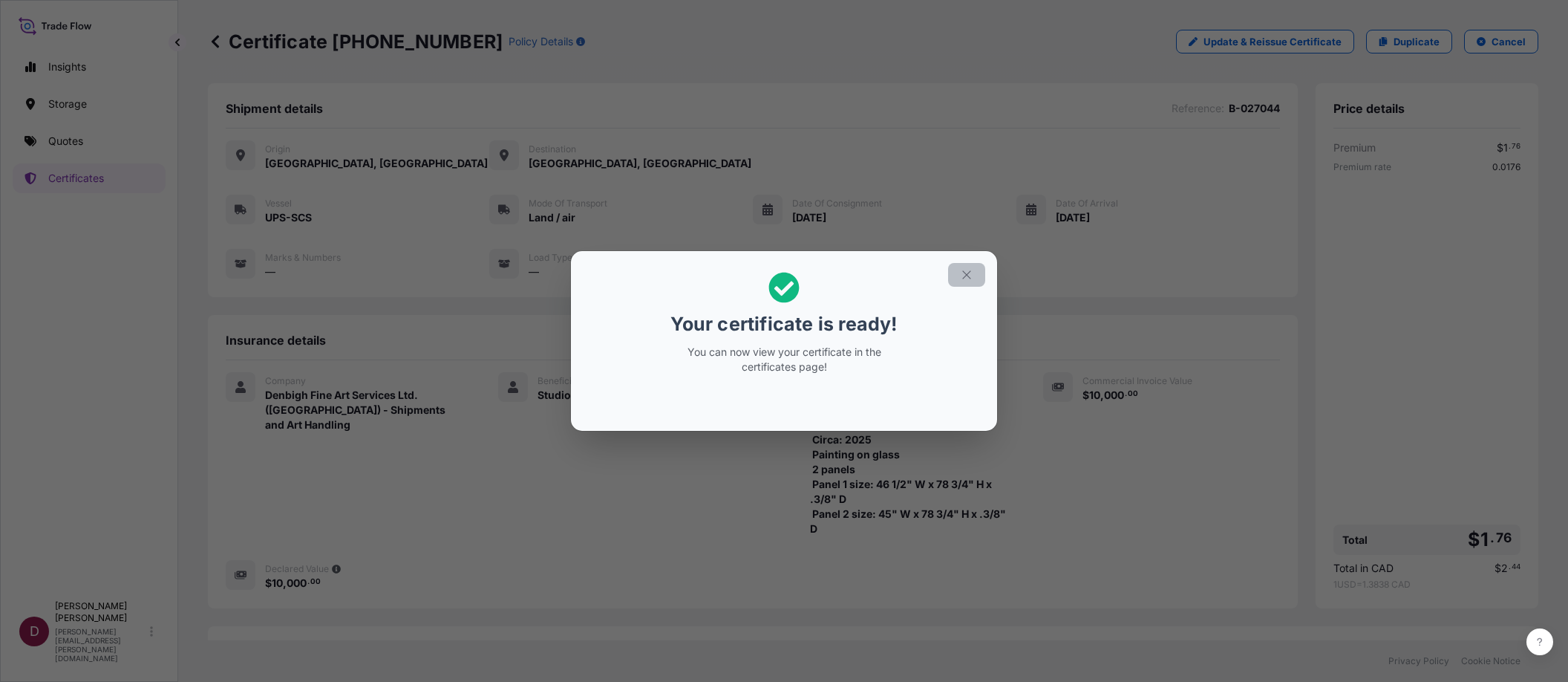
click at [967, 271] on icon "button" at bounding box center [967, 275] width 14 height 14
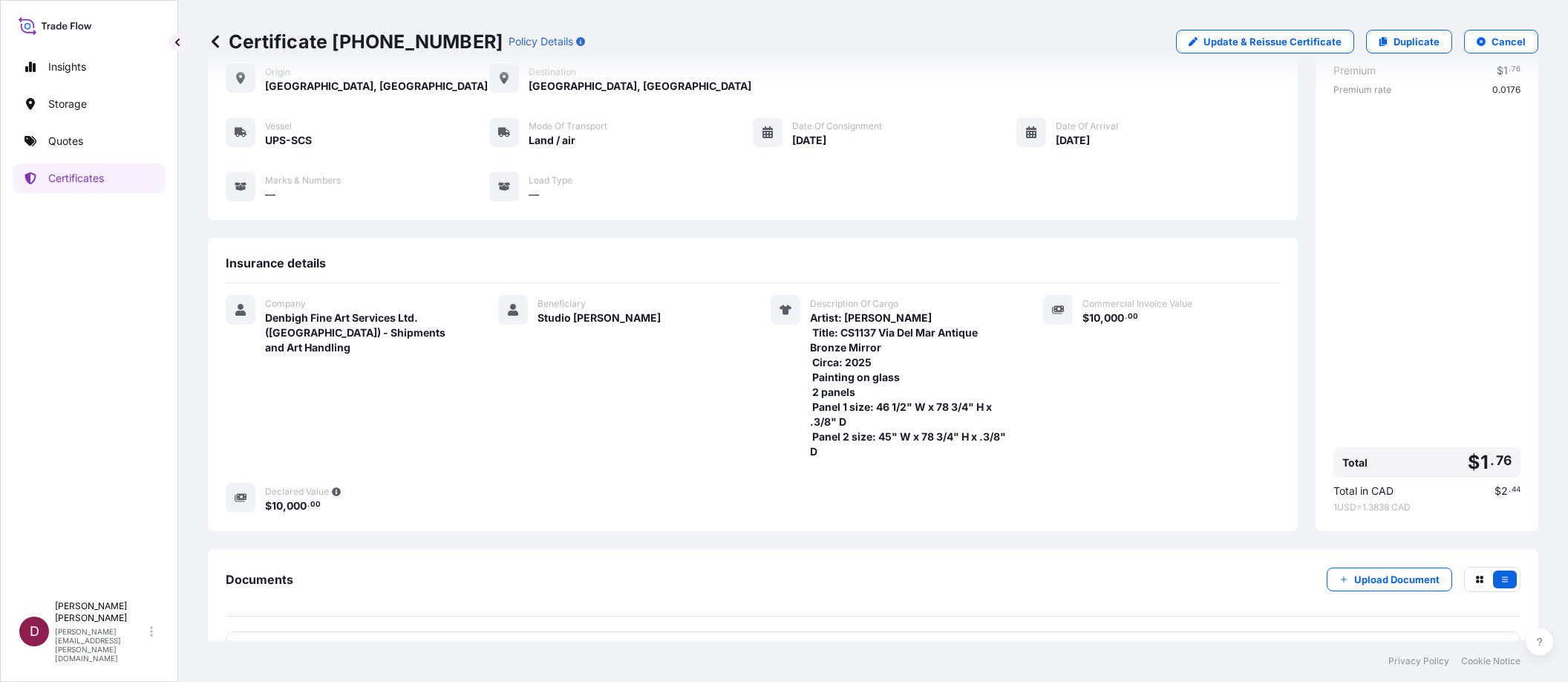
scroll to position [122, 0]
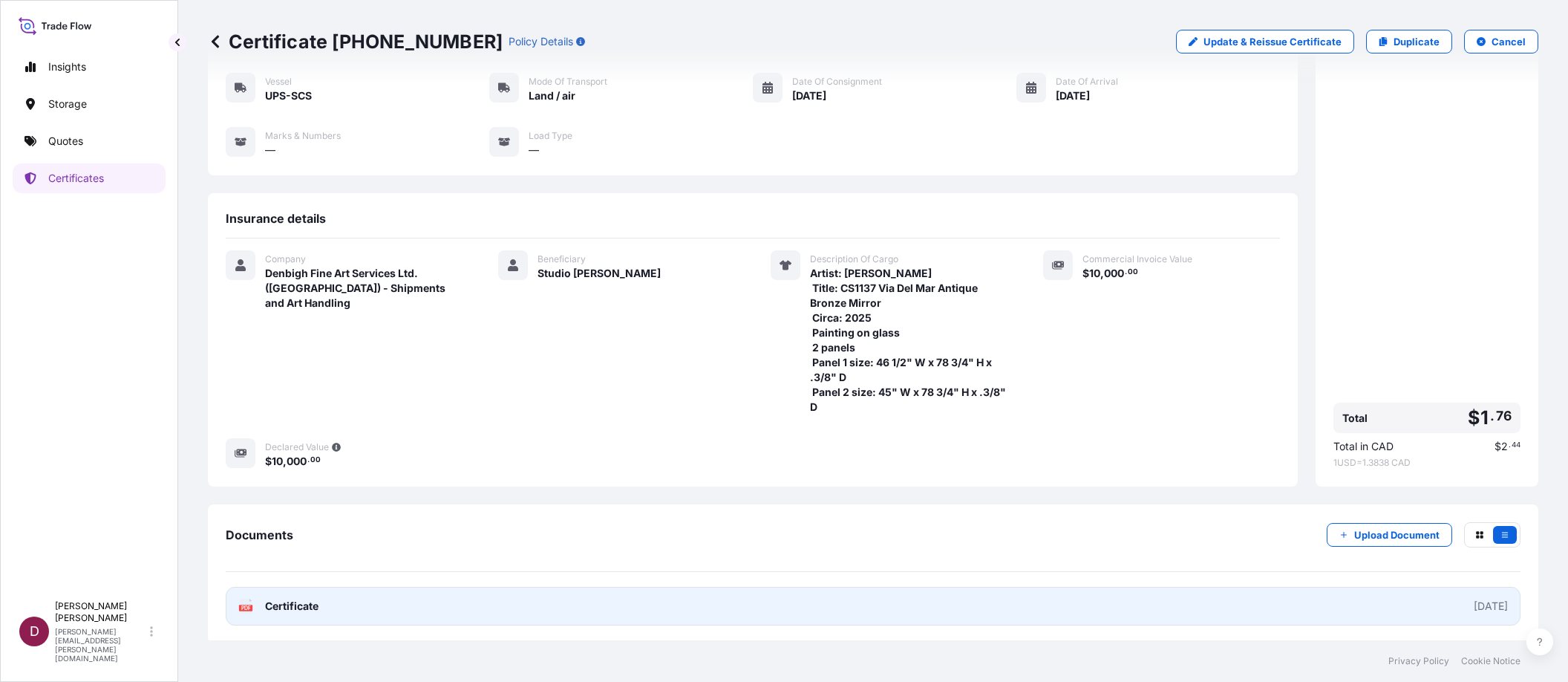
click at [282, 608] on span "Certificate" at bounding box center [291, 605] width 54 height 14
